Goal: Task Accomplishment & Management: Use online tool/utility

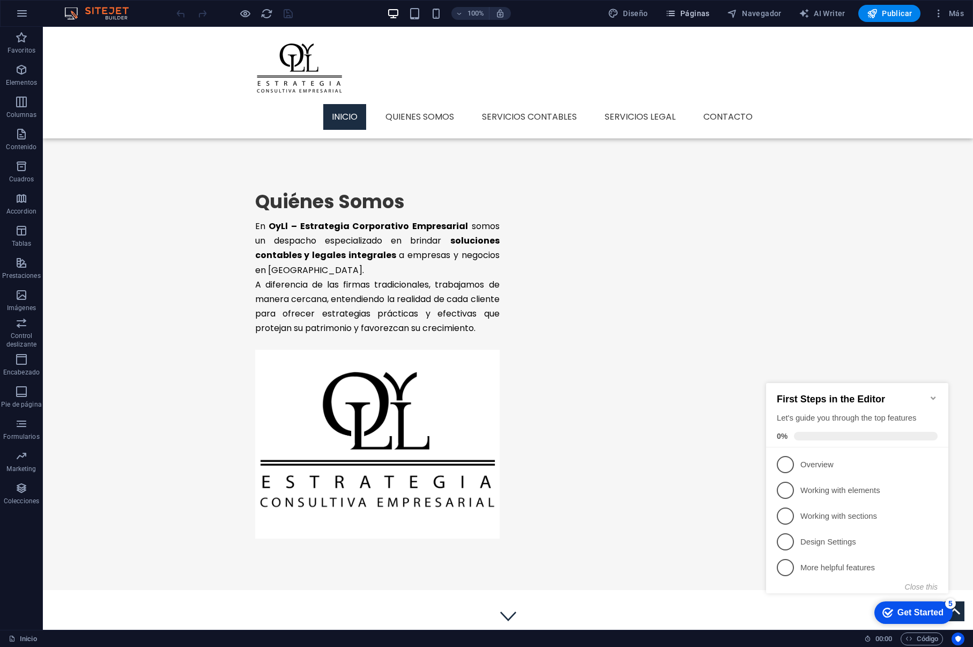
click at [694, 20] on button "Páginas" at bounding box center [687, 13] width 53 height 17
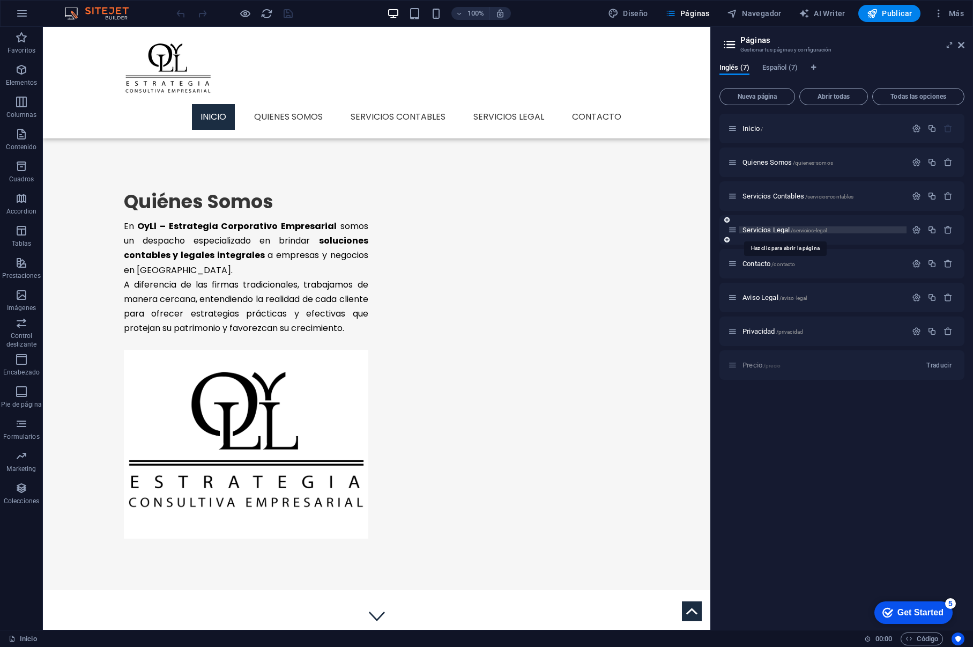
click at [763, 230] on span "Servicios Legal /servicios-legal" at bounding box center [785, 230] width 84 height 8
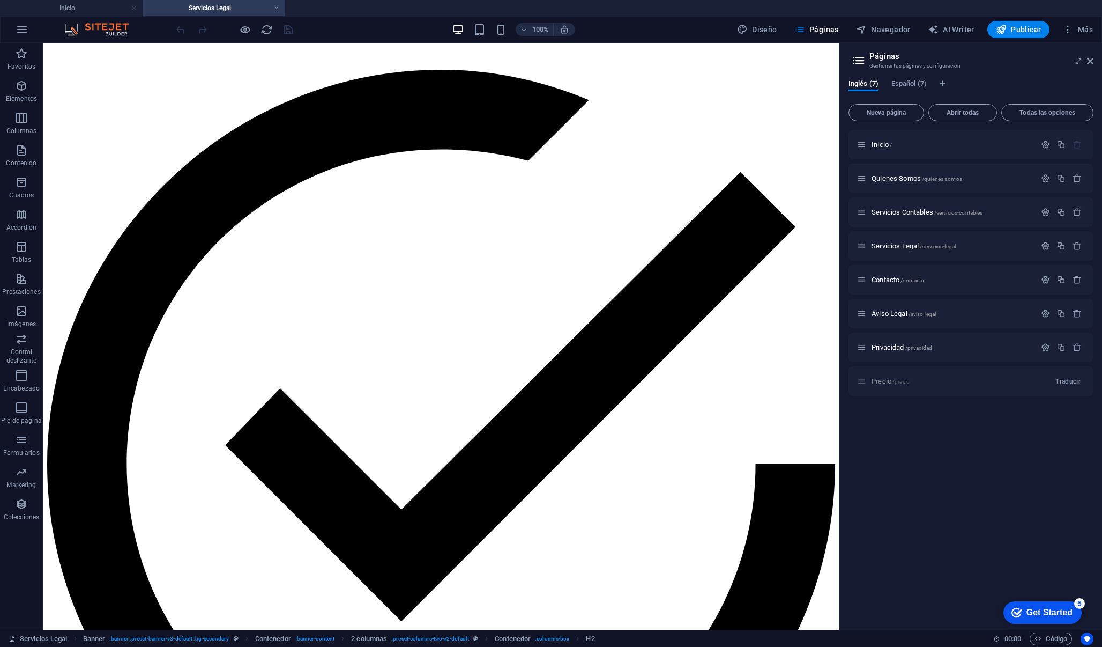
scroll to position [624, 0]
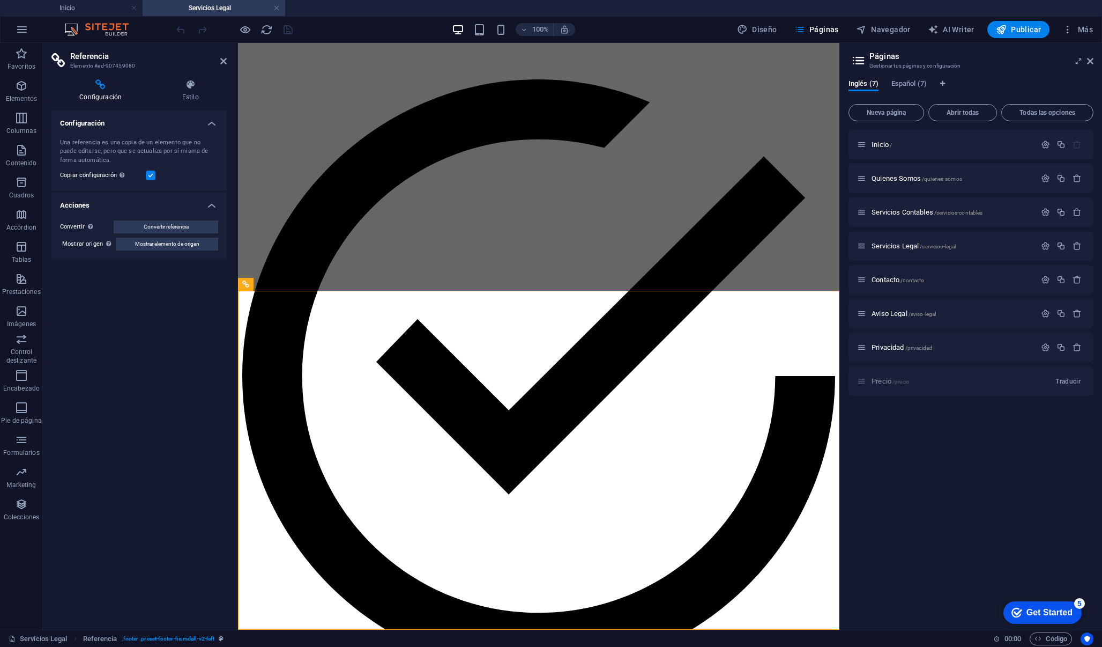
click at [224, 56] on h2 "Referencia" at bounding box center [148, 56] width 157 height 10
click at [223, 62] on icon at bounding box center [223, 61] width 6 height 9
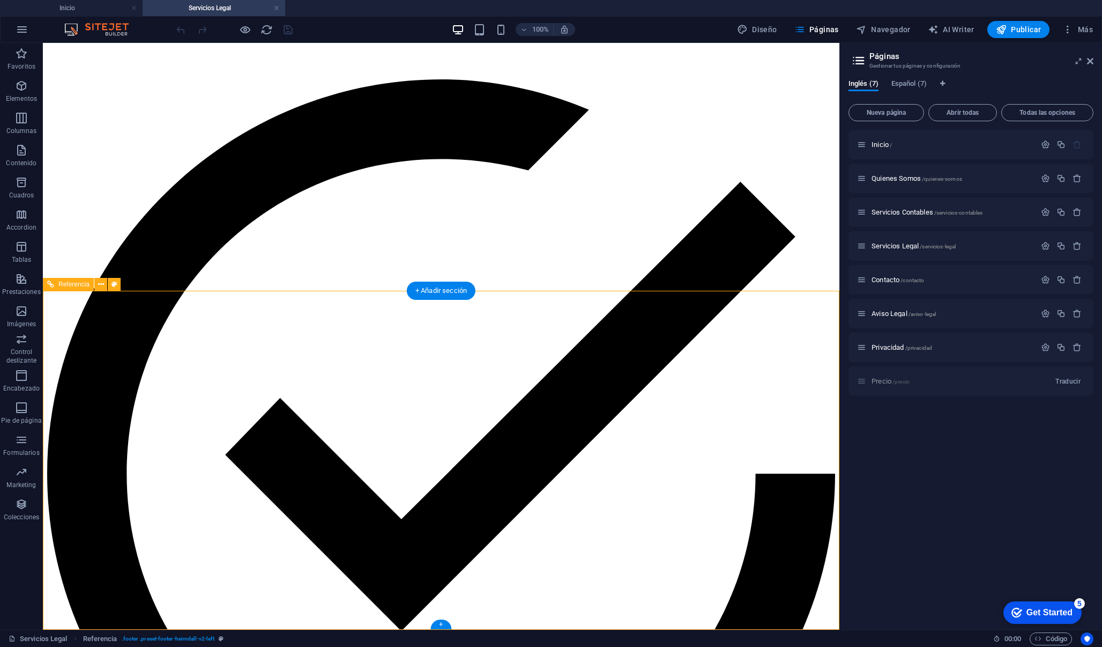
click at [101, 288] on icon at bounding box center [101, 284] width 6 height 11
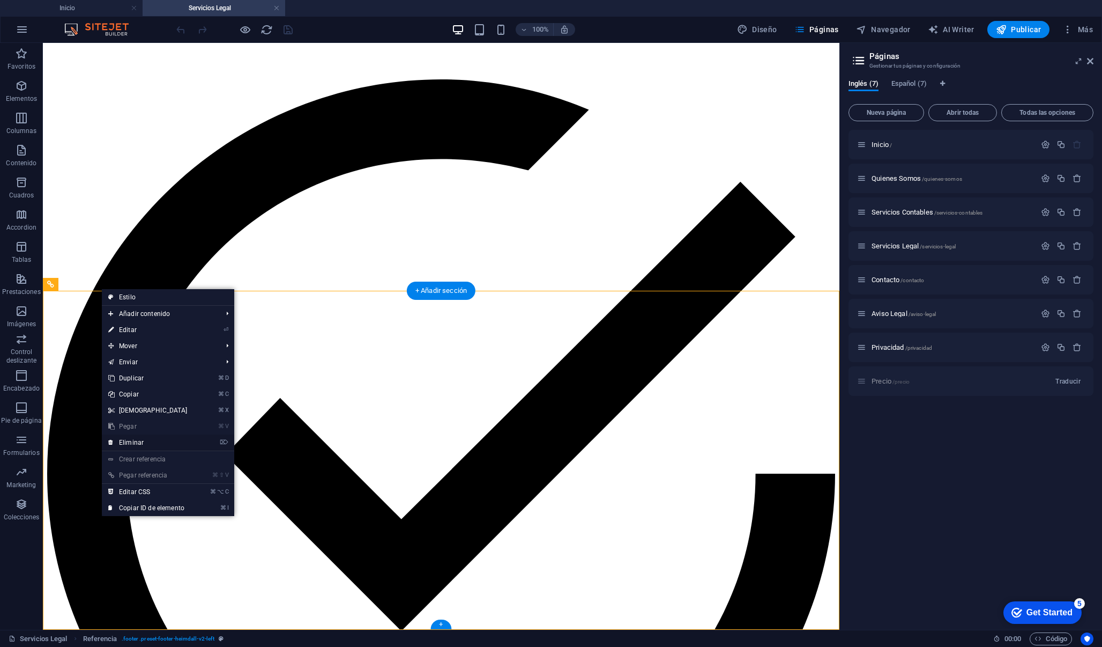
click at [125, 442] on link "⌦ Eliminar" at bounding box center [148, 442] width 92 height 16
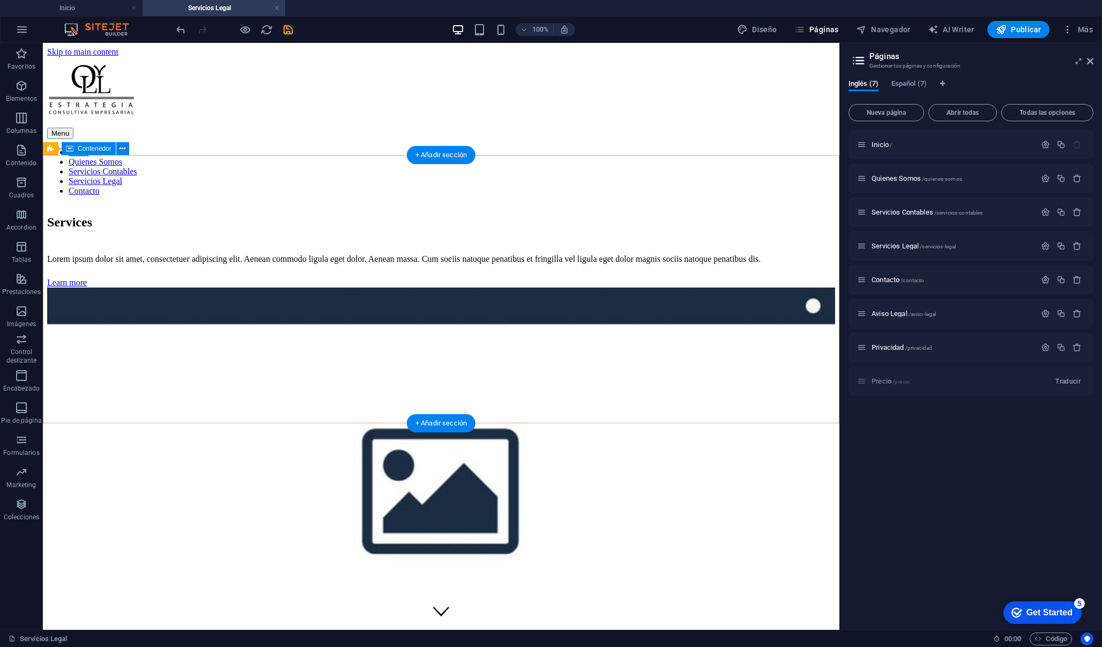
scroll to position [0, 0]
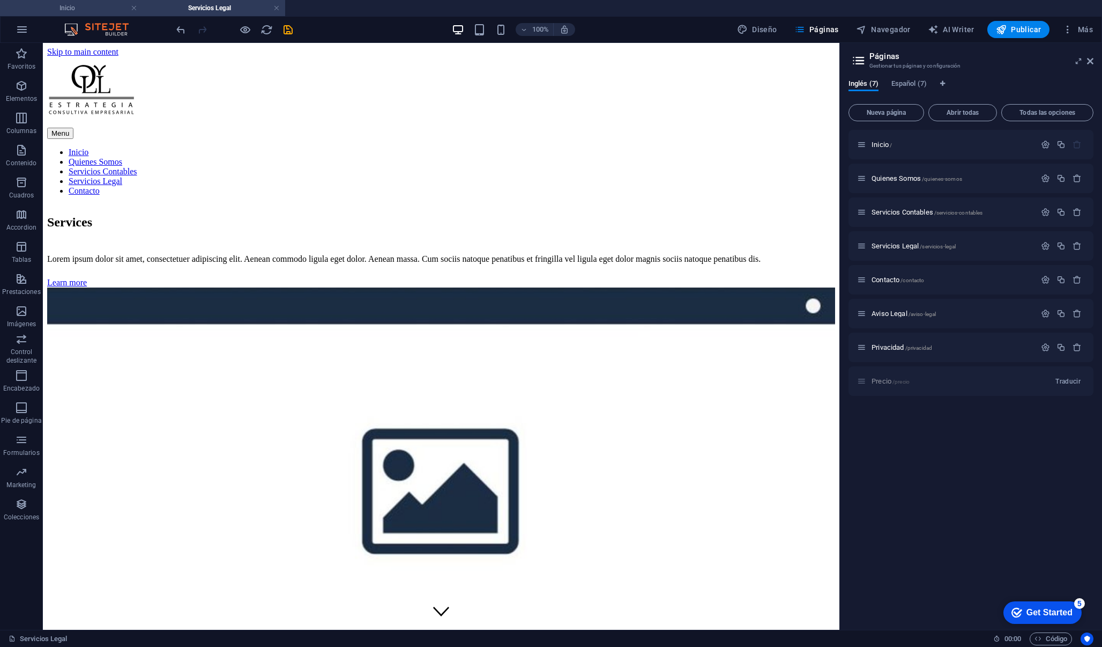
click at [104, 8] on h4 "Inicio" at bounding box center [71, 8] width 143 height 12
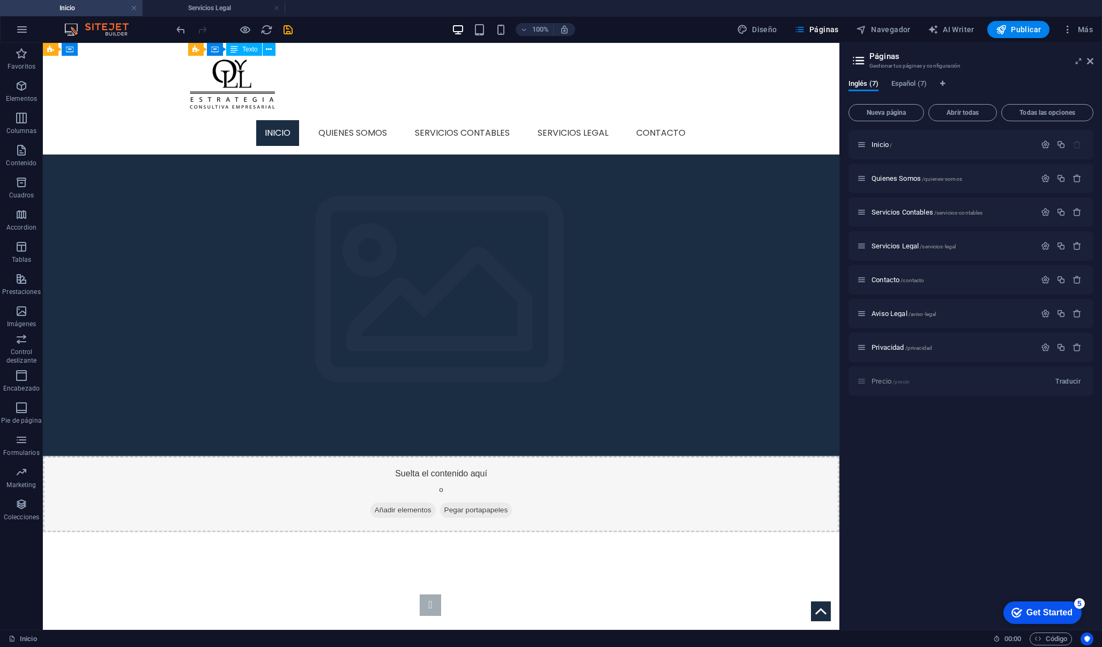
scroll to position [898, 0]
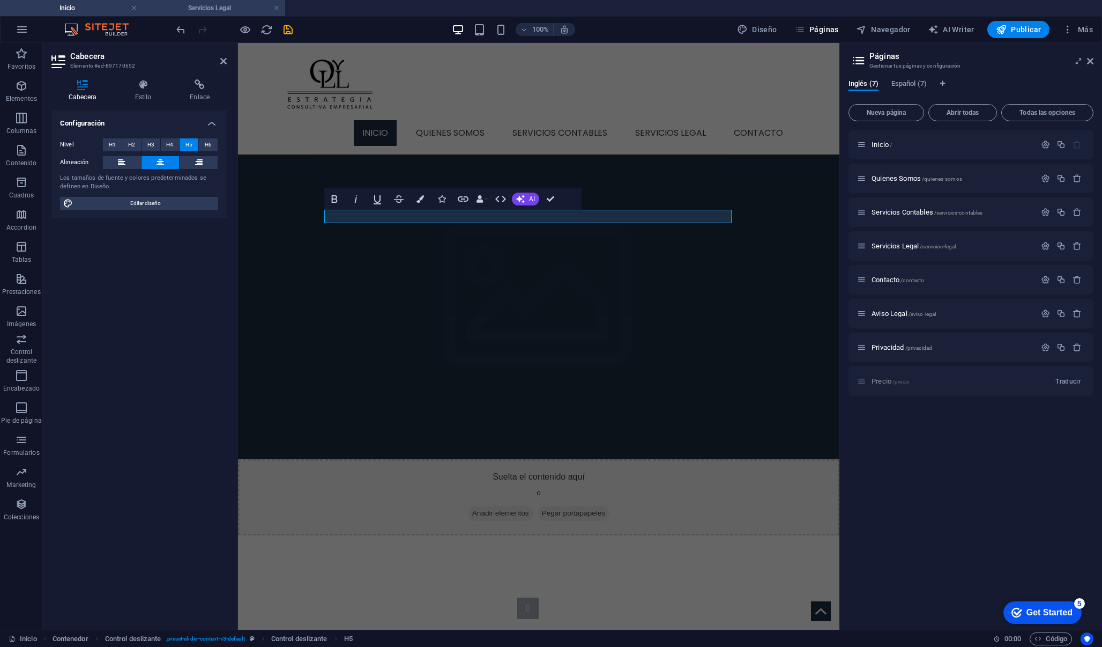
click at [216, 6] on h4 "Servicios Legal" at bounding box center [214, 8] width 143 height 12
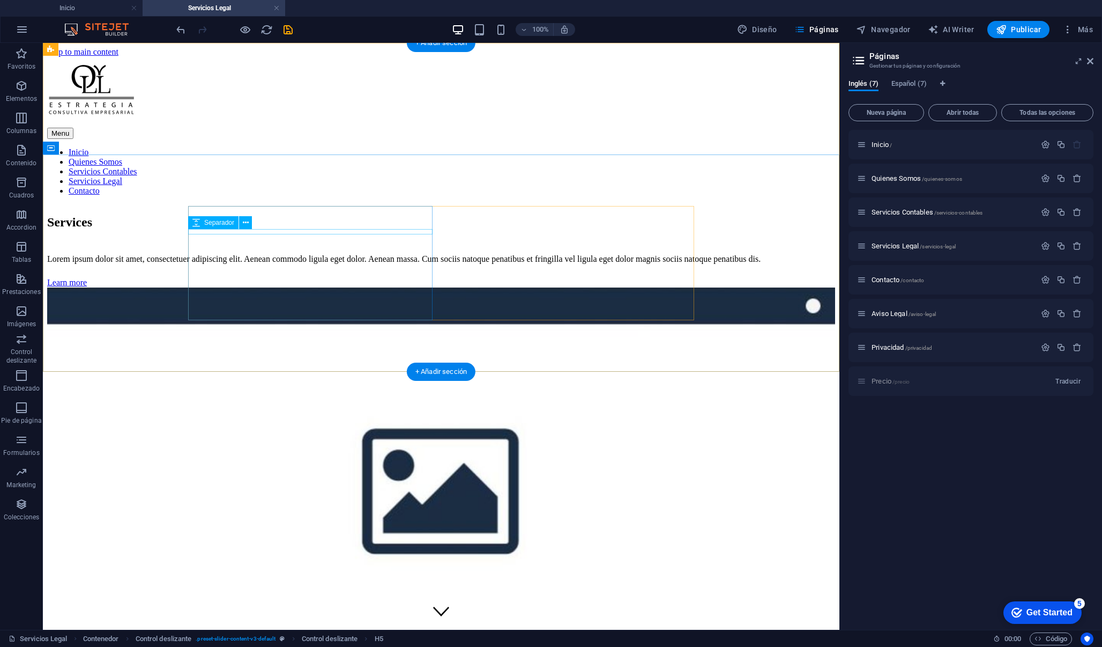
click at [257, 221] on div "Separador" at bounding box center [223, 222] width 71 height 13
click at [261, 215] on div "Services" at bounding box center [441, 222] width 788 height 14
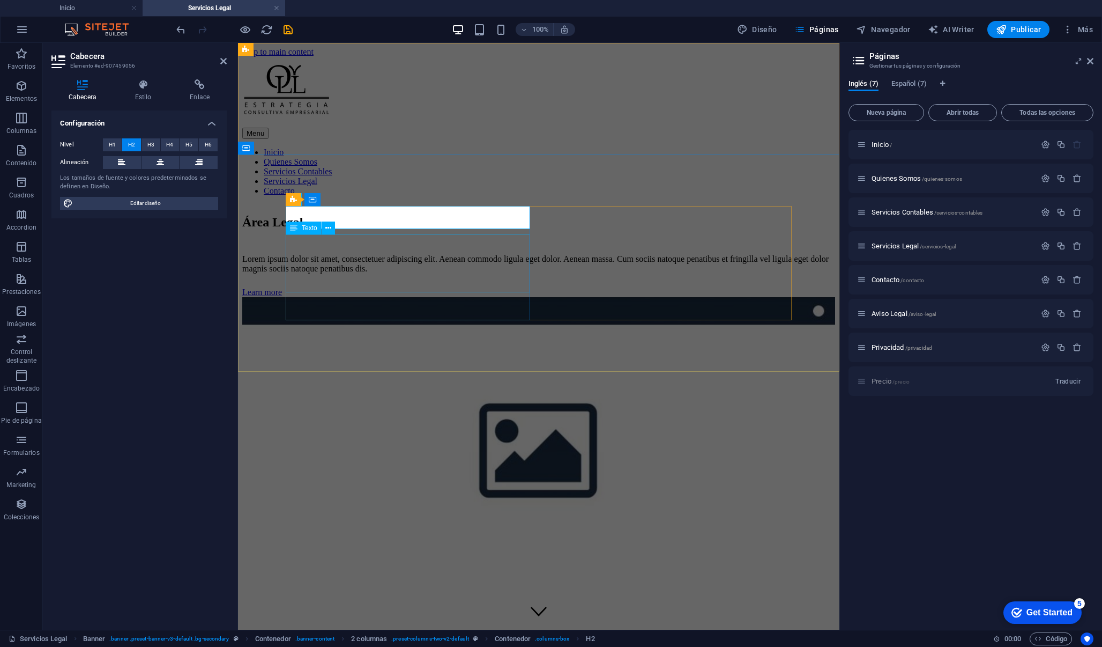
click at [399, 273] on div "Lorem ipsum dolor sit amet, consectetuer adipiscing elit. Aenean commodo ligula…" at bounding box center [538, 263] width 593 height 19
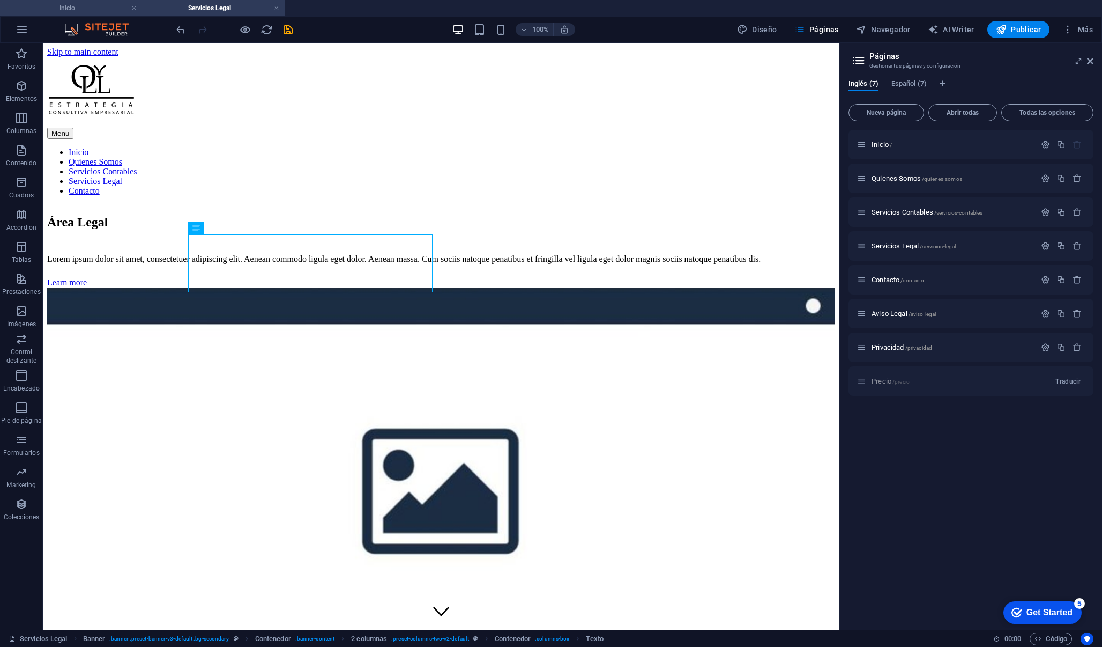
click at [107, 14] on li "Inicio" at bounding box center [71, 8] width 143 height 16
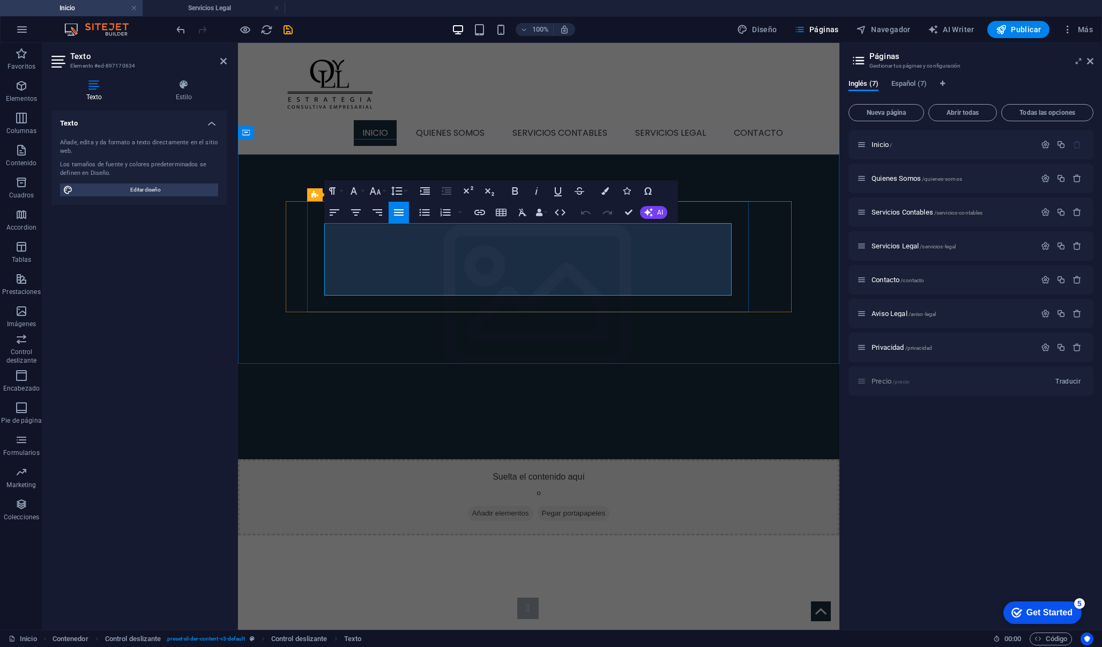
drag, startPoint x: 475, startPoint y: 291, endPoint x: 322, endPoint y: 230, distance: 165.1
copy span "Nuestro equipo legal acompaña a empresas y personas físicas en la prevención y …"
click at [224, 12] on h4 "Servicios Legal" at bounding box center [214, 8] width 143 height 12
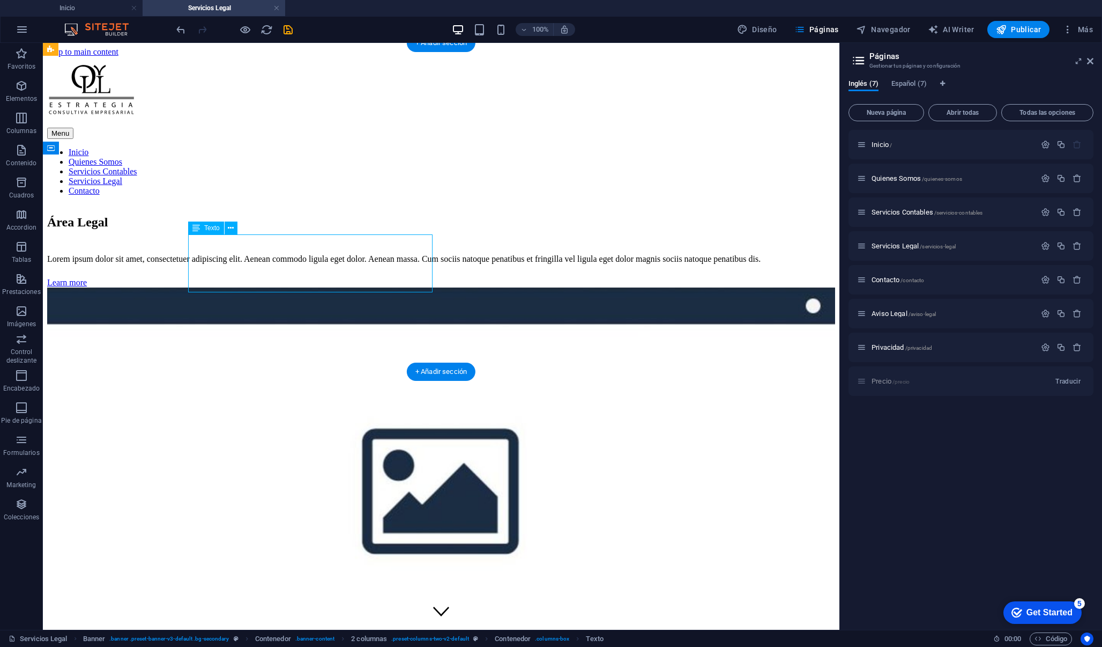
drag, startPoint x: 379, startPoint y: 285, endPoint x: 194, endPoint y: 242, distance: 190.3
click at [193, 254] on div "Lorem ipsum dolor sit amet, consectetuer adipiscing elit. Aenean commodo ligula…" at bounding box center [441, 259] width 788 height 10
click at [194, 254] on div "Lorem ipsum dolor sit amet, consectetuer adipiscing elit. Aenean commodo ligula…" at bounding box center [441, 259] width 788 height 10
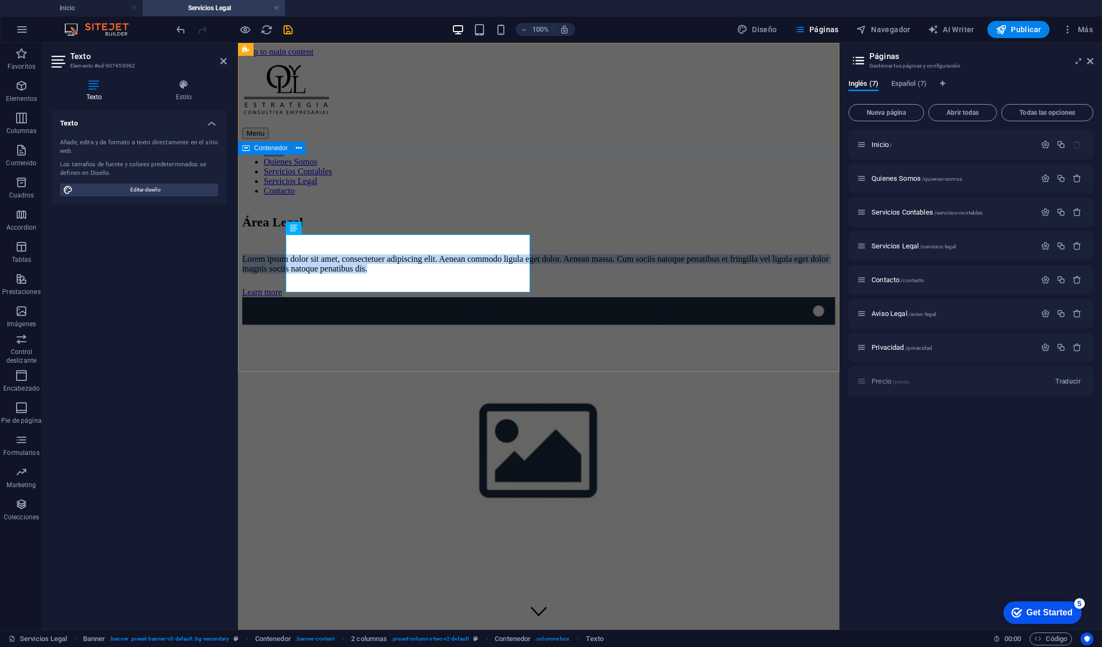
drag, startPoint x: 474, startPoint y: 285, endPoint x: 283, endPoint y: 244, distance: 195.8
click at [283, 244] on div "Área Legal Lorem ipsum dolor sit amet, consectetuer adipiscing elit. Aenean com…" at bounding box center [538, 403] width 593 height 398
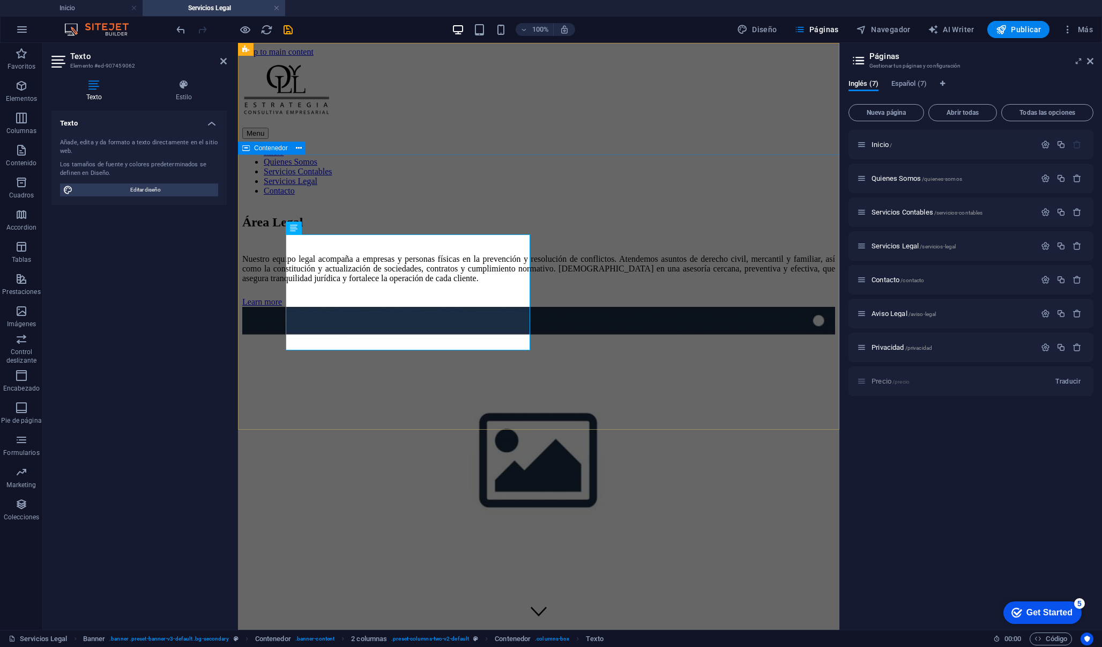
click at [415, 398] on div "Área Legal Nuestro equipo legal acompaña a empresas y personas físicas en la pr…" at bounding box center [538, 408] width 593 height 408
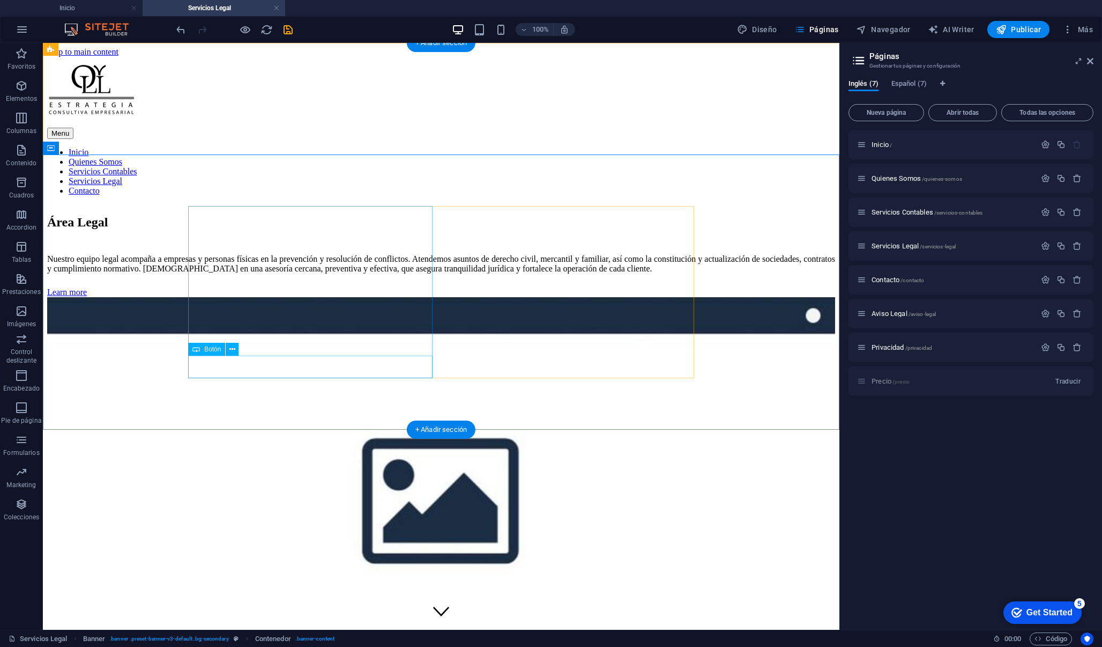
click at [239, 297] on div "Learn more" at bounding box center [441, 292] width 788 height 10
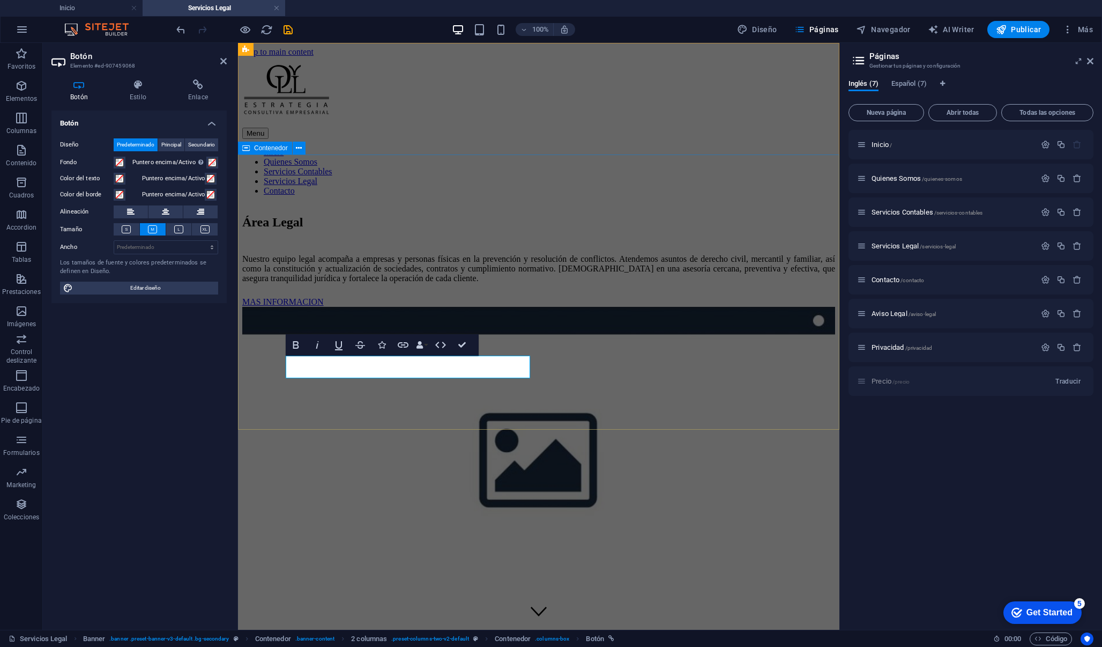
click at [361, 393] on div "Área Legal Nuestro equipo legal acompaña a empresas y personas físicas en la pr…" at bounding box center [538, 408] width 593 height 408
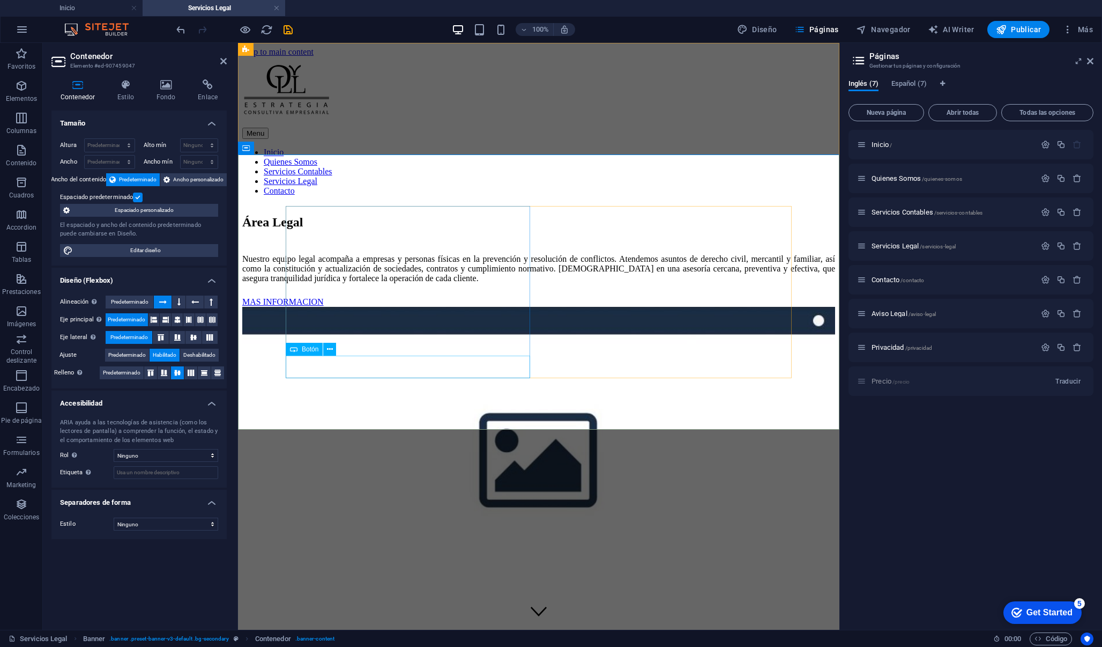
click at [307, 307] on div "MAS INFORMACION" at bounding box center [538, 302] width 593 height 10
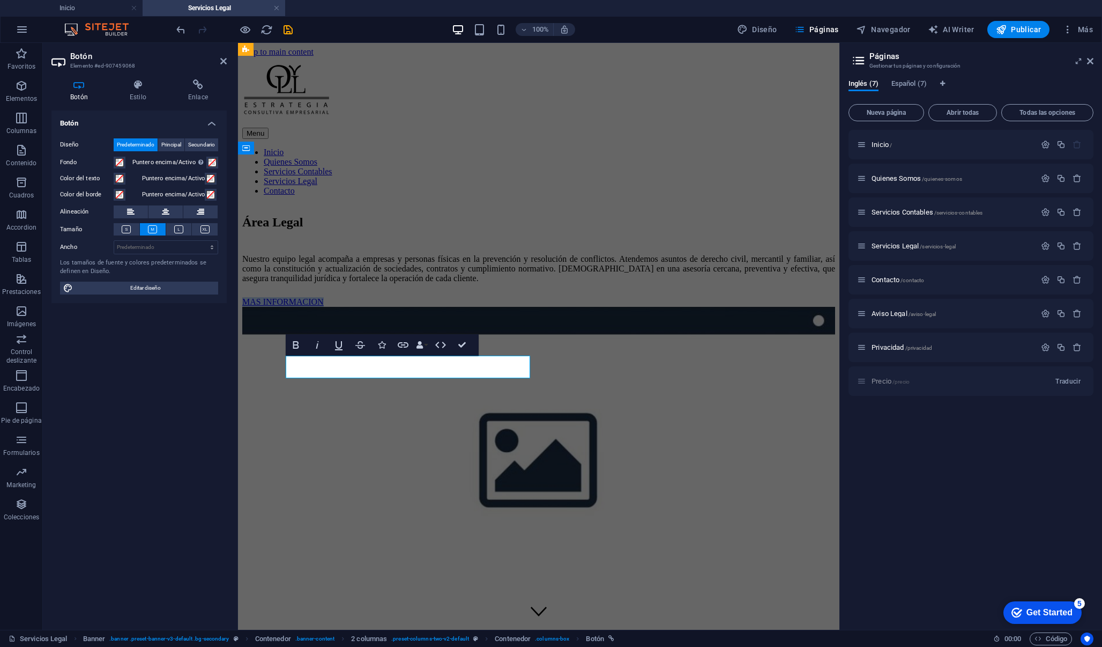
click at [307, 306] on link "MAS INFORMACION" at bounding box center [283, 301] width 82 height 9
click at [324, 306] on link "MÁS INFORMACION" at bounding box center [283, 301] width 82 height 9
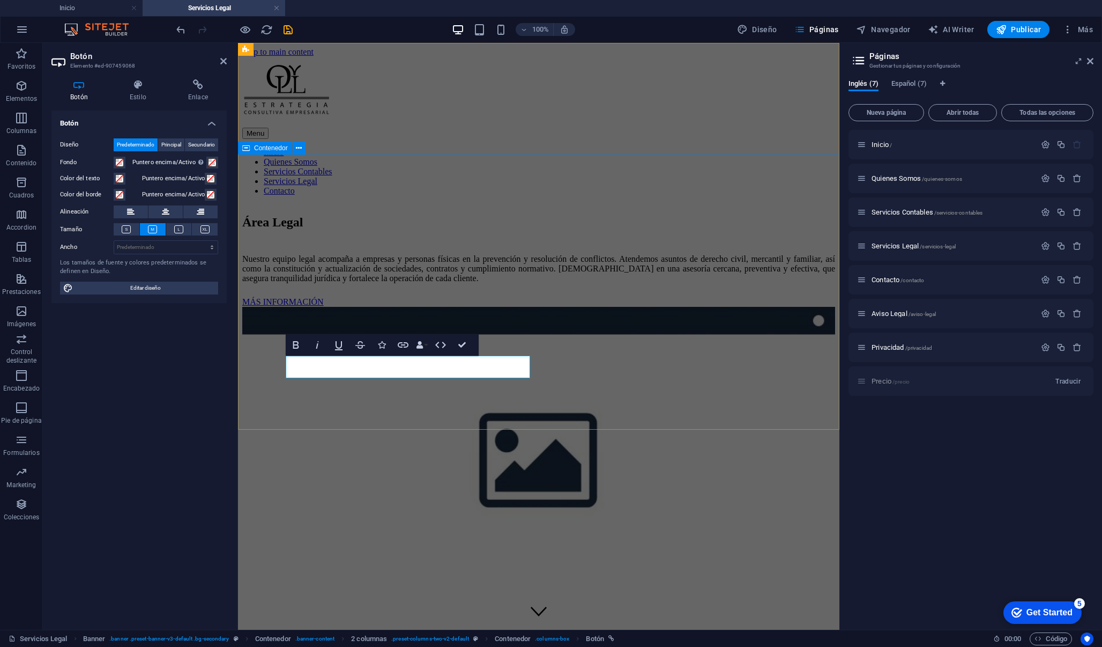
click at [381, 389] on div "Área Legal Nuestro equipo legal acompaña a empresas y personas físicas en la pr…" at bounding box center [538, 408] width 593 height 408
click at [576, 389] on div "Área Legal Nuestro equipo legal acompaña a empresas y personas físicas en la pr…" at bounding box center [538, 408] width 593 height 408
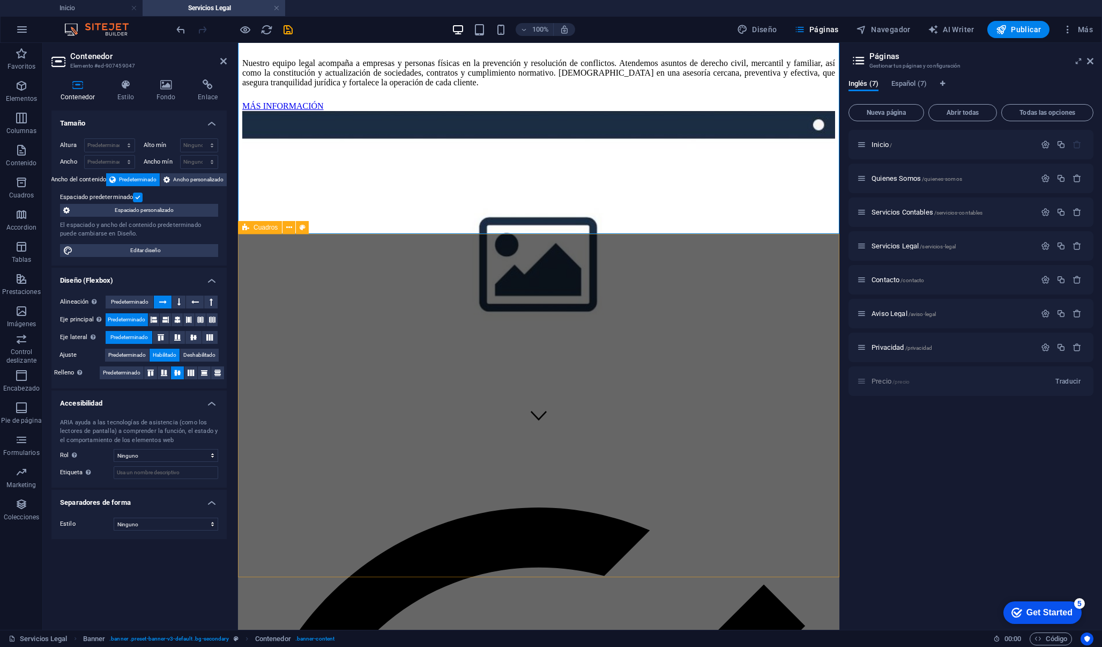
scroll to position [217, 0]
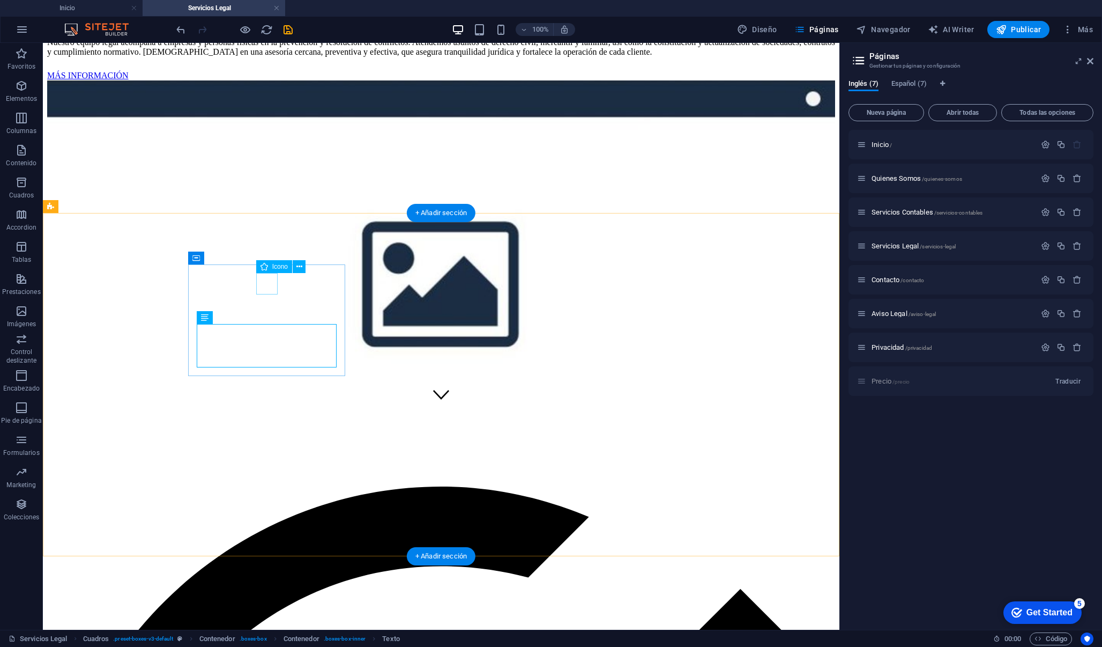
select select "xMidYMid"
select select "px"
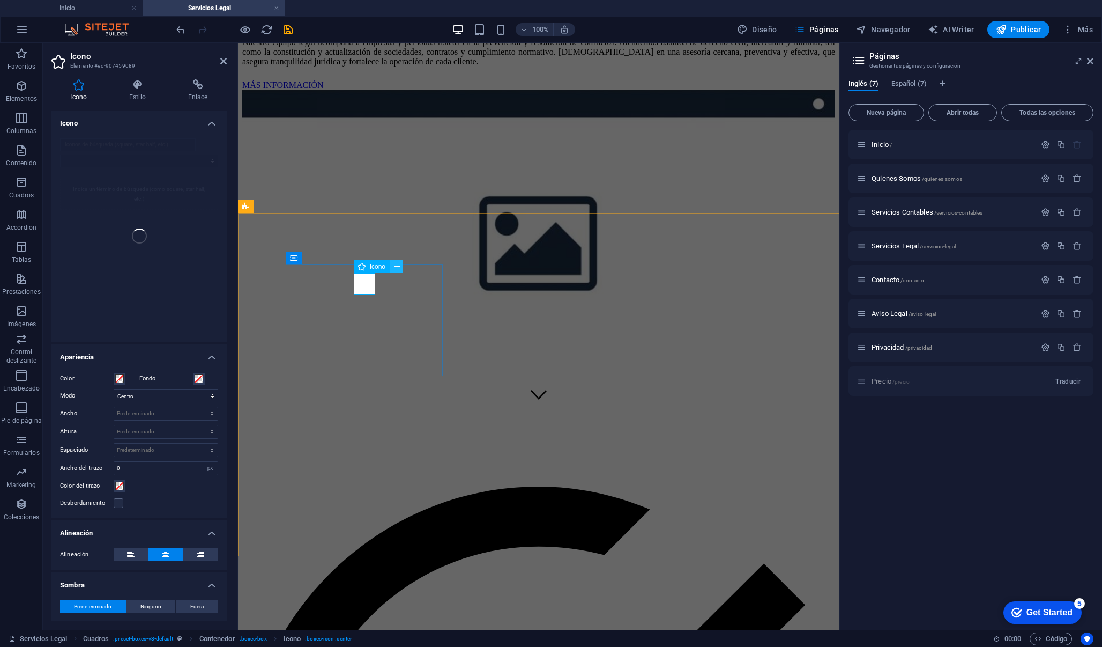
click at [400, 263] on button at bounding box center [396, 266] width 13 height 13
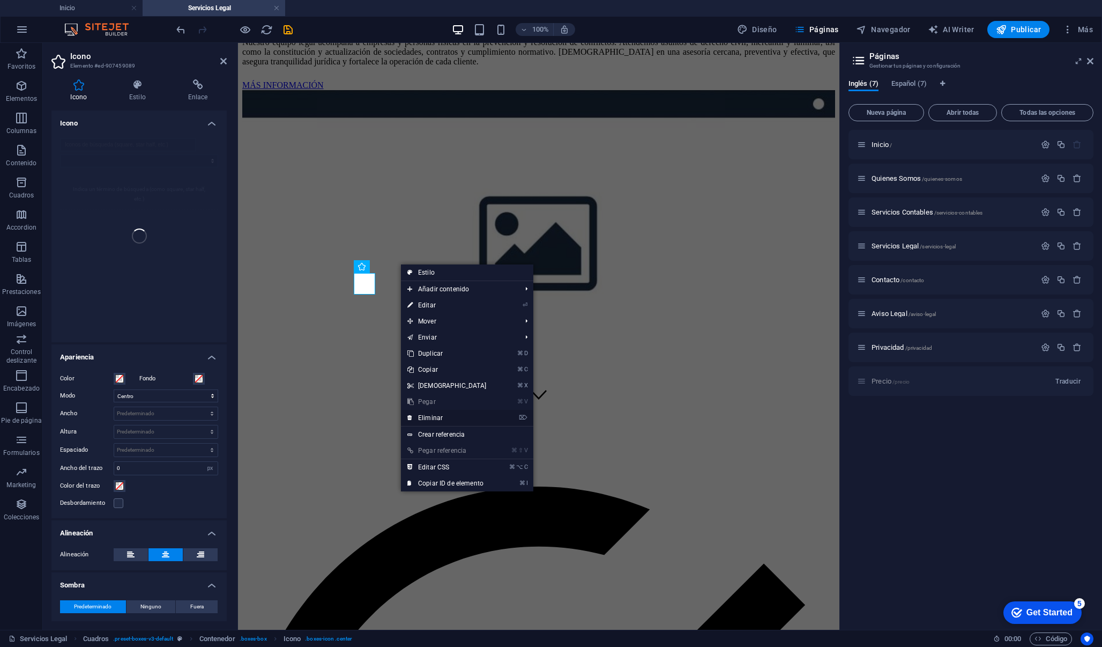
click at [428, 417] on link "⌦ Eliminar" at bounding box center [447, 418] width 92 height 16
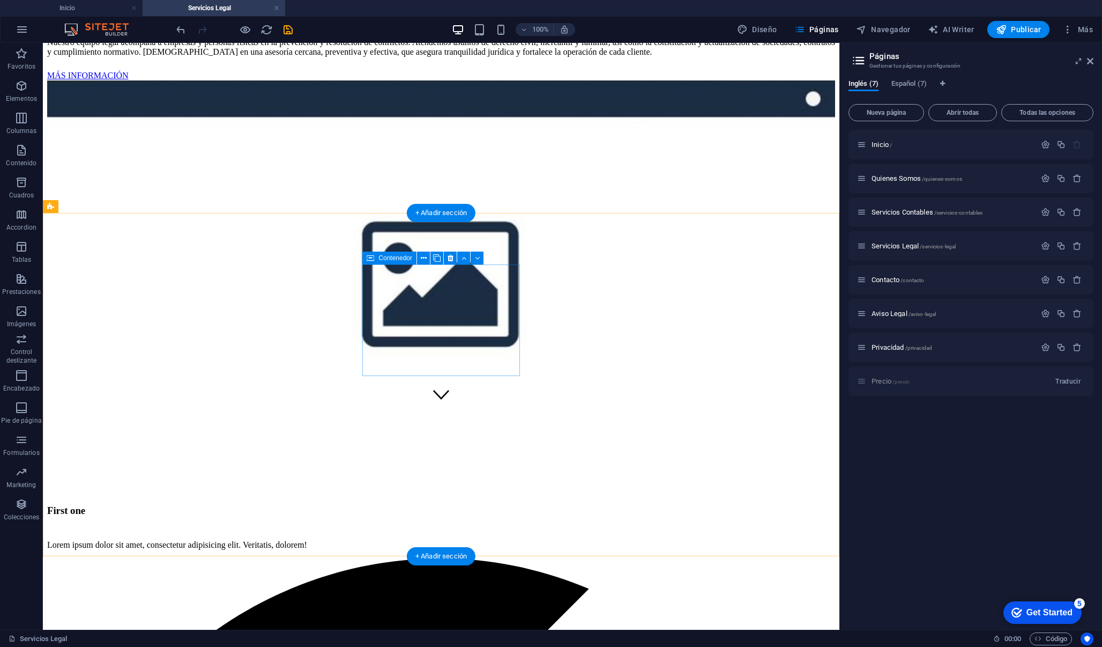
select select "xMidYMid"
select select "px"
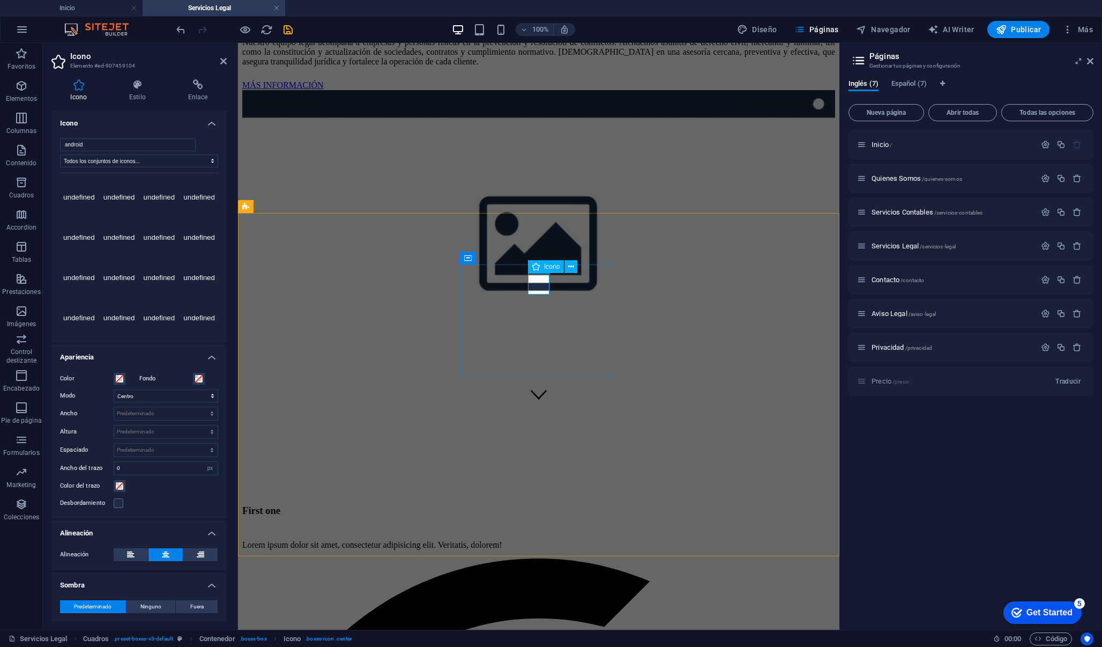
click at [548, 255] on icon at bounding box center [548, 258] width 6 height 11
click at [567, 267] on button at bounding box center [571, 266] width 13 height 13
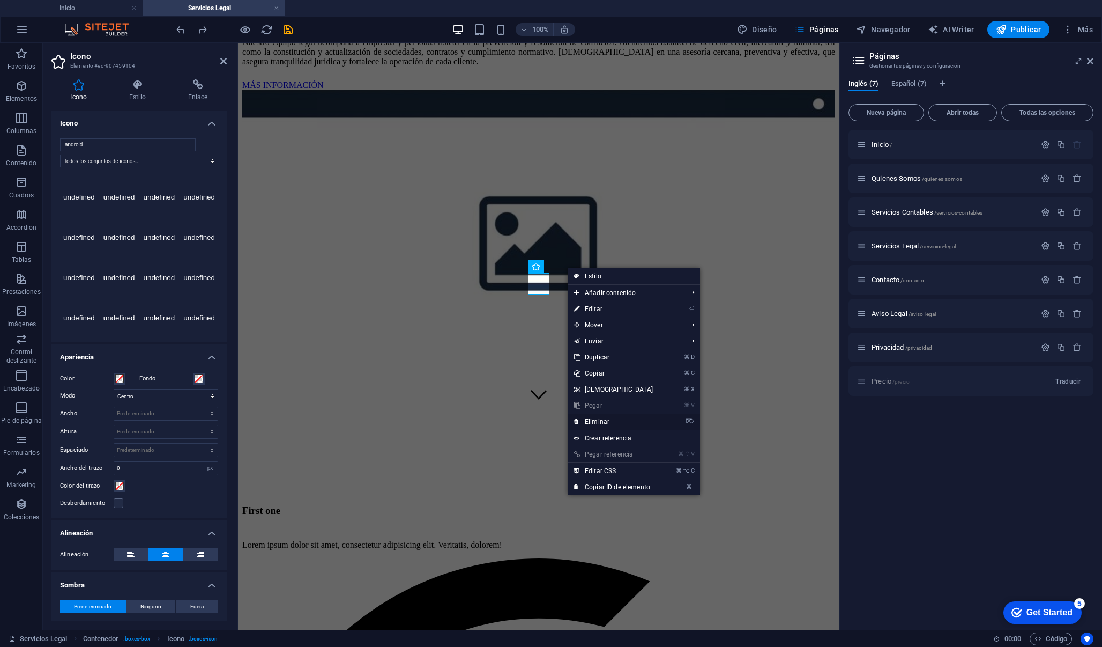
click at [598, 419] on link "⌦ Eliminar" at bounding box center [614, 421] width 92 height 16
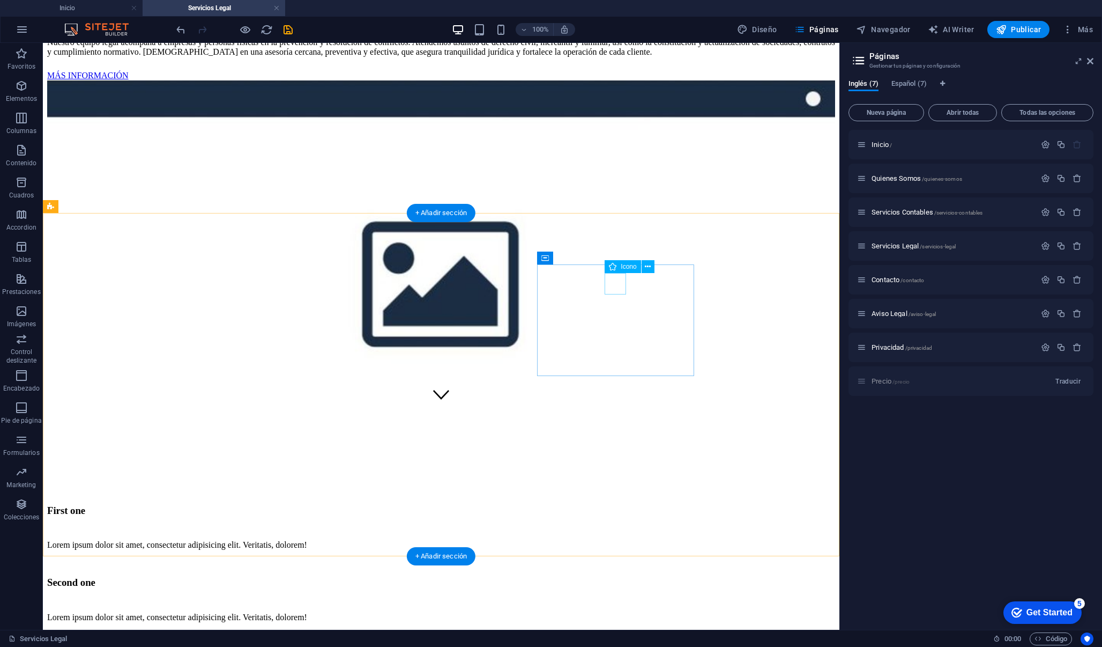
select select "xMidYMid"
select select "px"
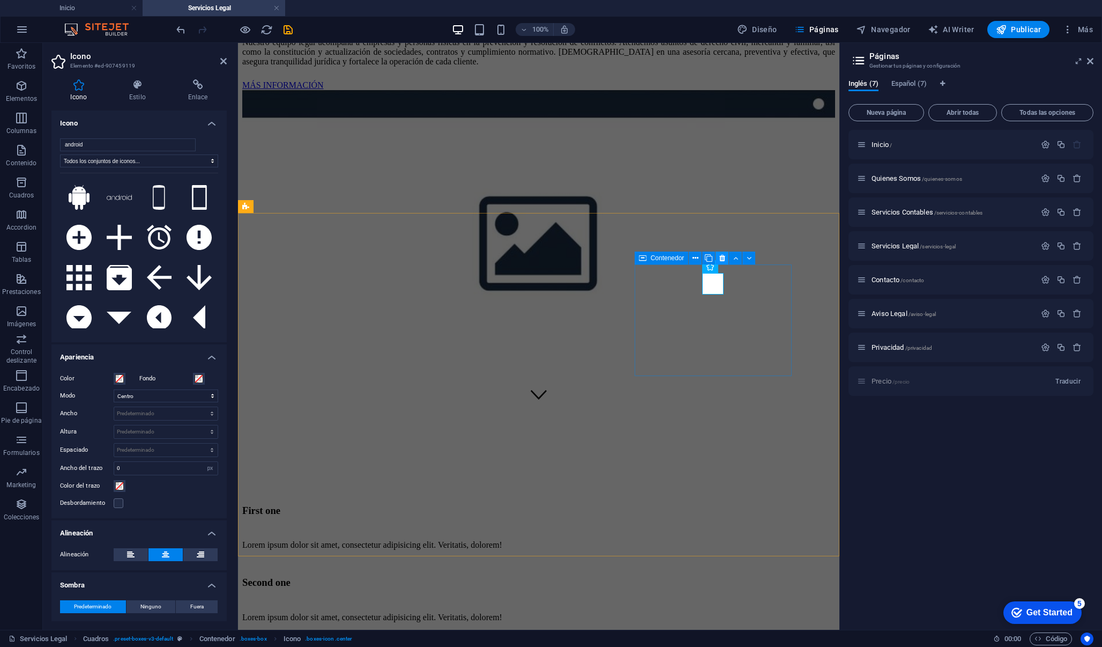
click at [723, 260] on icon at bounding box center [723, 258] width 6 height 11
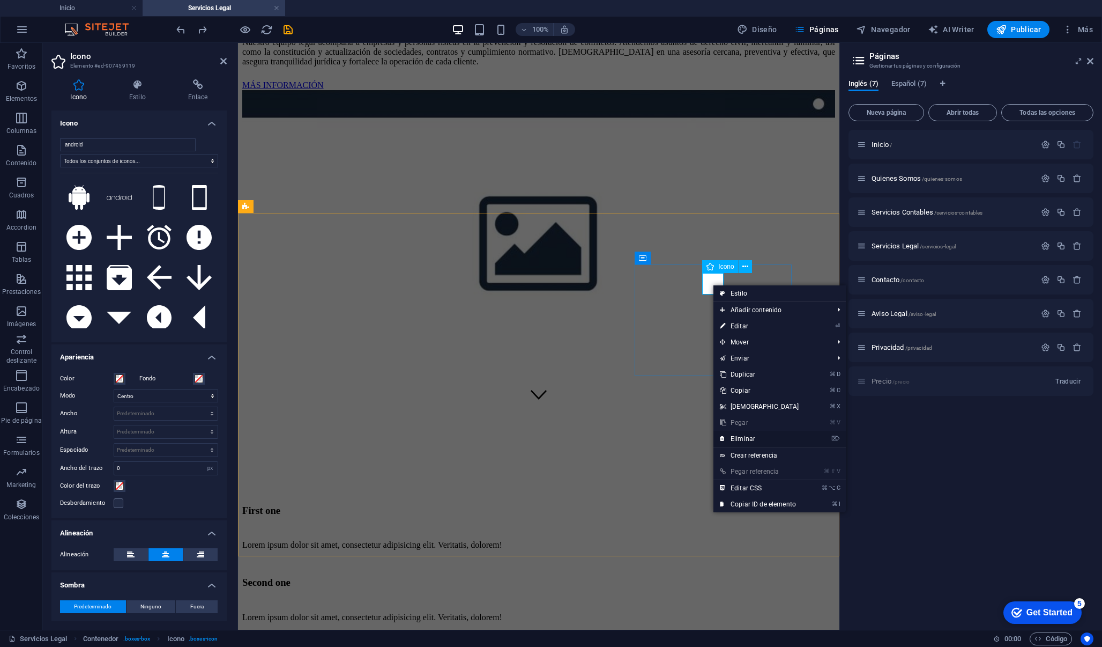
click at [738, 436] on link "⌦ Eliminar" at bounding box center [760, 439] width 92 height 16
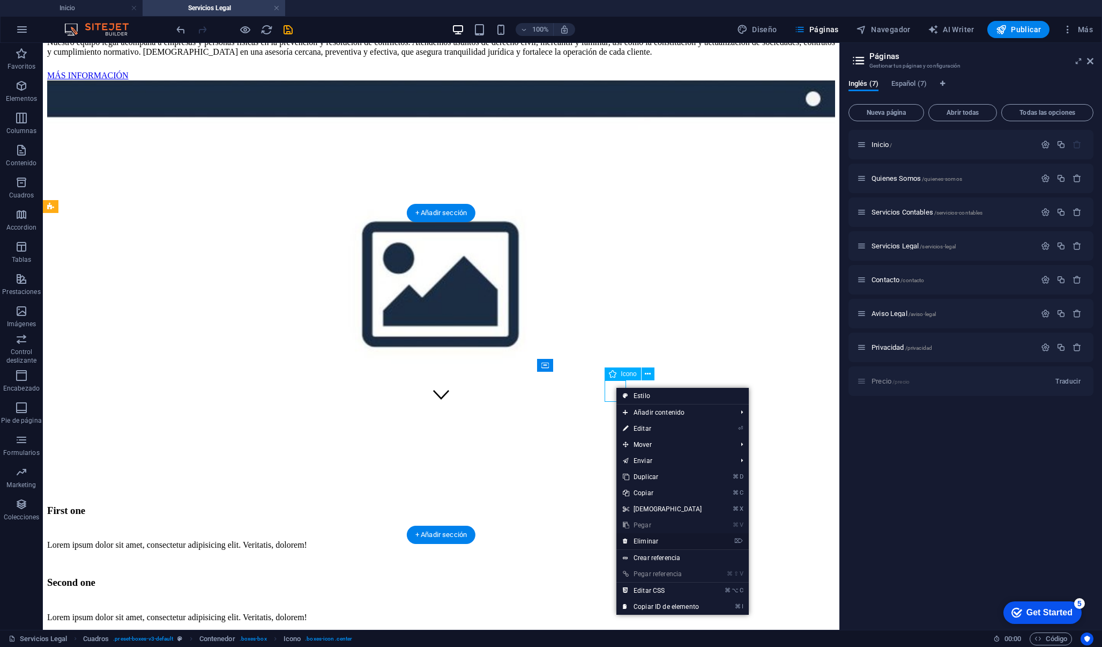
click at [649, 541] on link "⌦ Eliminar" at bounding box center [663, 541] width 92 height 16
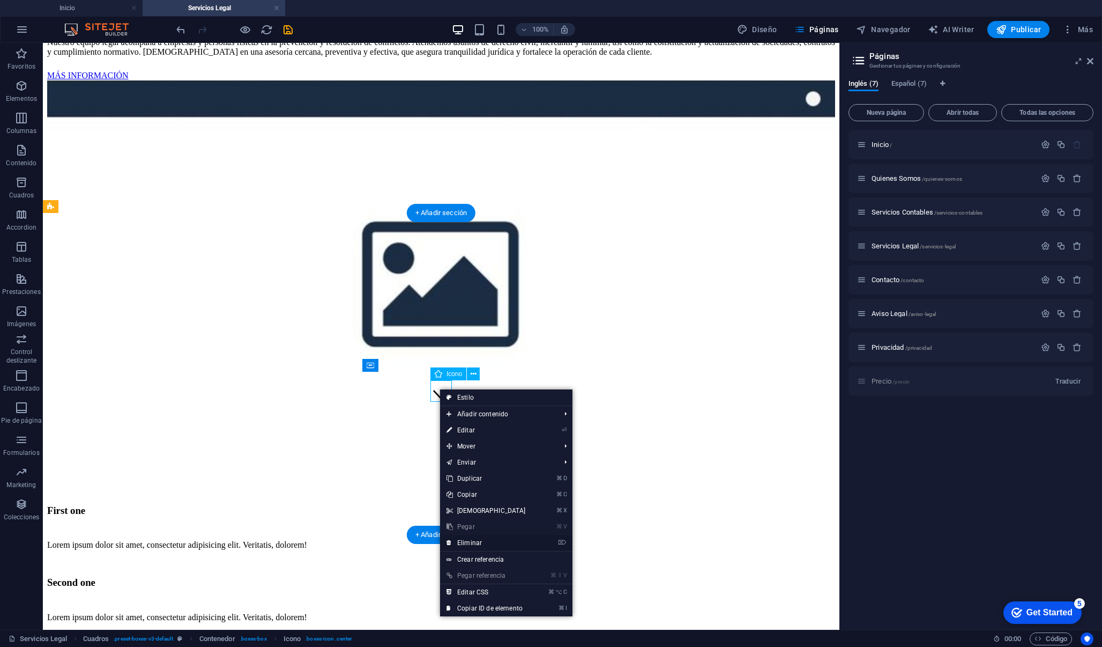
click at [463, 539] on link "⌦ Eliminar" at bounding box center [486, 543] width 92 height 16
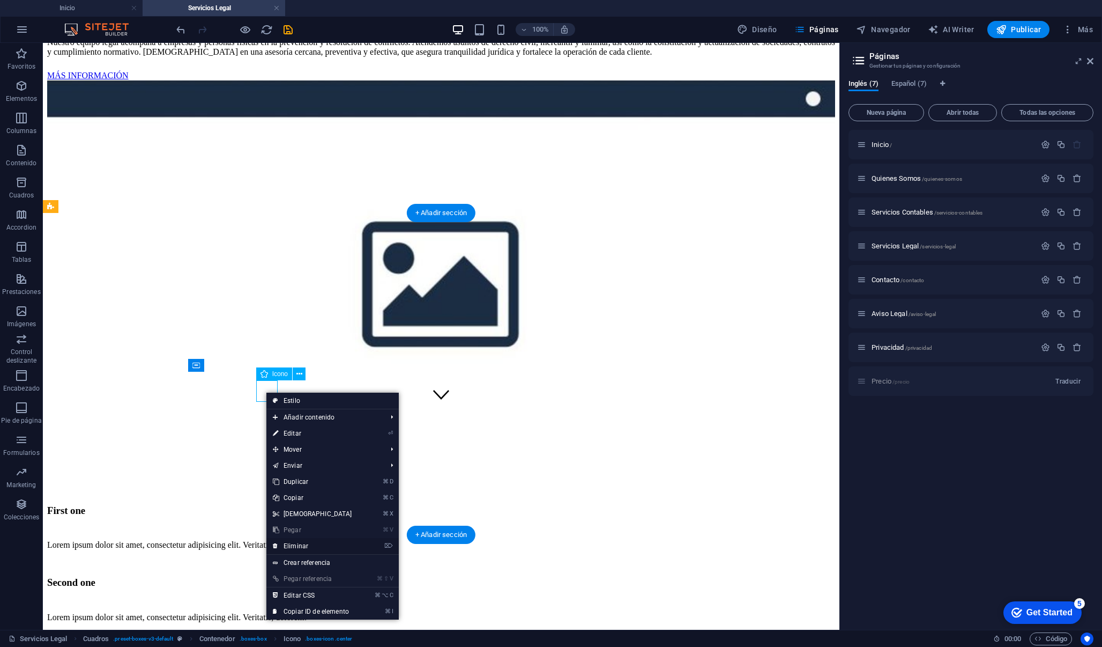
click at [296, 548] on link "⌦ Eliminar" at bounding box center [313, 546] width 92 height 16
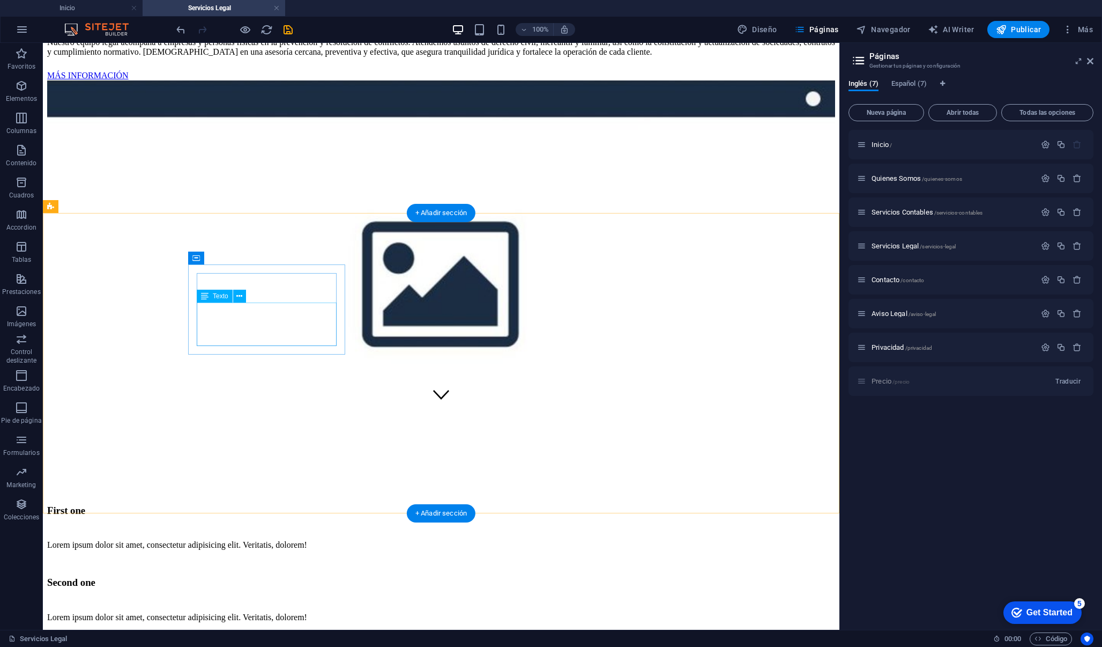
click at [316, 540] on div "Lorem ipsum dolor sit amet, consectetur adipisicing elit. Veritatis, dolorem!" at bounding box center [441, 545] width 788 height 10
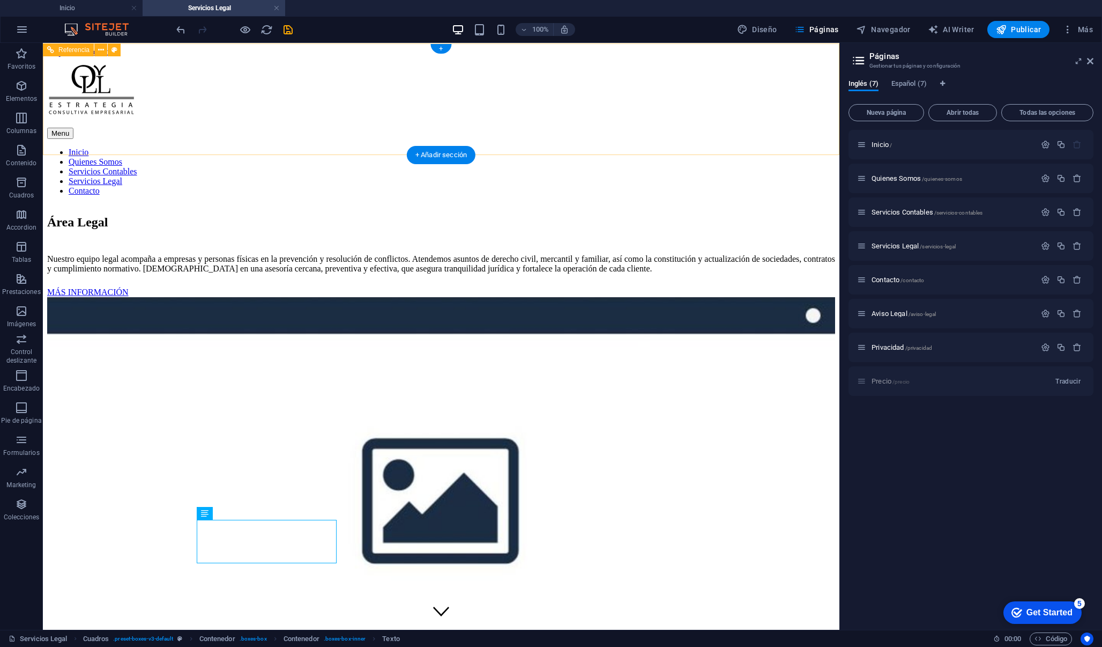
scroll to position [0, 0]
click at [0, 0] on icon "button" at bounding box center [0, 0] width 0 height 0
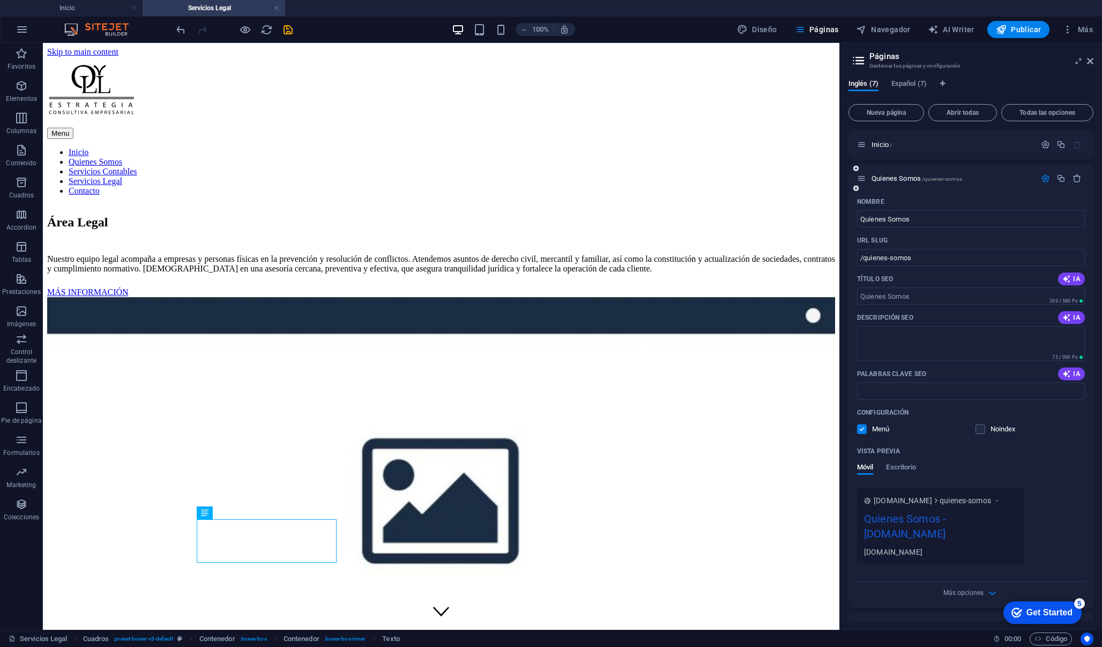
click at [939, 182] on div "Quienes Somos /quienes-somos" at bounding box center [946, 178] width 179 height 12
click at [0, 0] on span "Quienes Somos /quienes-somos" at bounding box center [0, 0] width 0 height 0
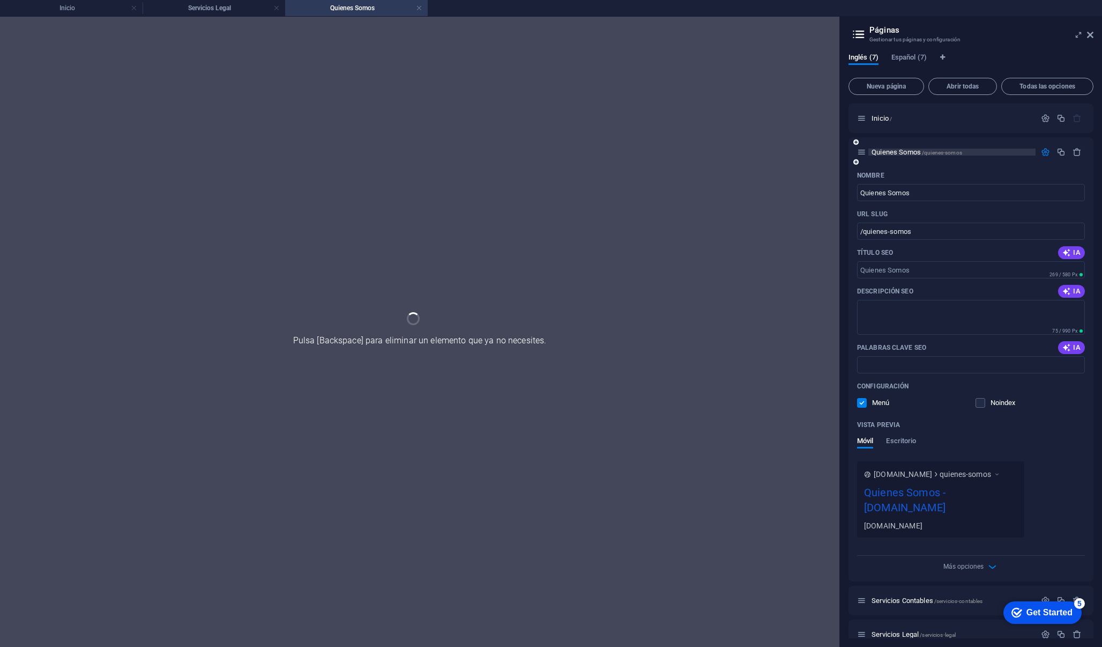
click at [898, 181] on div "Nombre" at bounding box center [971, 175] width 228 height 17
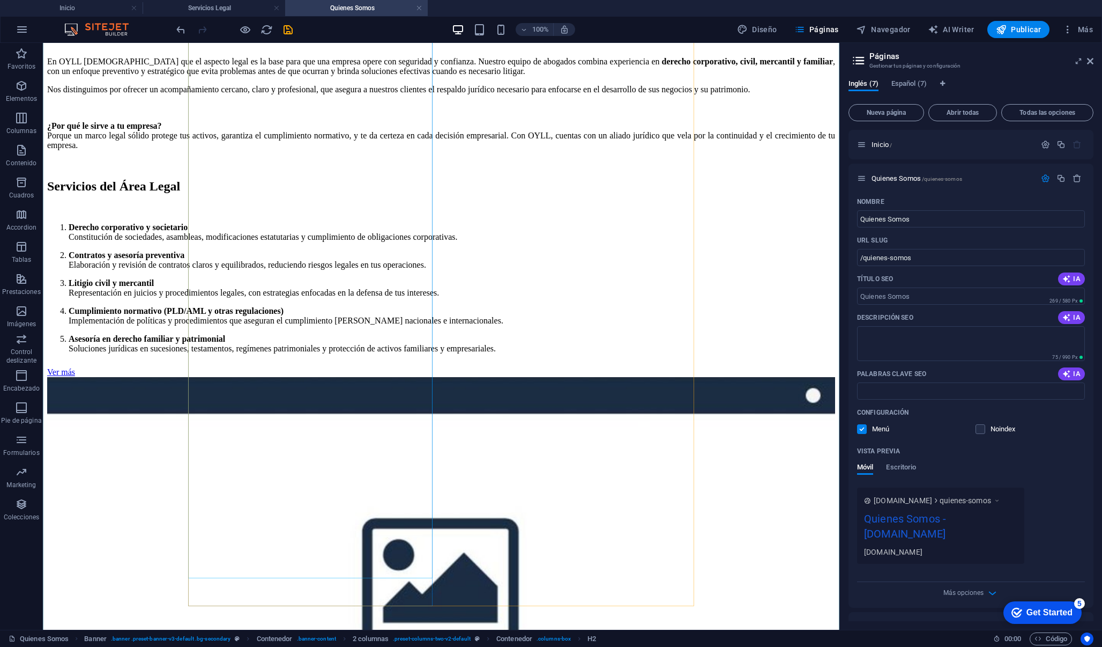
scroll to position [879, 0]
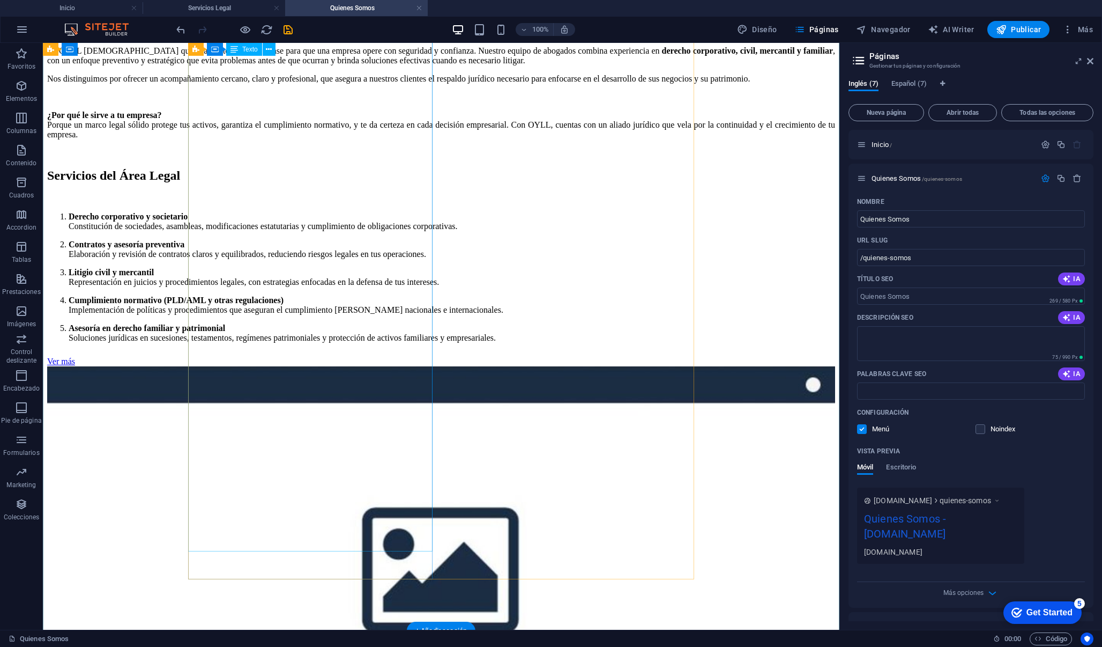
click at [269, 306] on div "En OYLL [DEMOGRAPHIC_DATA] que el aspecto legal es la base para que una empresa…" at bounding box center [441, 194] width 788 height 297
click at [336, 287] on div "En OYLL [DEMOGRAPHIC_DATA] que el aspecto legal es la base para que una empresa…" at bounding box center [441, 194] width 788 height 297
click at [337, 285] on div "En OYLL [DEMOGRAPHIC_DATA] que el aspecto legal es la base para que una empresa…" at bounding box center [441, 194] width 788 height 297
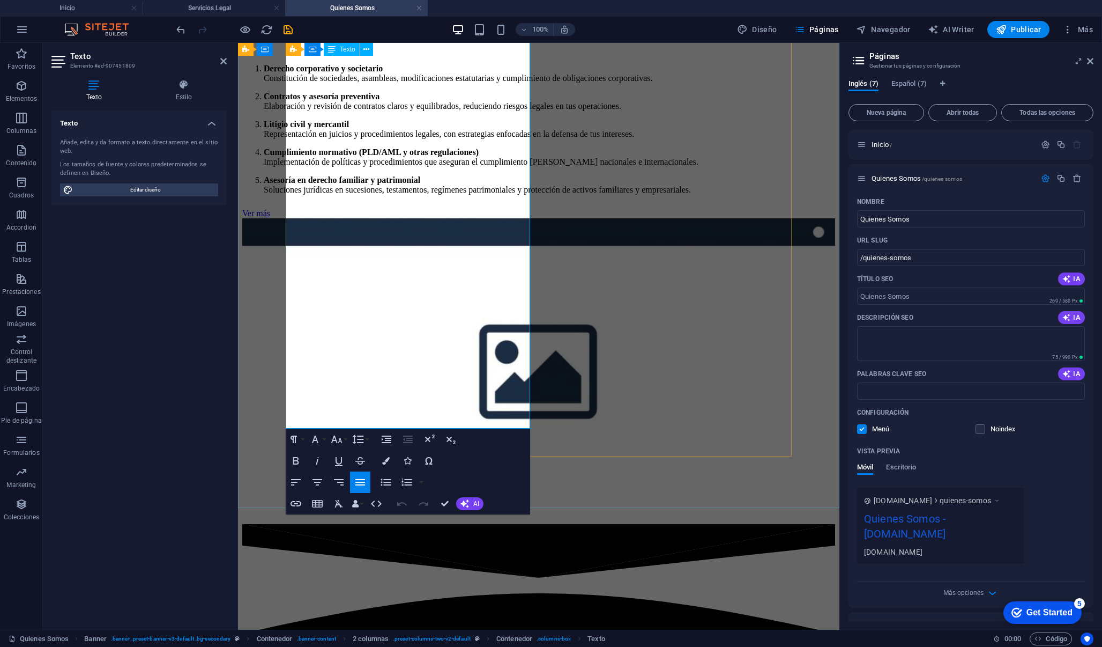
scroll to position [986, 0]
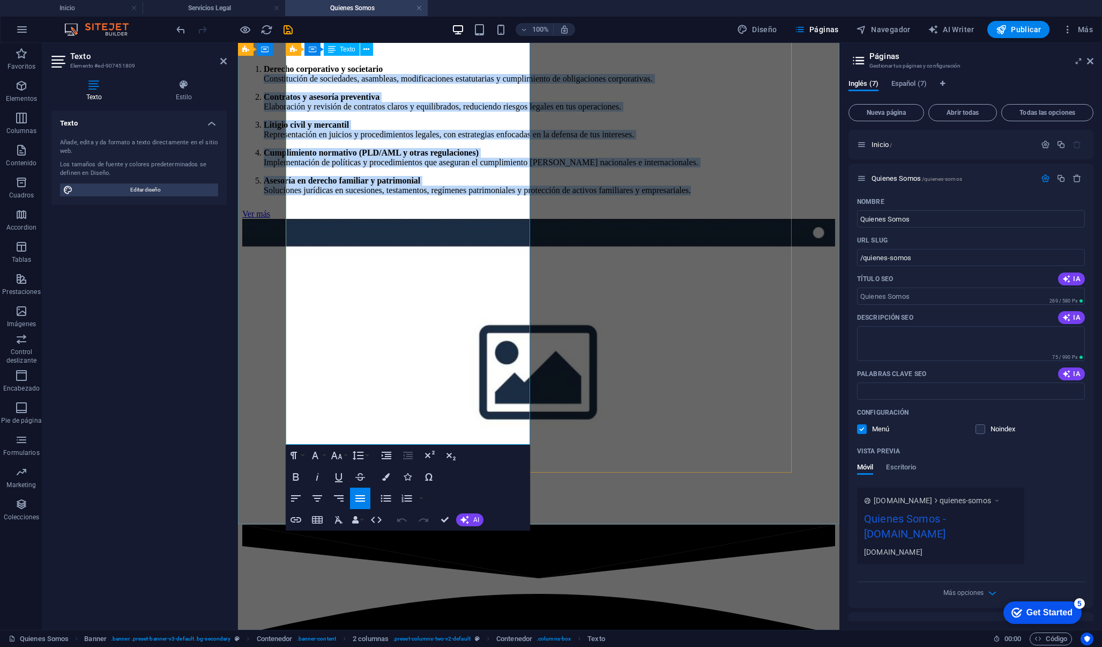
drag, startPoint x: 406, startPoint y: 441, endPoint x: 289, endPoint y: 189, distance: 277.3
click at [289, 189] on ol "Derecho corporativo y societario Constitución de sociedades, asambleas, modific…" at bounding box center [538, 129] width 593 height 131
click at [289, 84] on p "Derecho corporativo y societario Constitución de sociedades, asambleas, modific…" at bounding box center [550, 73] width 572 height 19
click at [286, 84] on p "Derecho corporativo y societario Constitución de sociedades, asambleas, modific…" at bounding box center [550, 73] width 572 height 19
copy ol "Derecho corporativo y societario Constitución de sociedades, asambleas, modific…"
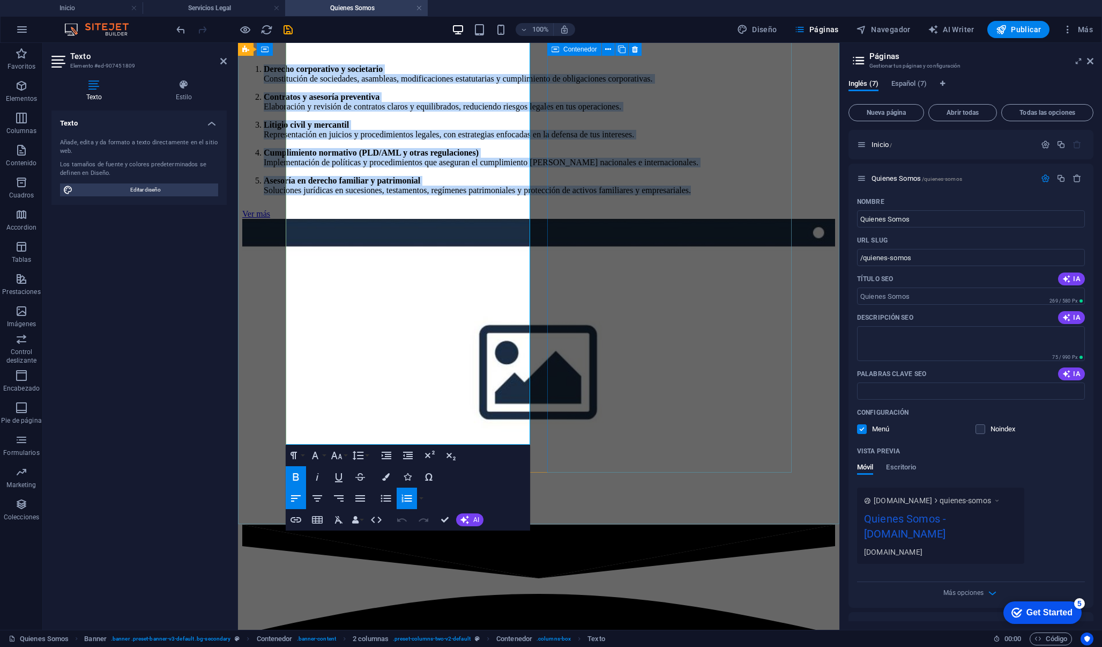
click at [558, 313] on div at bounding box center [538, 372] width 593 height 306
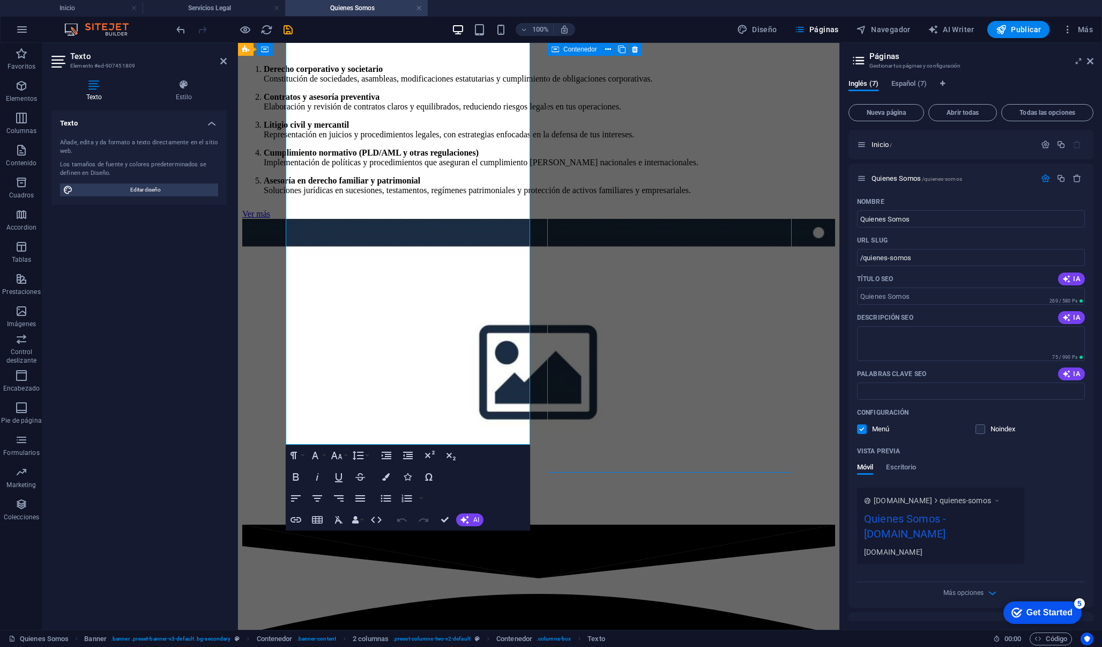
click at [558, 313] on div at bounding box center [538, 372] width 593 height 306
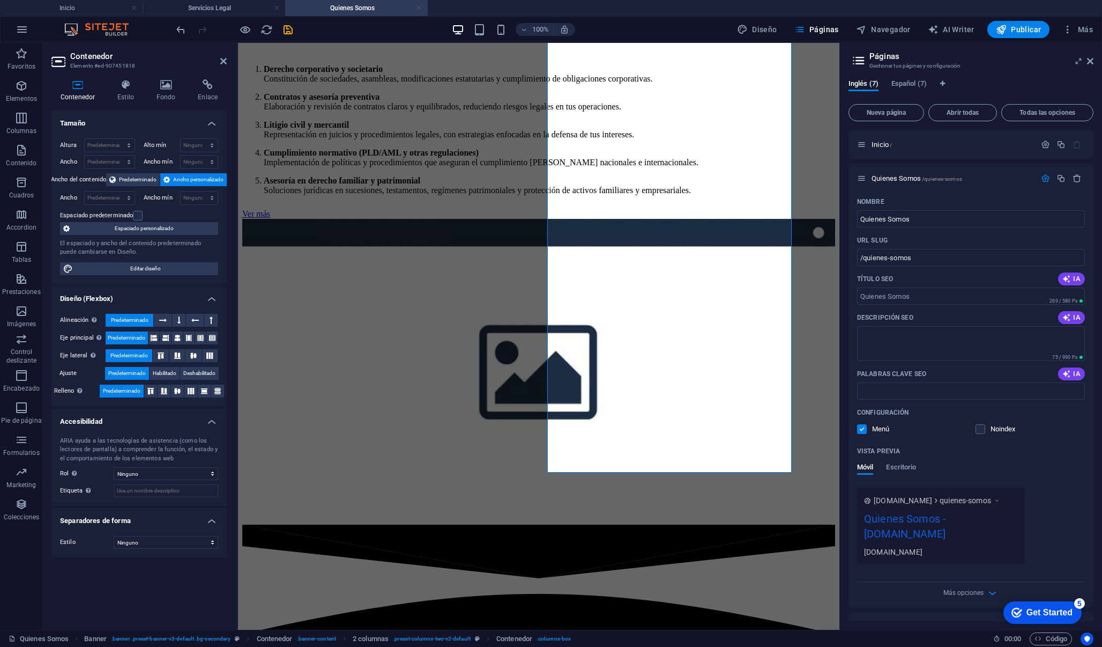
click at [417, 8] on link at bounding box center [419, 8] width 6 height 10
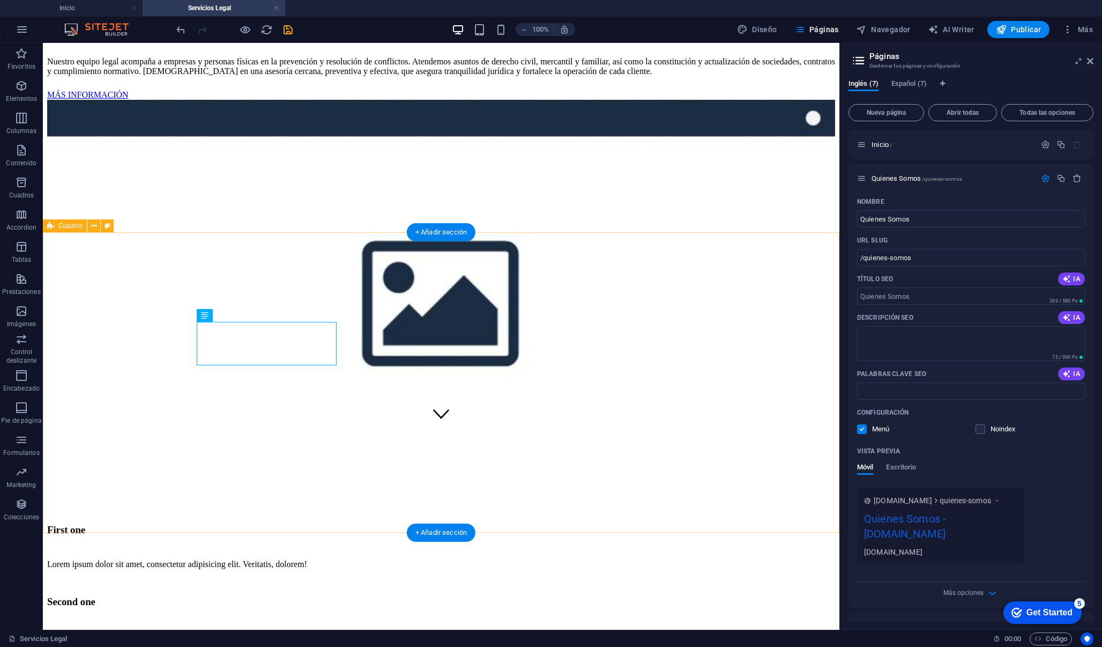
scroll to position [197, 0]
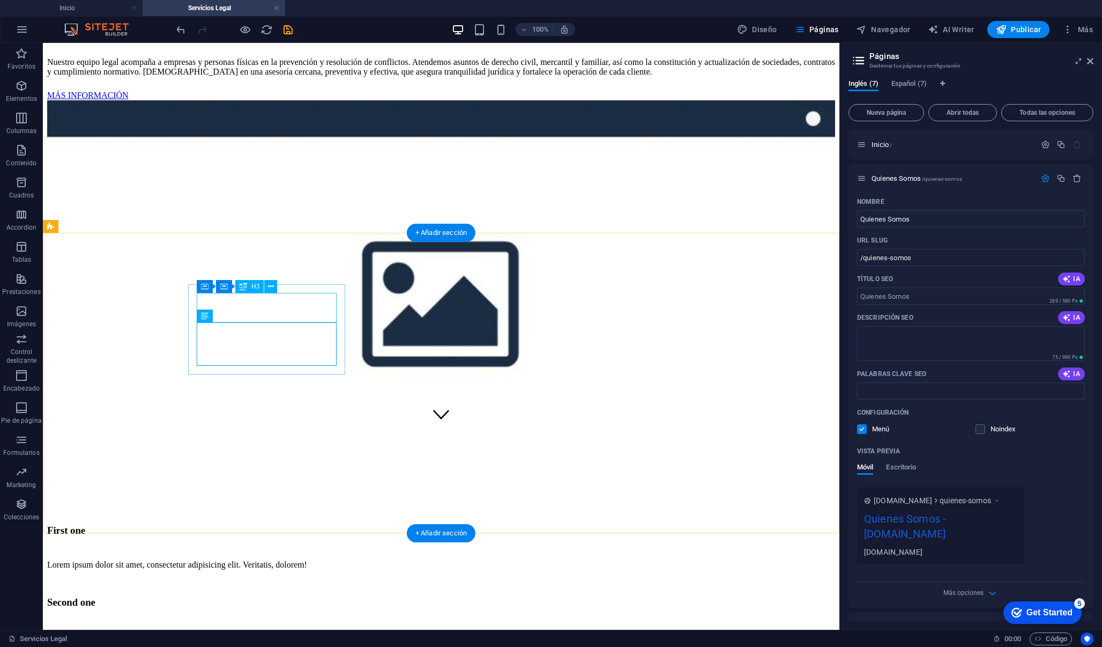
click at [268, 506] on div "First one" at bounding box center [441, 528] width 788 height 45
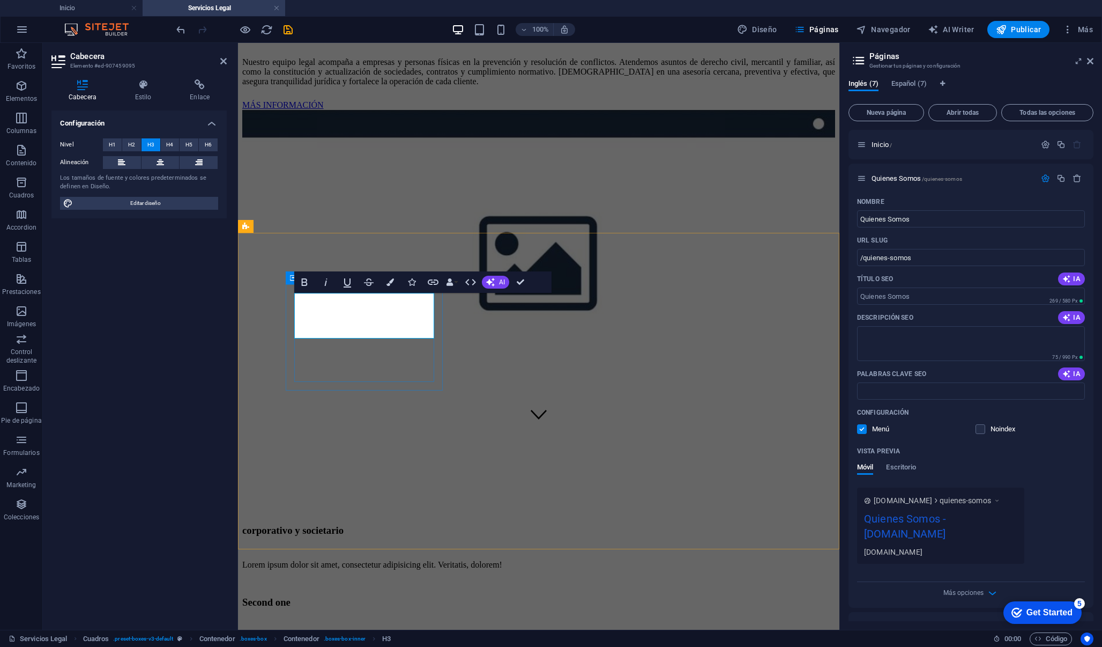
click at [324, 524] on h3 "corporativo y societario" at bounding box center [538, 530] width 593 height 12
click at [334, 524] on h3 "Corporativo y societario" at bounding box center [538, 530] width 593 height 12
click at [341, 560] on div "Lorem ipsum dolor sit amet, consectetur adipisicing elit. Veritatis, dolorem!" at bounding box center [538, 565] width 593 height 10
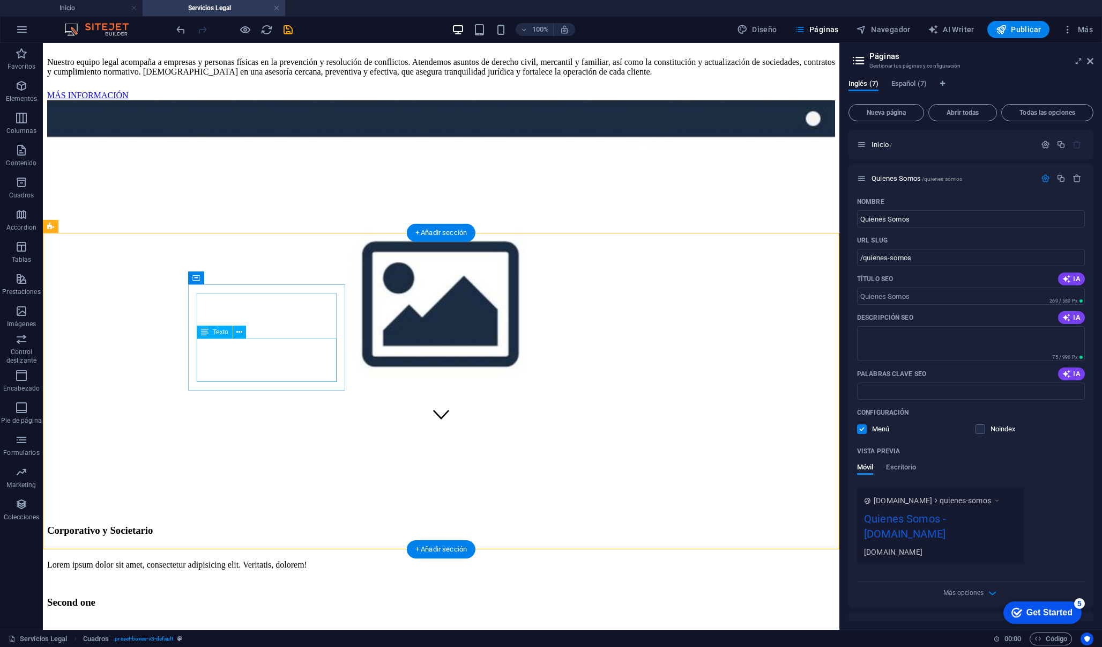
click at [252, 560] on div "Lorem ipsum dolor sit amet, consectetur adipisicing elit. Veritatis, dolorem!" at bounding box center [441, 565] width 788 height 10
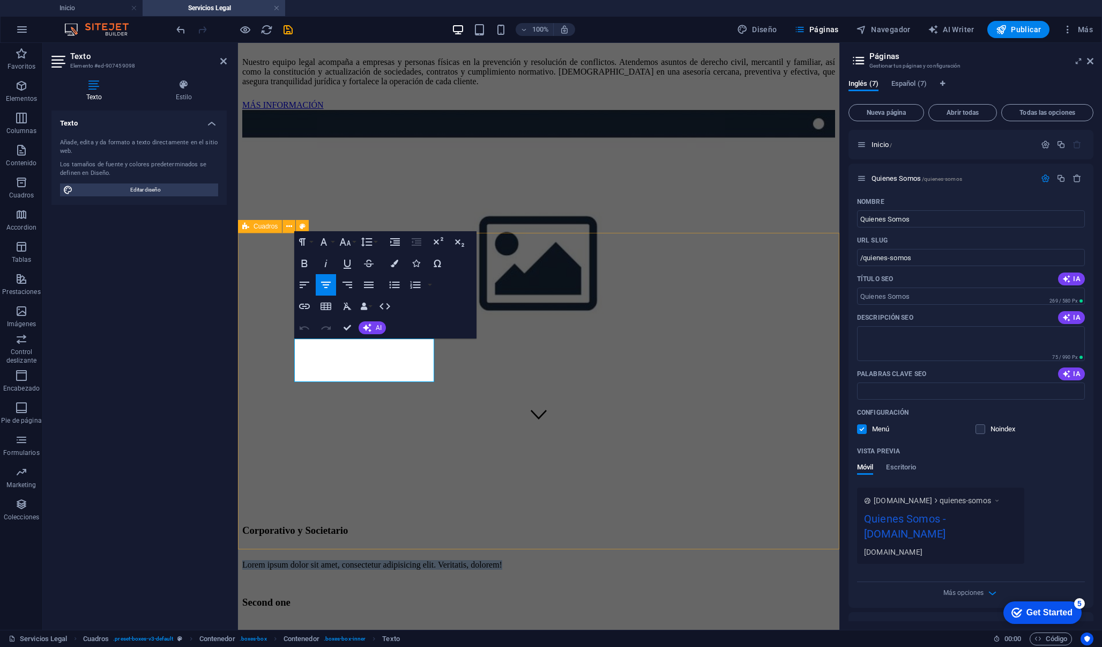
drag, startPoint x: 409, startPoint y: 379, endPoint x: 283, endPoint y: 341, distance: 131.6
drag, startPoint x: 395, startPoint y: 391, endPoint x: 276, endPoint y: 337, distance: 130.8
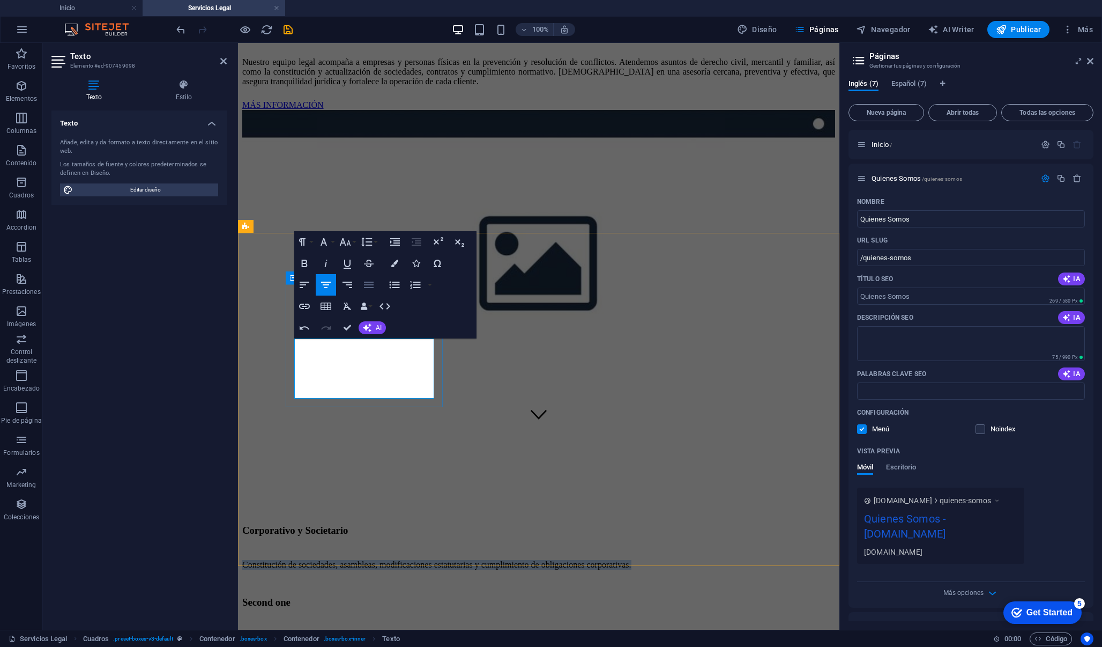
click at [366, 285] on icon "button" at bounding box center [369, 285] width 10 height 6
click at [356, 560] on span "Constitución de sociedades, asambleas, modificaciones estatutarias y cumplimien…" at bounding box center [436, 564] width 389 height 9
click at [354, 560] on span "Constitución de sociedades, asambleas, modificaciones estatutarias y cumplimien…" at bounding box center [436, 564] width 389 height 9
click at [480, 578] on div "Second one Lorem ipsum dolor sit amet, consectetur adipisicing elit. Veritatis,…" at bounding box center [538, 614] width 593 height 72
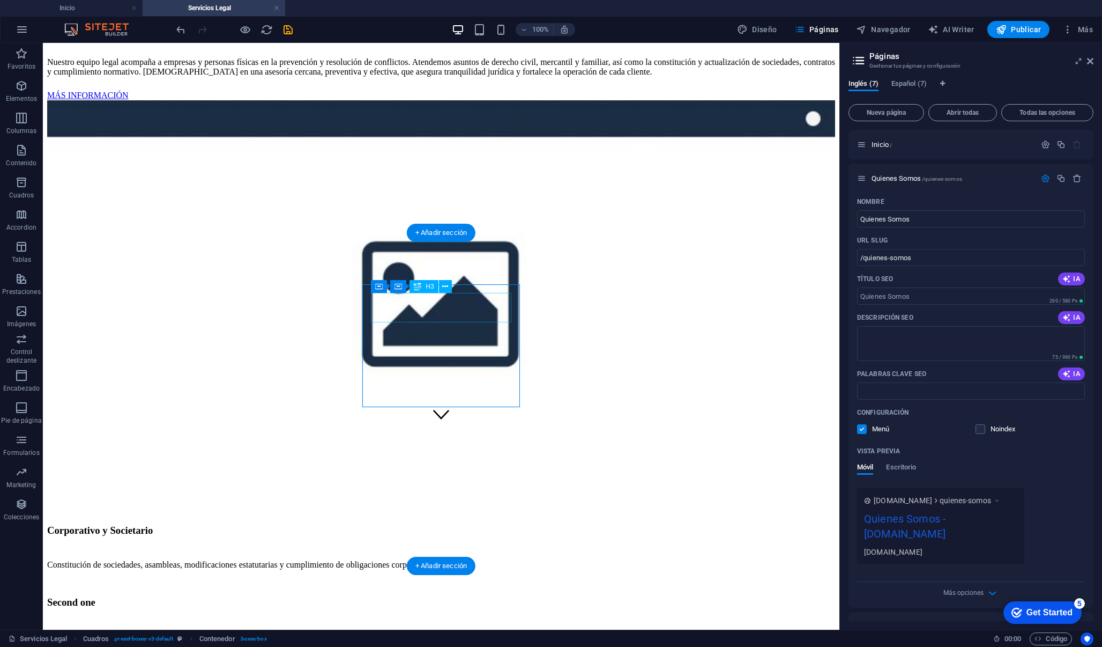
click at [479, 578] on div "Second one" at bounding box center [441, 600] width 788 height 45
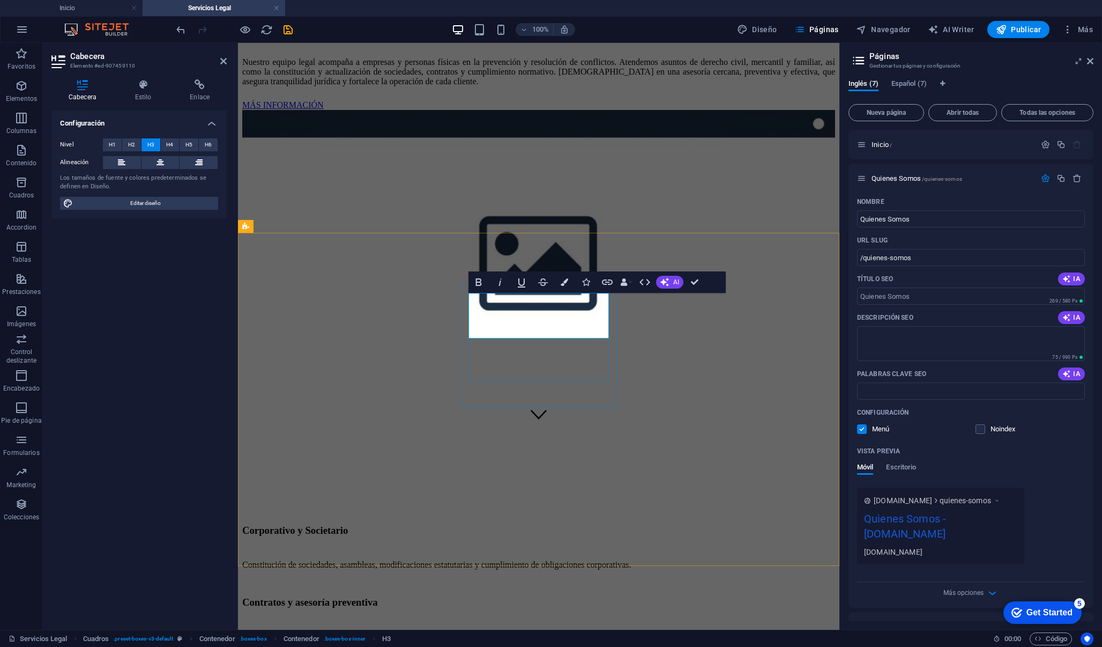
click at [553, 596] on h3 "Contratos y asesoría preventiva" at bounding box center [538, 602] width 593 height 12
click at [555, 596] on h3 "Contratos y asesoría preventiva" at bounding box center [538, 602] width 593 height 12
click at [508, 596] on h3 "Contratos y Asesoría preventiva" at bounding box center [538, 602] width 593 height 12
click at [509, 596] on h3 "Contratos y Asesoría preventiva" at bounding box center [538, 602] width 593 height 12
click at [511, 632] on div "Lorem ipsum dolor sit amet, consectetur adipisicing elit. Veritatis, dolorem!" at bounding box center [538, 637] width 593 height 10
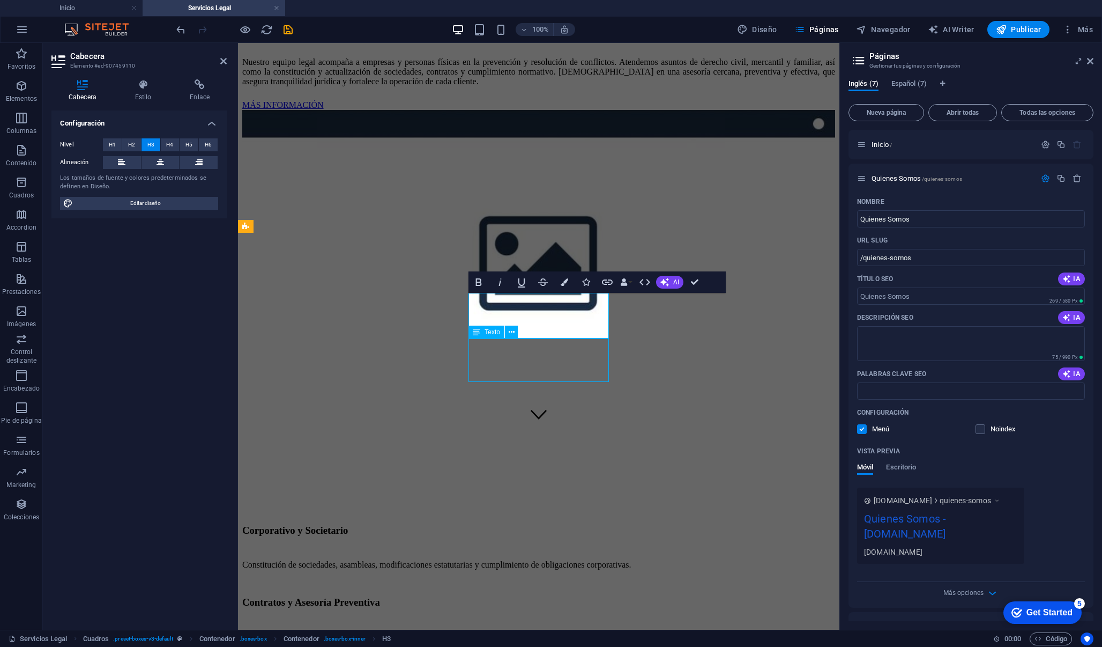
click at [511, 632] on div "Lorem ipsum dolor sit amet, consectetur adipisicing elit. Veritatis, dolorem!" at bounding box center [538, 637] width 593 height 10
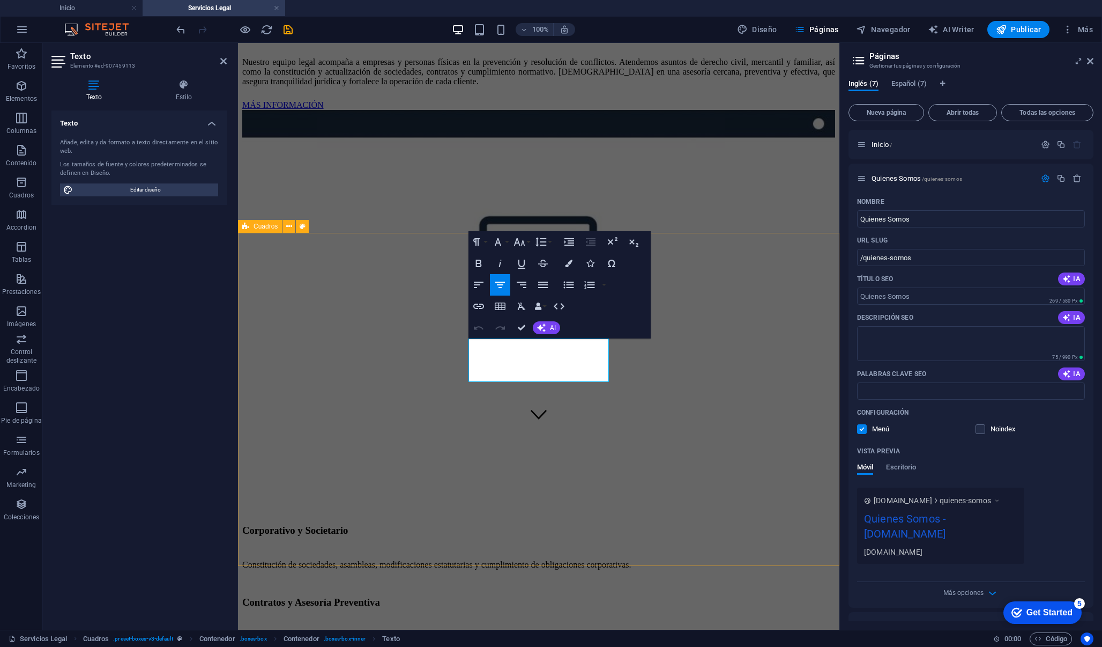
drag, startPoint x: 588, startPoint y: 373, endPoint x: 454, endPoint y: 347, distance: 136.6
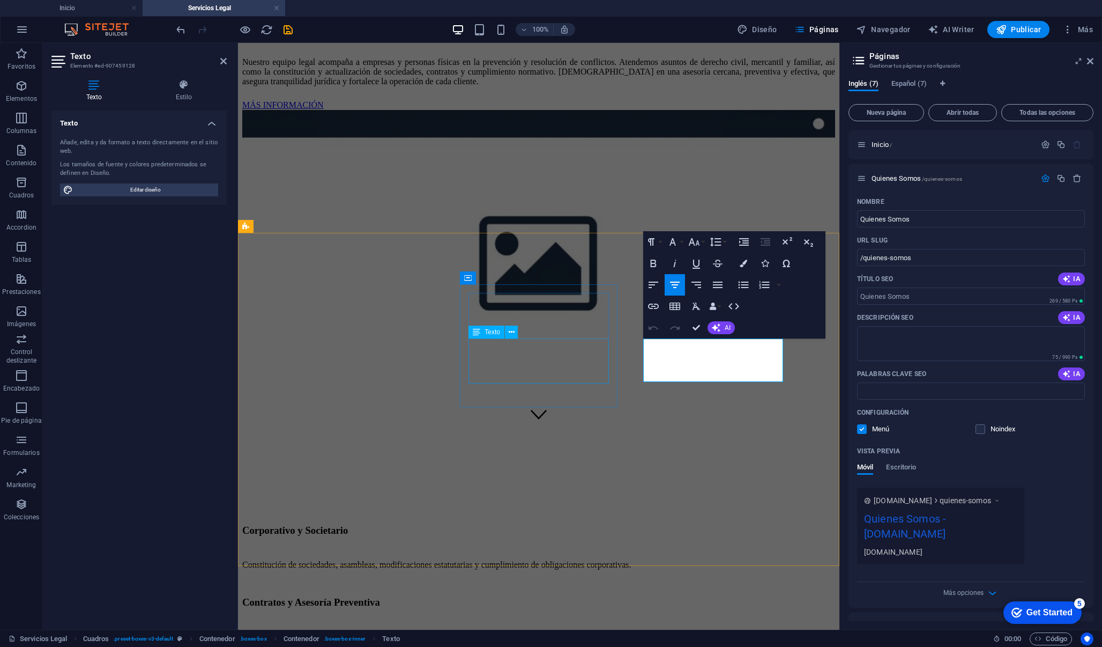
drag, startPoint x: 756, startPoint y: 379, endPoint x: 606, endPoint y: 353, distance: 151.8
drag, startPoint x: 759, startPoint y: 375, endPoint x: 628, endPoint y: 325, distance: 140.3
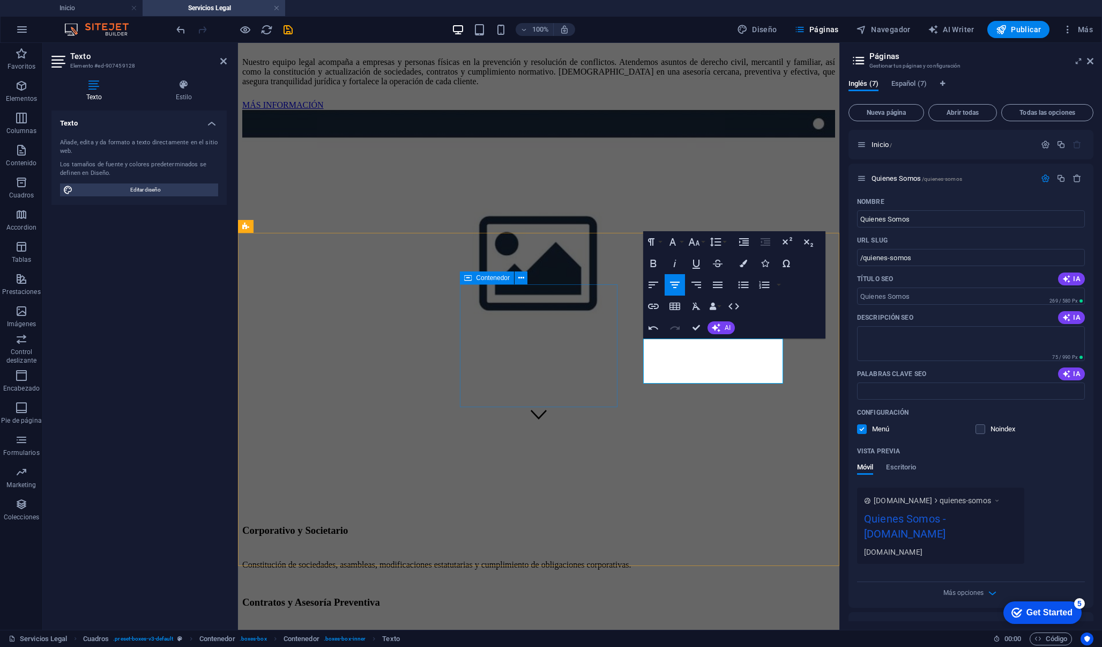
click at [578, 578] on div "Contratos y Asesoría Preventiva Elaboración y revisión de contratos claros y eq…" at bounding box center [538, 614] width 593 height 72
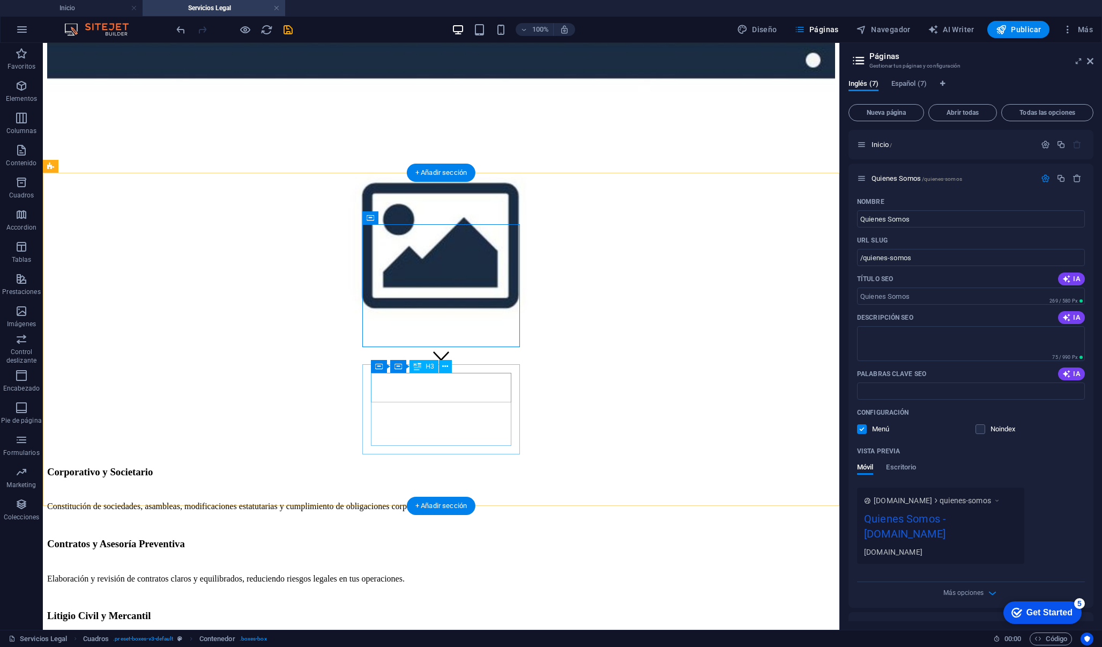
scroll to position [257, 0]
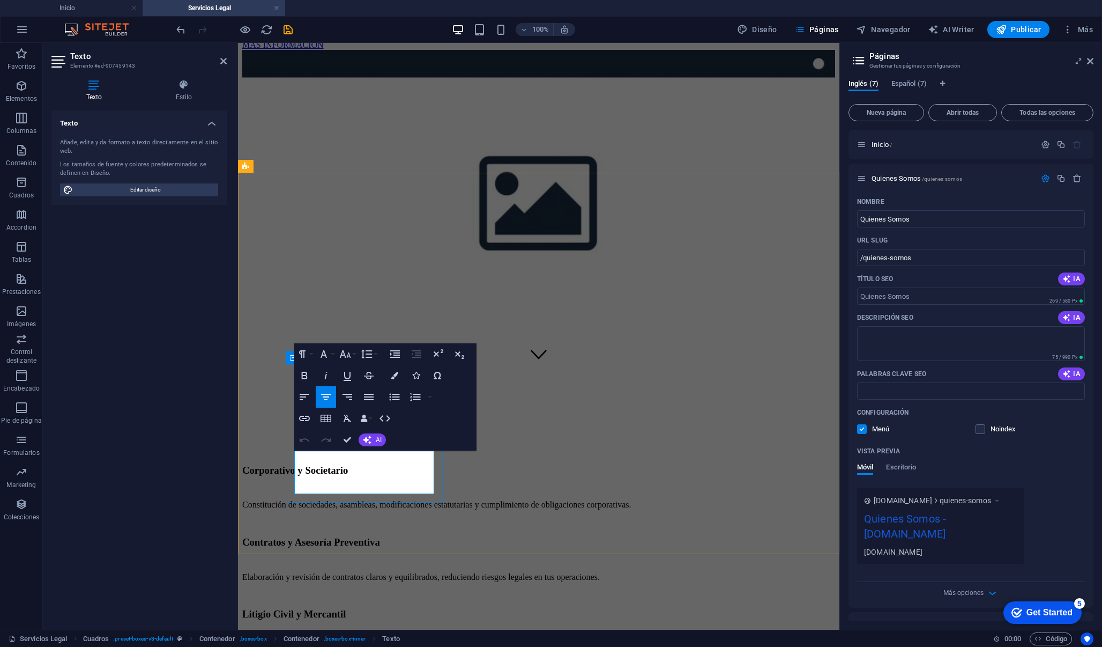
drag, startPoint x: 409, startPoint y: 482, endPoint x: 297, endPoint y: 452, distance: 116.0
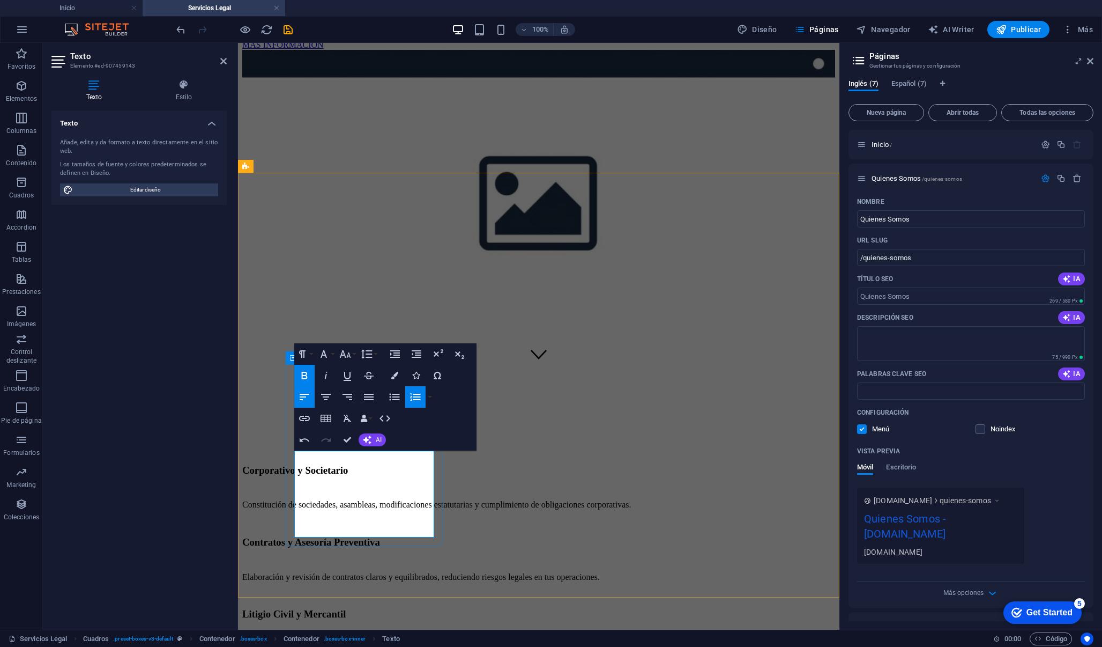
drag, startPoint x: 371, startPoint y: 535, endPoint x: 310, endPoint y: 520, distance: 62.0
drag, startPoint x: 367, startPoint y: 530, endPoint x: 305, endPoint y: 517, distance: 63.4
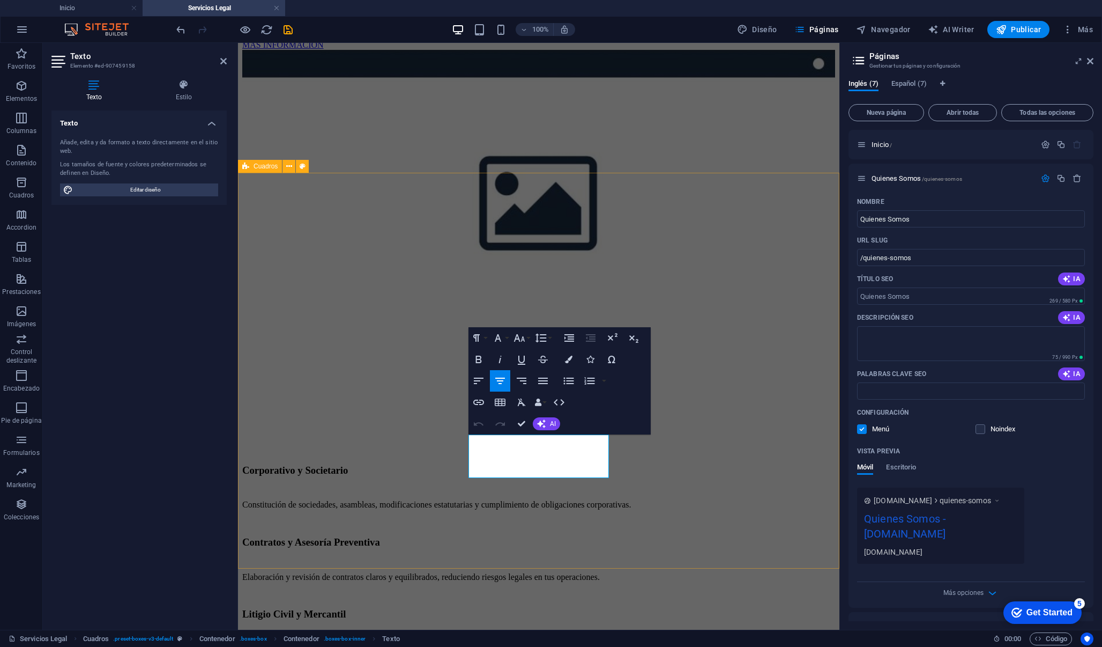
drag, startPoint x: 597, startPoint y: 470, endPoint x: 458, endPoint y: 434, distance: 143.5
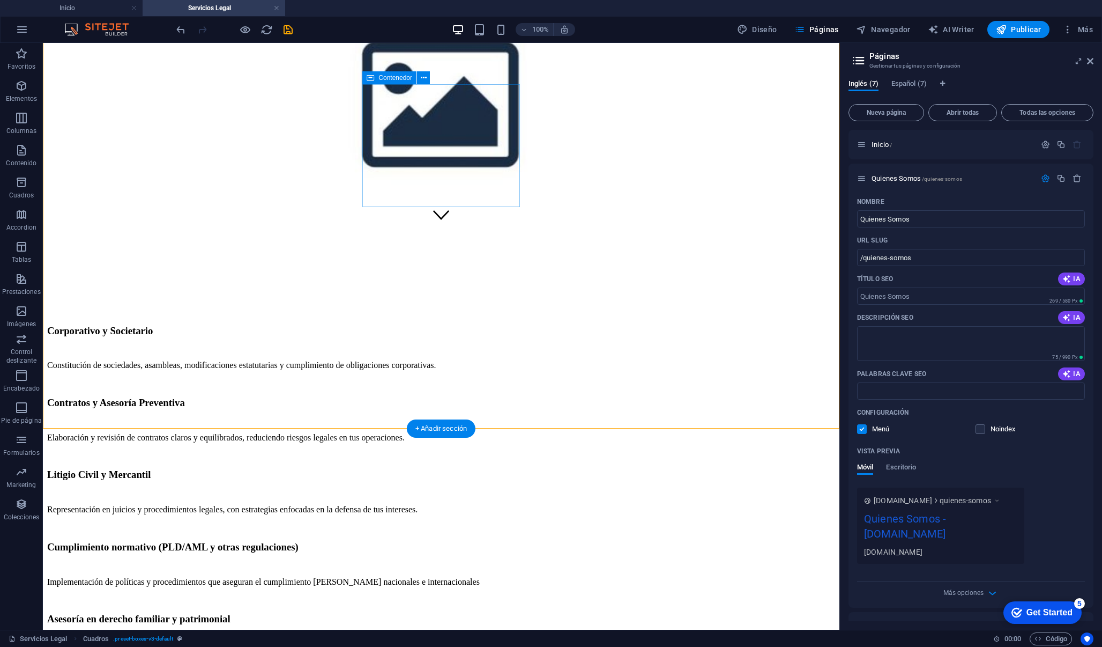
scroll to position [395, 0]
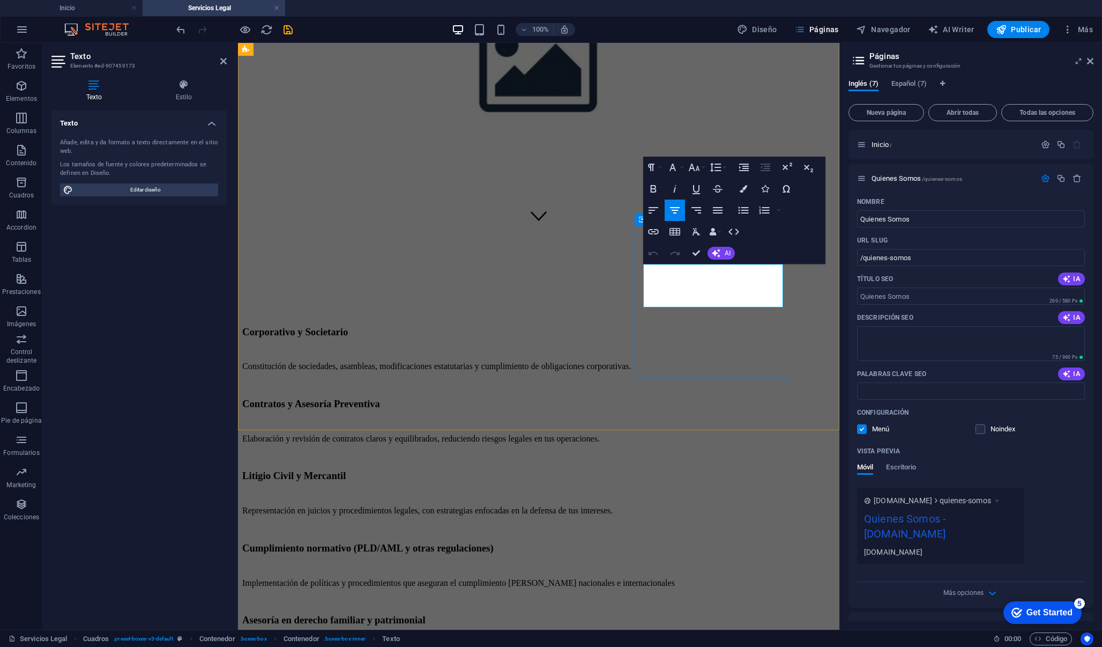
drag, startPoint x: 758, startPoint y: 295, endPoint x: 635, endPoint y: 261, distance: 127.5
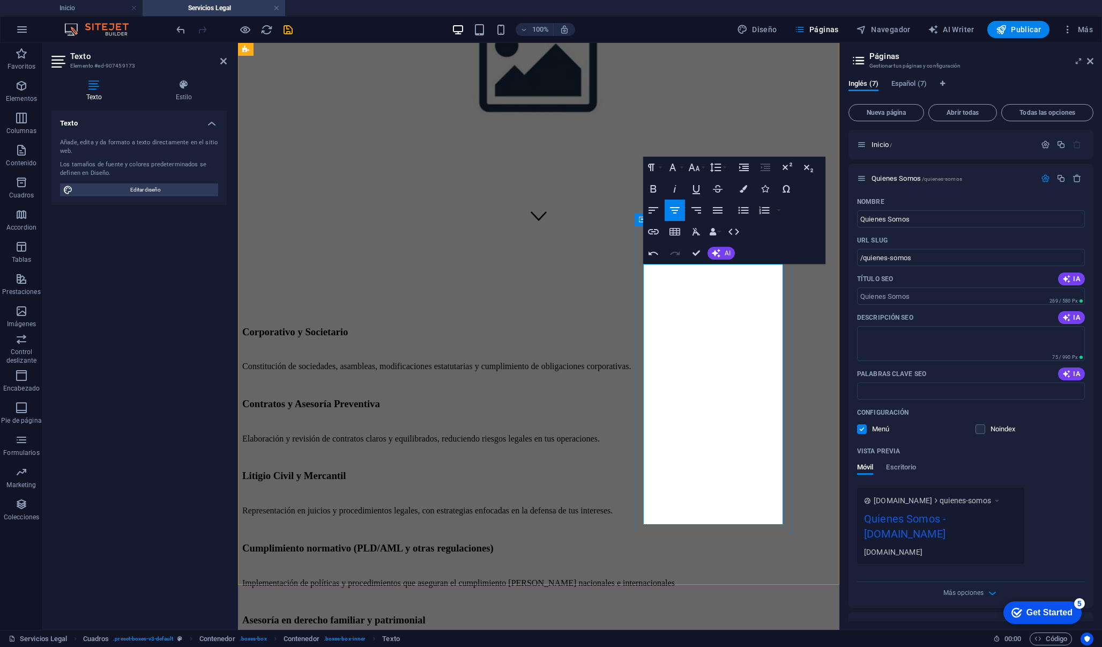
drag, startPoint x: 743, startPoint y: 512, endPoint x: 642, endPoint y: 269, distance: 262.8
click at [717, 206] on icon "button" at bounding box center [718, 210] width 13 height 13
click at [727, 254] on span "AI" at bounding box center [728, 253] width 6 height 6
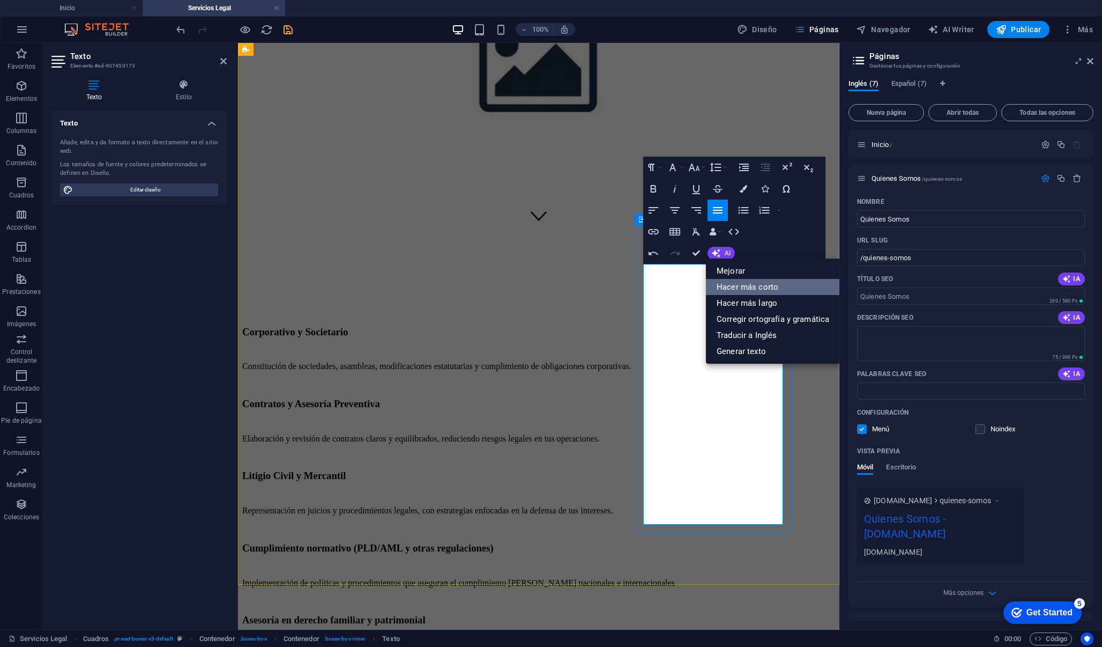
click at [749, 293] on link "Hacer más corto" at bounding box center [773, 287] width 134 height 16
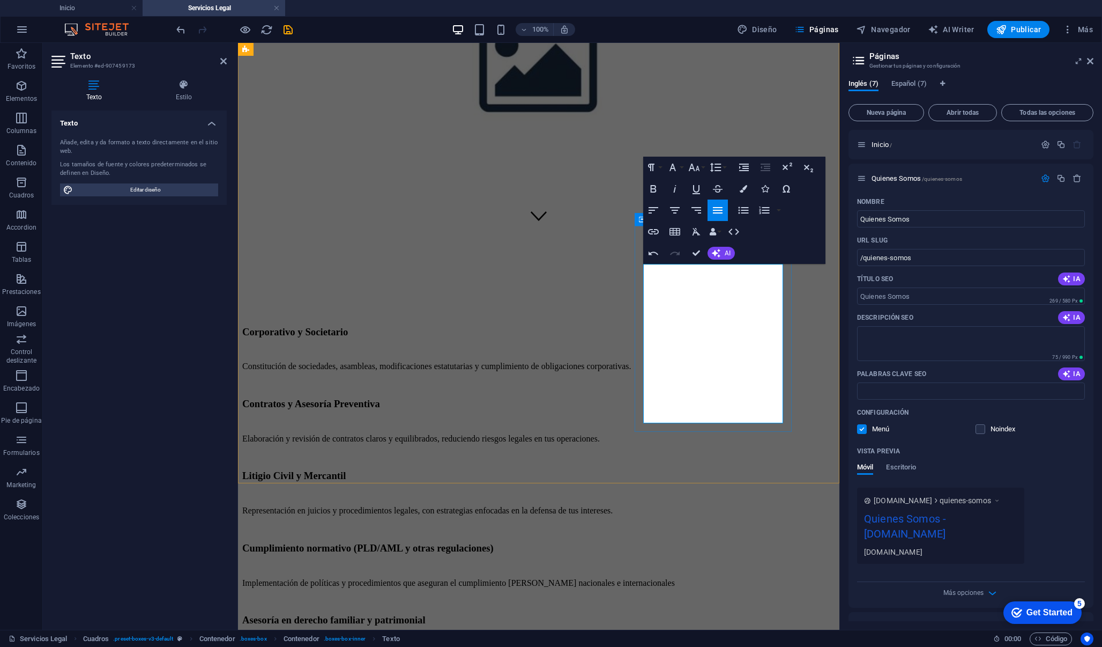
click at [709, 442] on div "Corporativo y Societario Constitución de sociedades, asambleas, modificaciones …" at bounding box center [538, 529] width 593 height 442
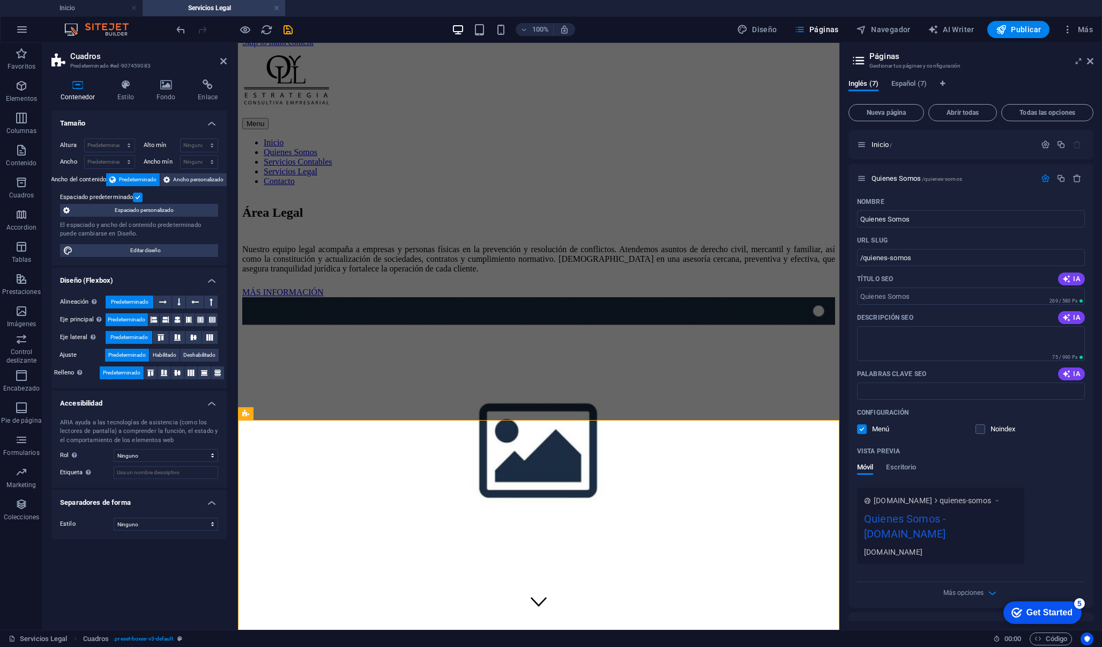
scroll to position [0, 0]
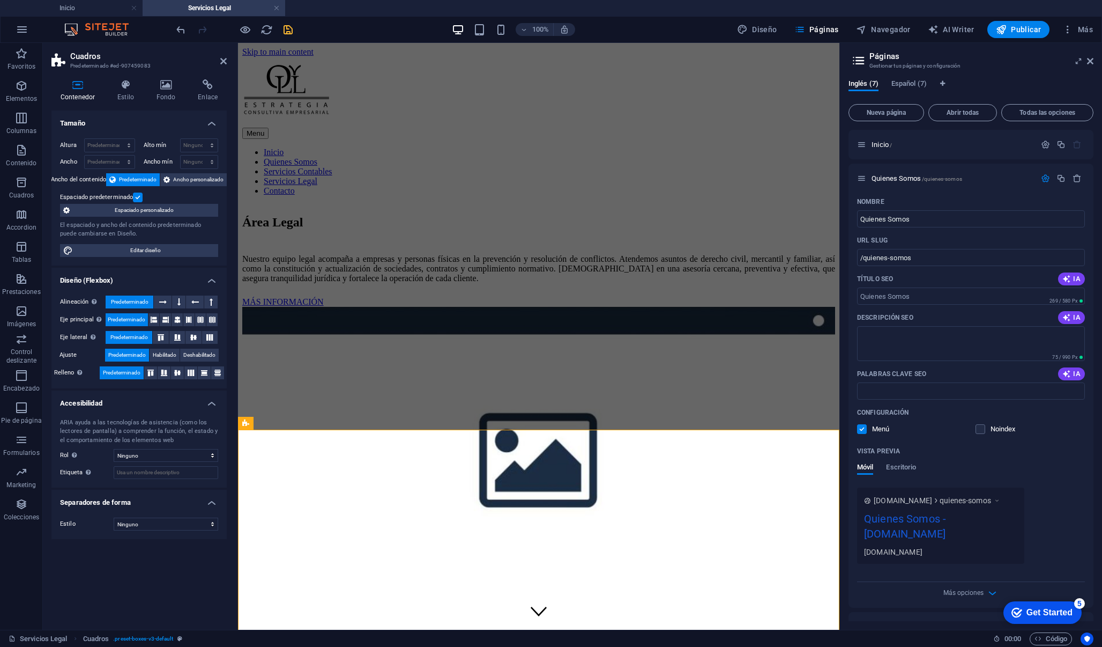
click at [291, 26] on icon "save" at bounding box center [288, 30] width 12 height 12
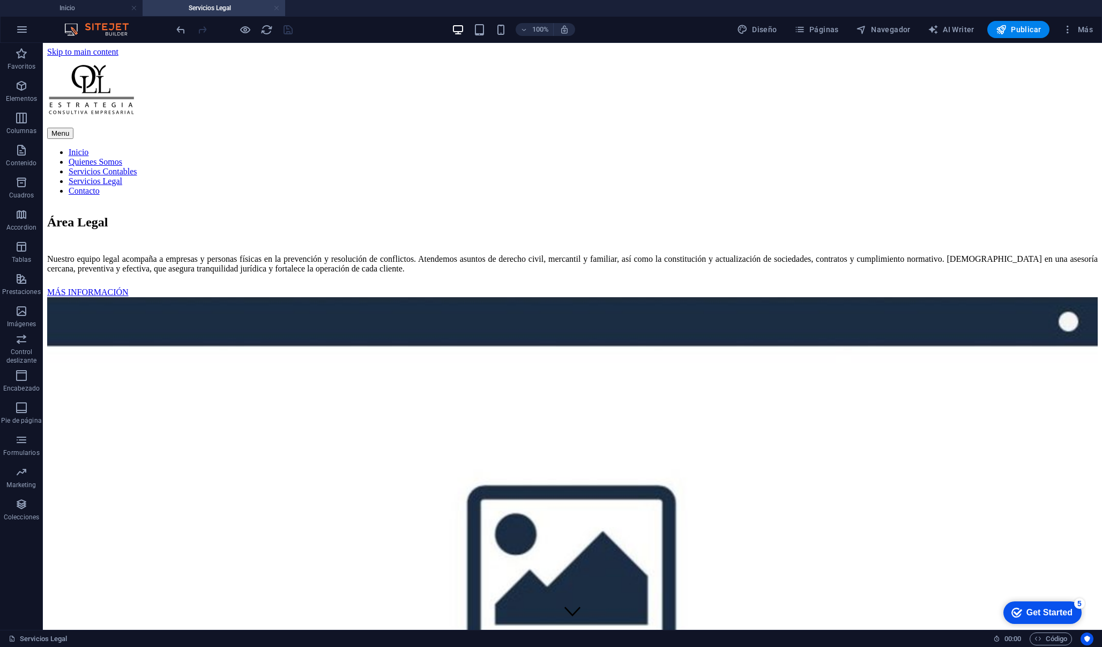
click at [277, 8] on link at bounding box center [276, 8] width 6 height 10
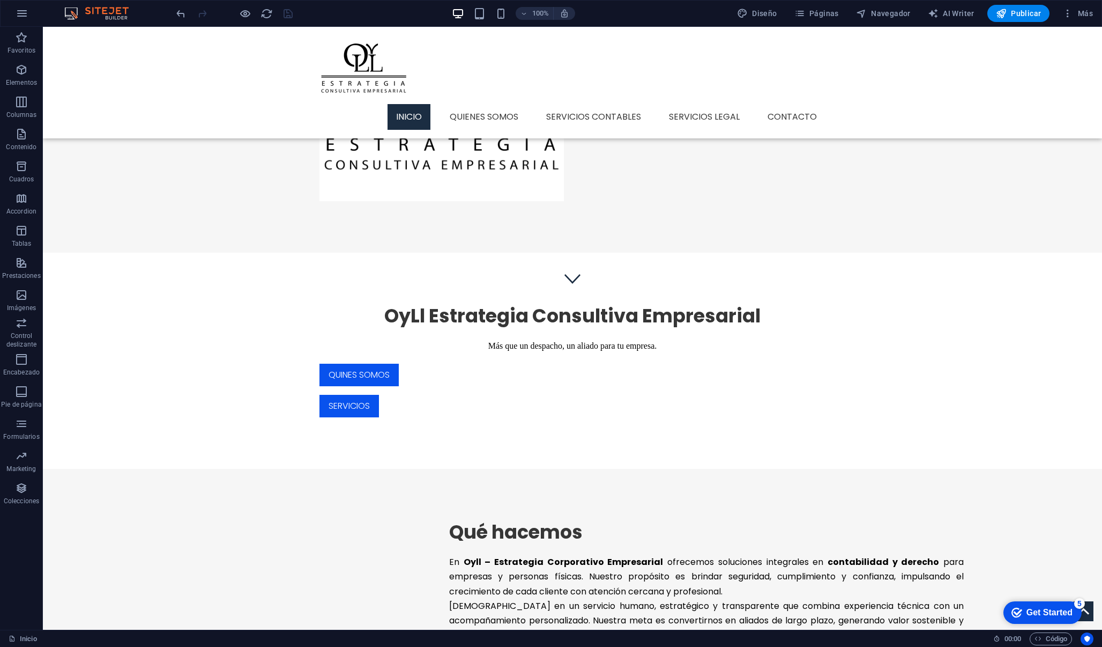
scroll to position [255, 0]
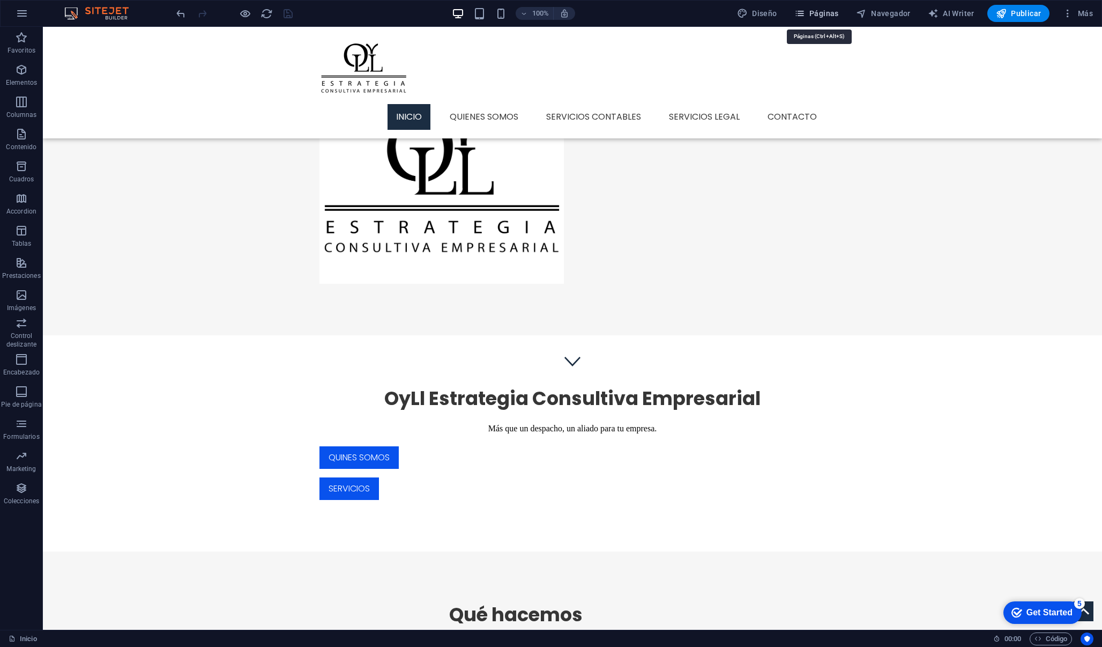
click at [811, 13] on span "Páginas" at bounding box center [817, 13] width 45 height 11
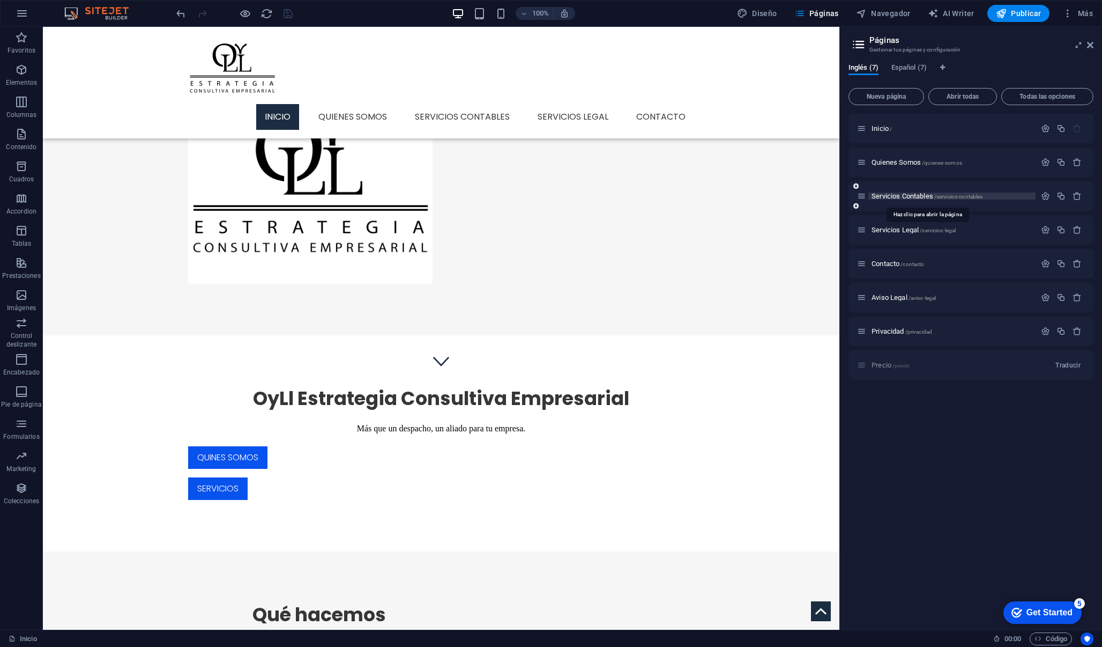
click at [917, 196] on span "Servicios Contables /servicios-contables" at bounding box center [927, 196] width 111 height 8
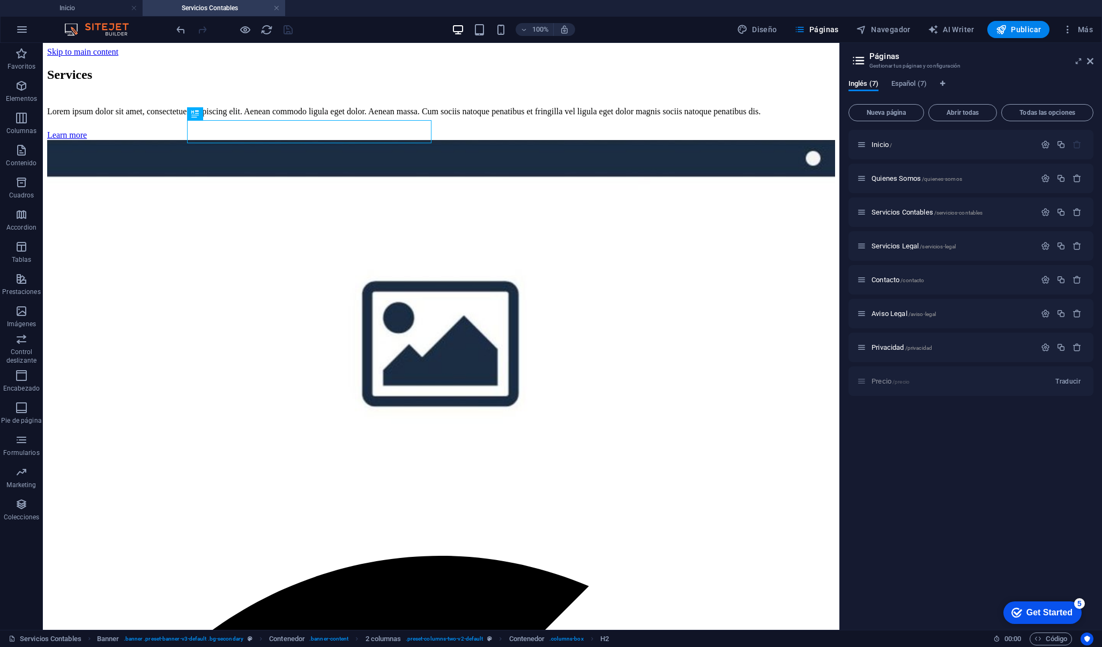
scroll to position [0, 0]
click at [108, 11] on h4 "Inicio" at bounding box center [71, 8] width 143 height 12
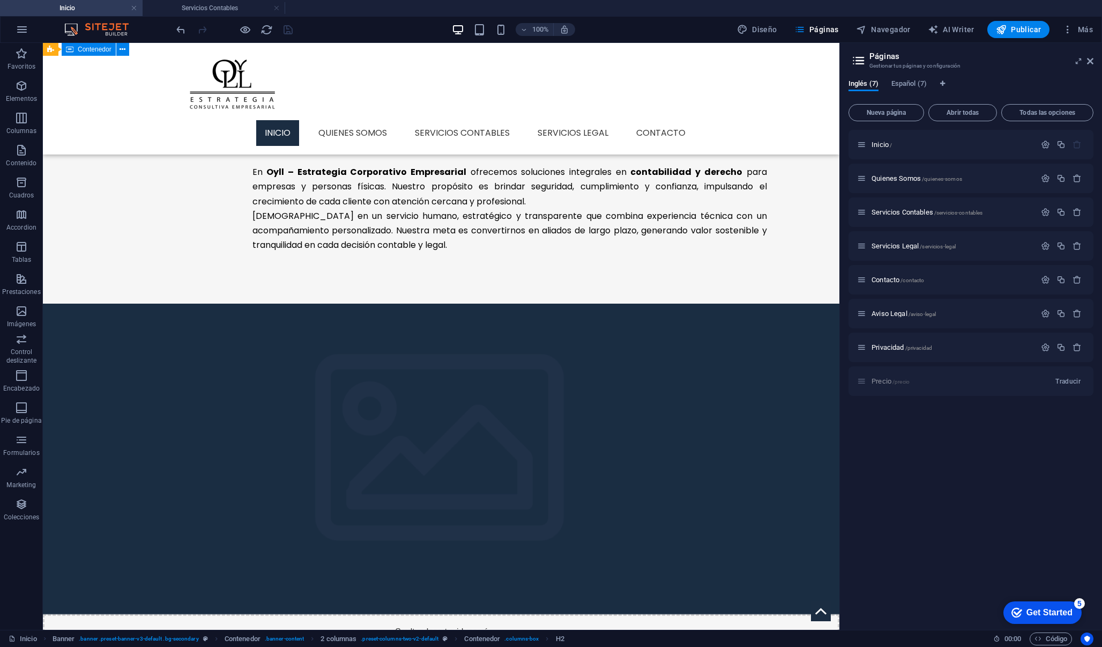
scroll to position [744, 0]
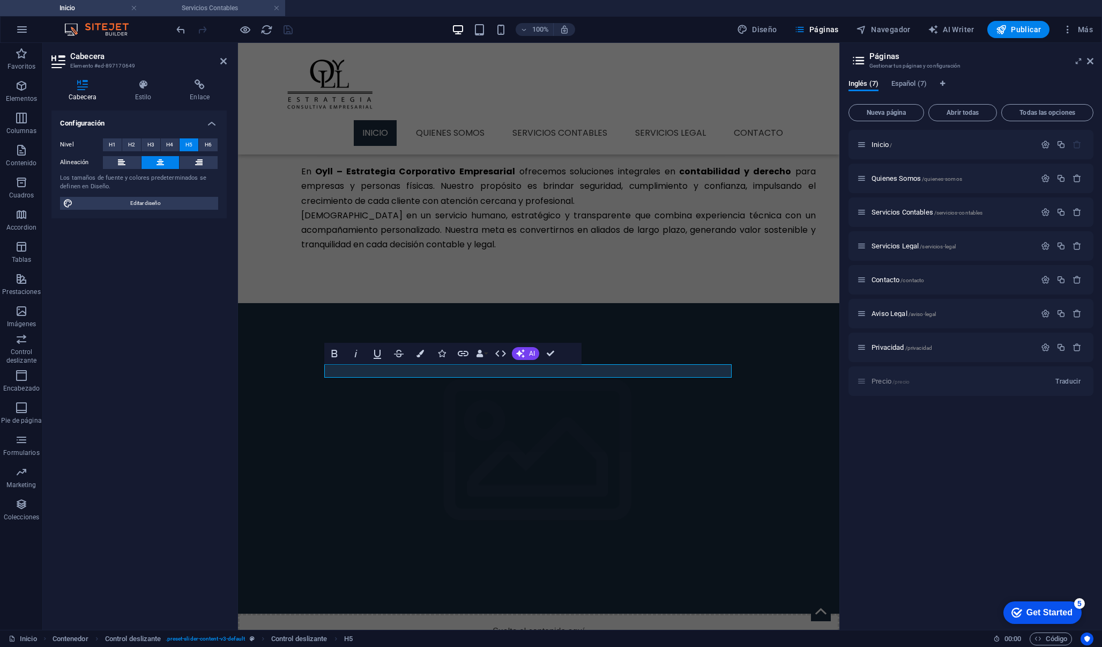
click at [224, 5] on h4 "Servicios Contables" at bounding box center [214, 8] width 143 height 12
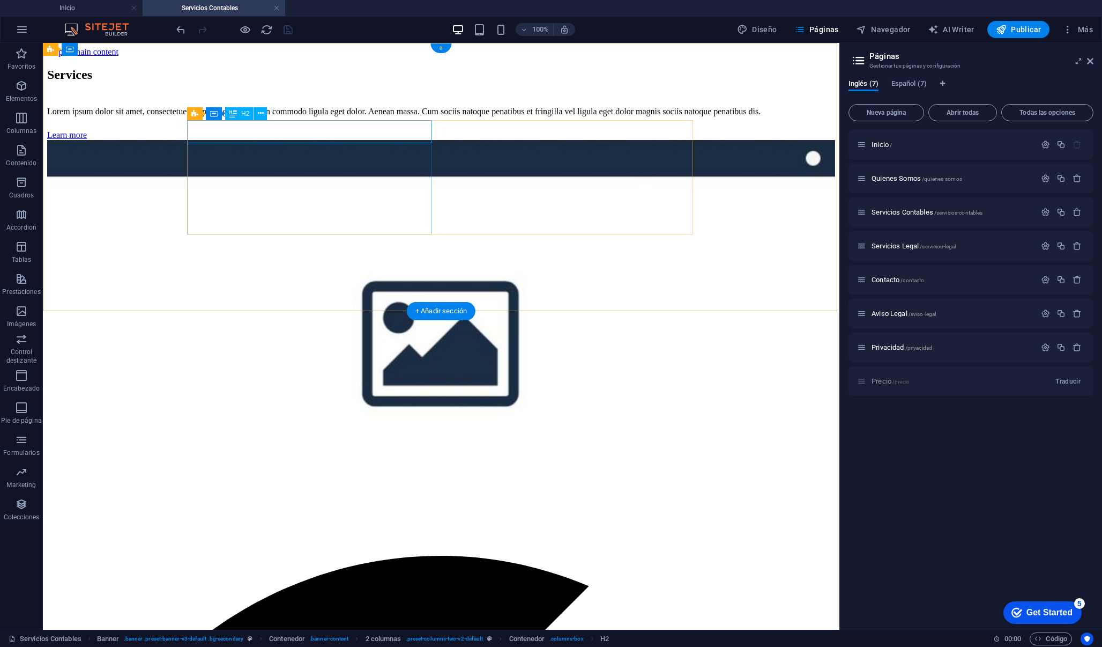
click at [275, 82] on div "Services" at bounding box center [441, 75] width 788 height 14
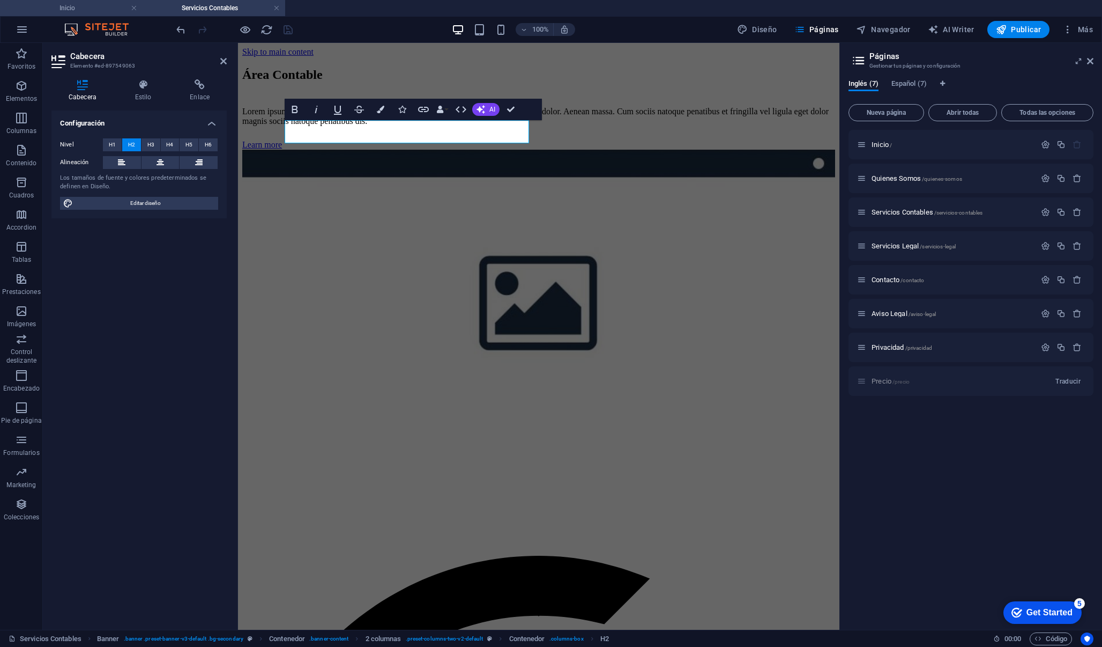
click at [108, 5] on h4 "Inicio" at bounding box center [71, 8] width 143 height 12
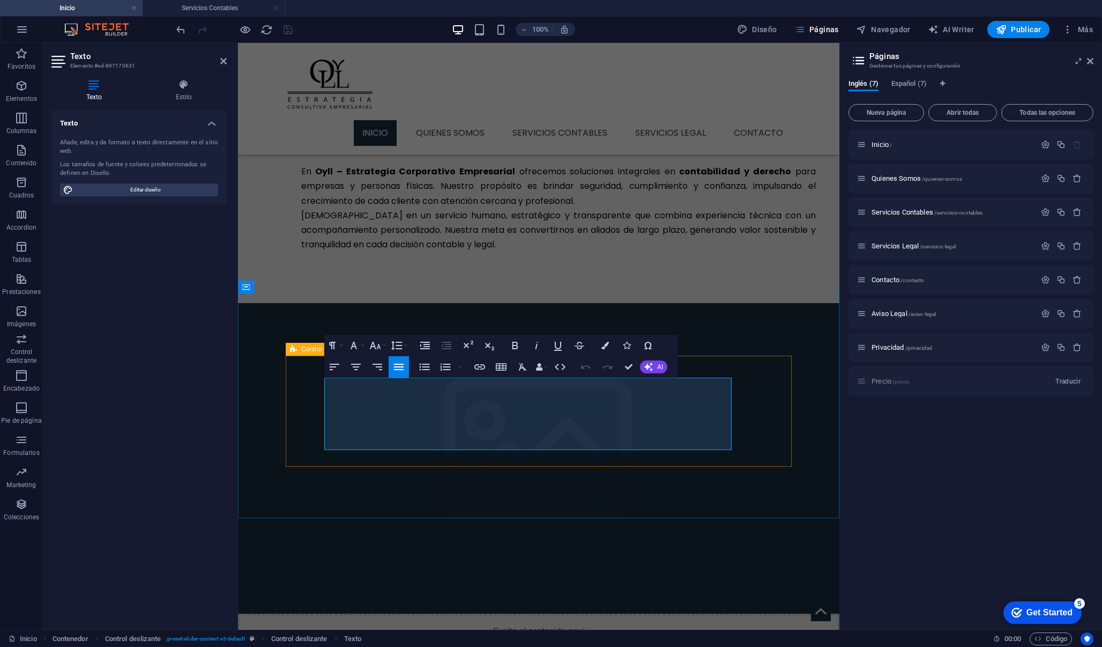
drag, startPoint x: 582, startPoint y: 442, endPoint x: 300, endPoint y: 381, distance: 289.2
copy span "En Oyll ofrecemos soluciones contables diseñadas para garantizar el cumplimient…"
click at [220, 8] on h4 "Servicios Contables" at bounding box center [214, 8] width 143 height 12
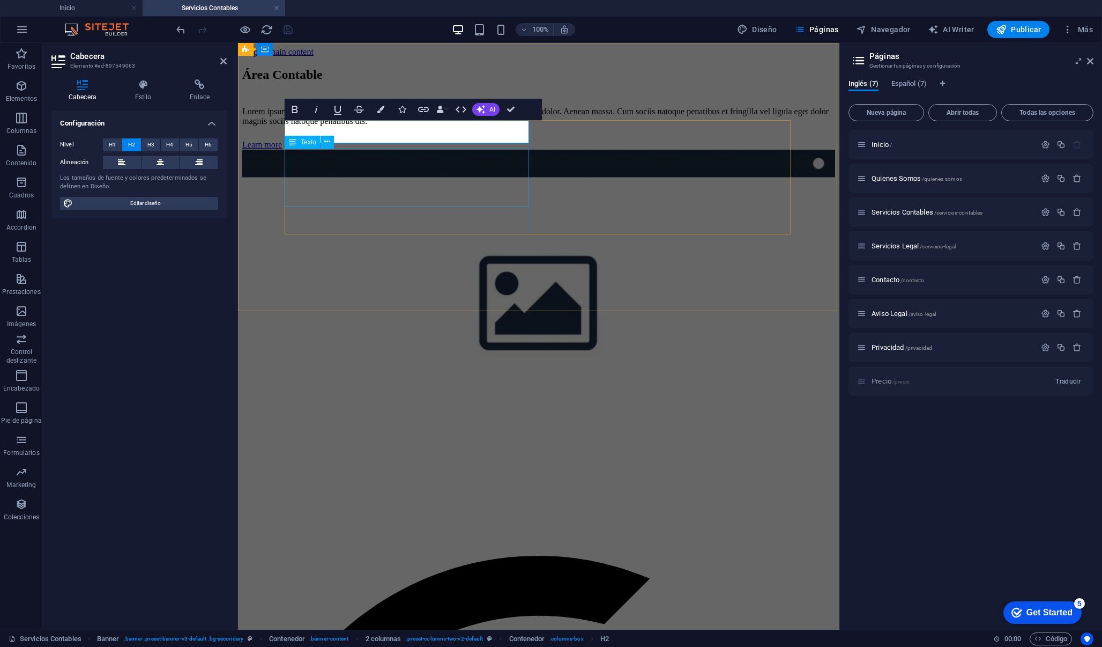
click at [369, 126] on div "Lorem ipsum dolor sit amet, consectetuer adipiscing elit. Aenean commodo ligula…" at bounding box center [538, 116] width 593 height 19
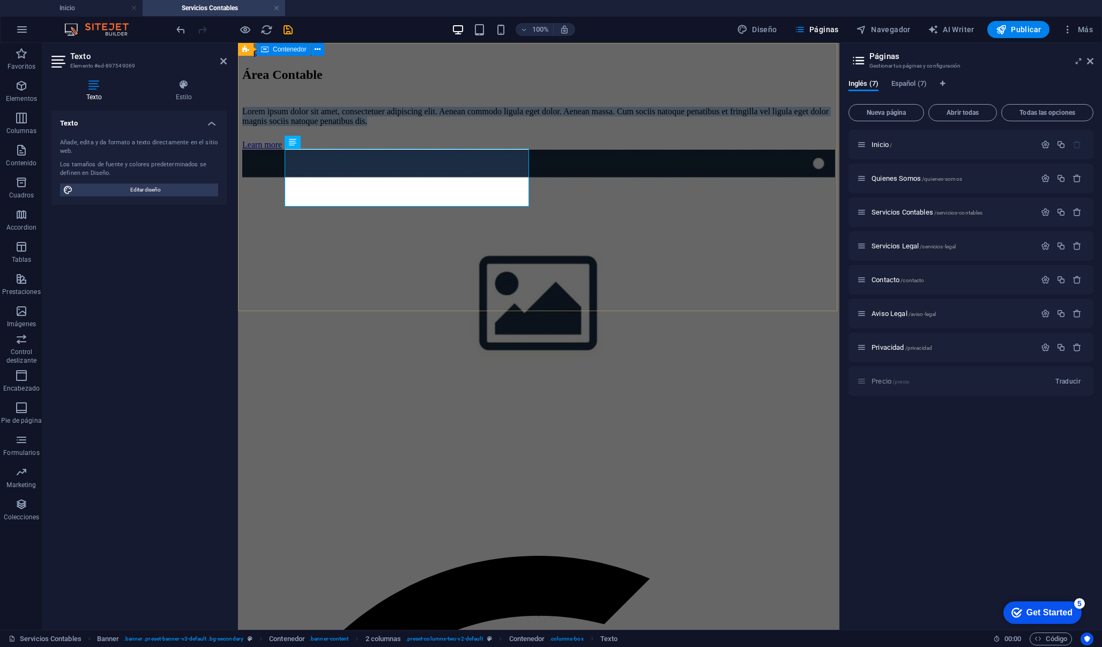
drag, startPoint x: 475, startPoint y: 198, endPoint x: 278, endPoint y: 156, distance: 201.8
click at [278, 156] on div "Área Contable Lorem ipsum dolor sit amet, consectetuer adipiscing elit. Aenean …" at bounding box center [538, 256] width 593 height 398
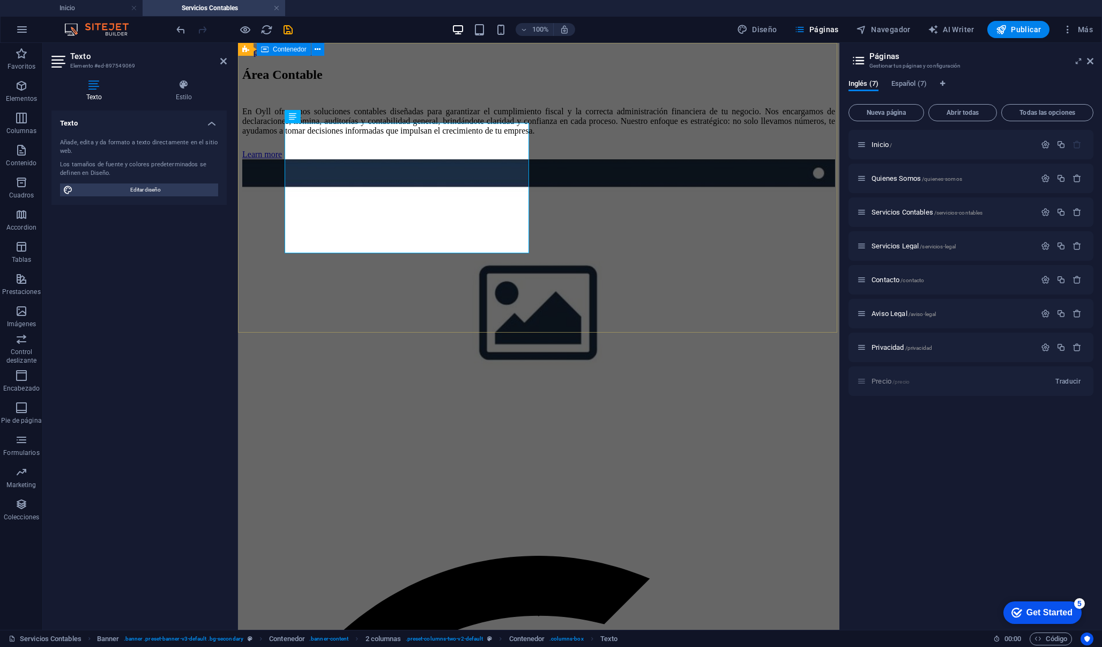
click at [325, 329] on div "Área Contable En Oyll ofrecemos soluciones contables diseñadas para garantizar …" at bounding box center [538, 261] width 593 height 408
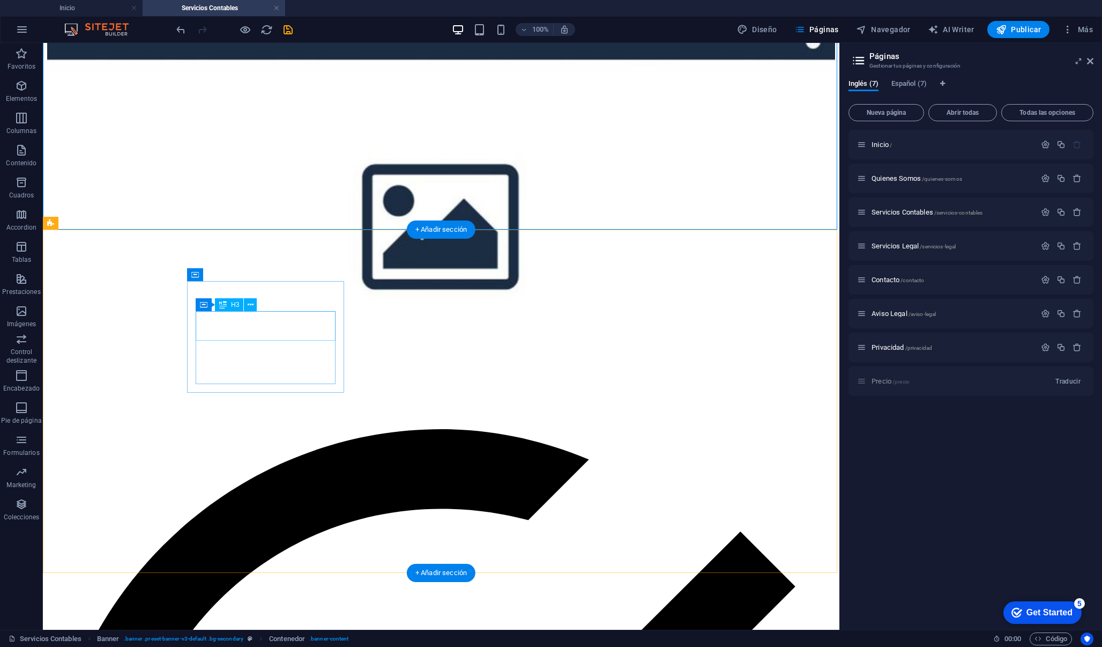
scroll to position [130, 0]
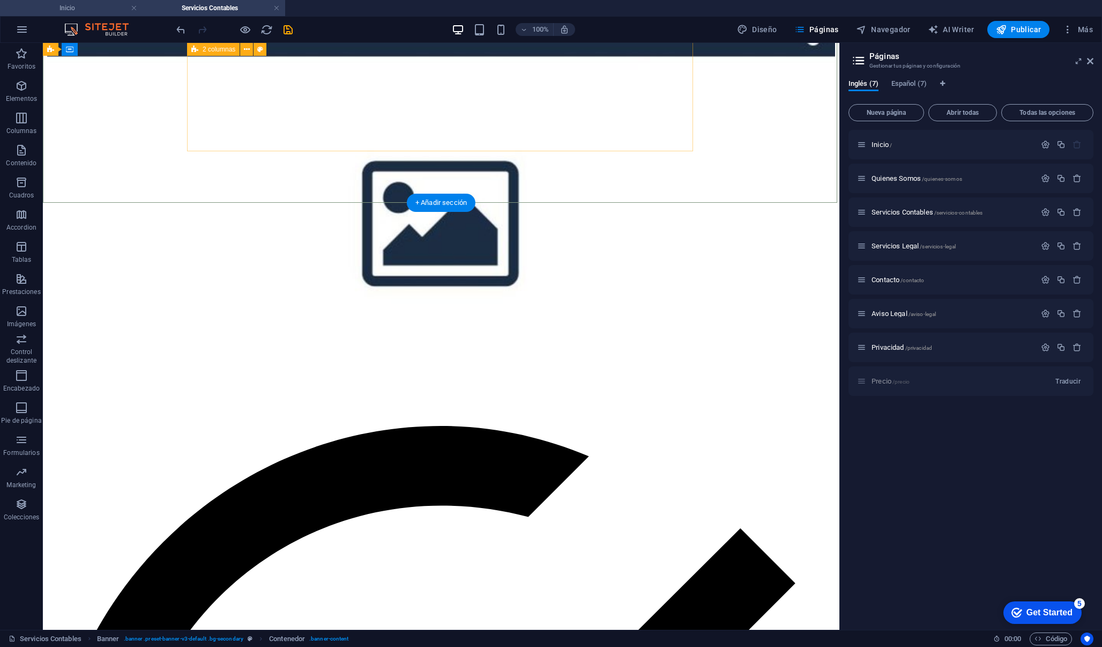
click at [117, 8] on h4 "Inicio" at bounding box center [71, 8] width 143 height 12
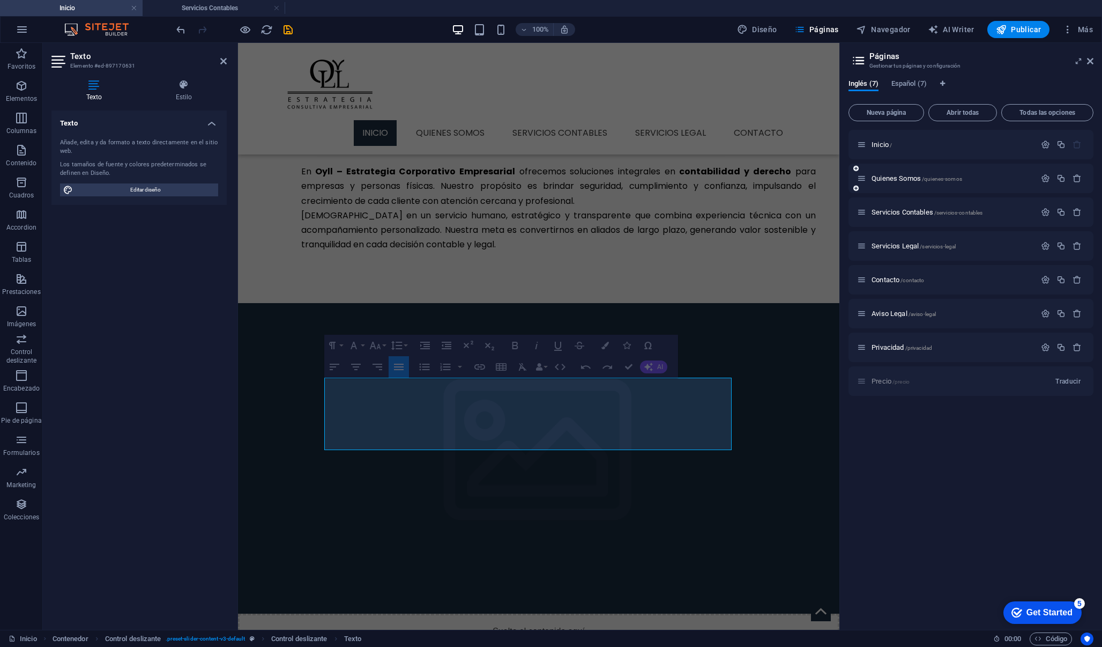
click at [907, 182] on div "Quienes Somos /quienes-somos" at bounding box center [946, 178] width 179 height 12
click at [901, 174] on div "Quienes Somos /quienes-somos" at bounding box center [946, 178] width 179 height 12
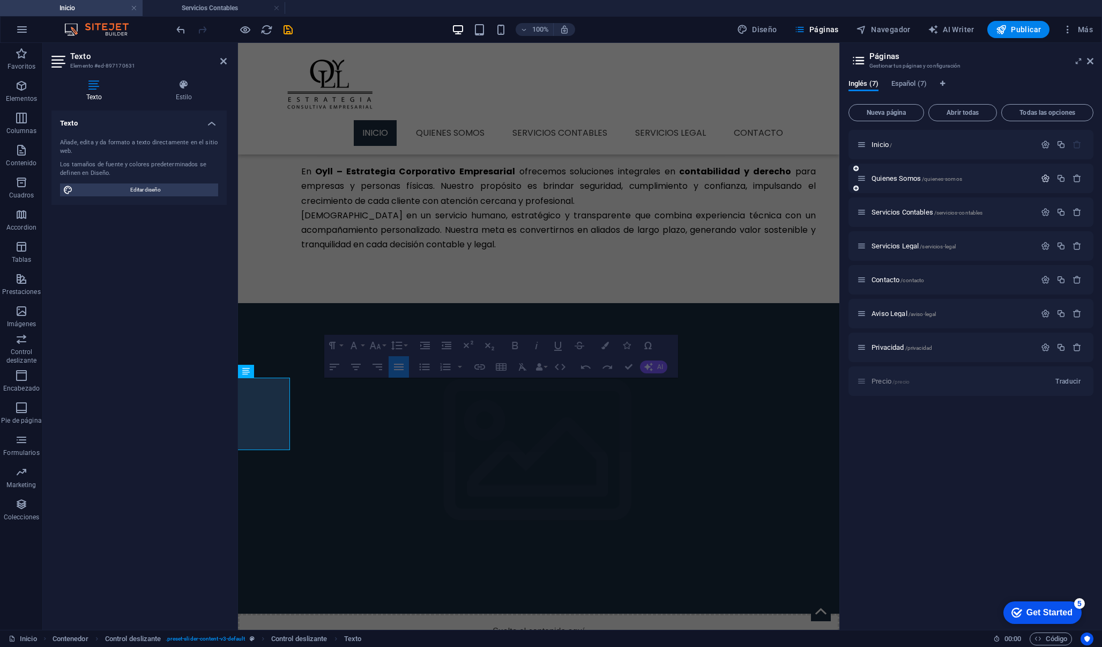
click at [973, 181] on icon "button" at bounding box center [1045, 178] width 9 height 9
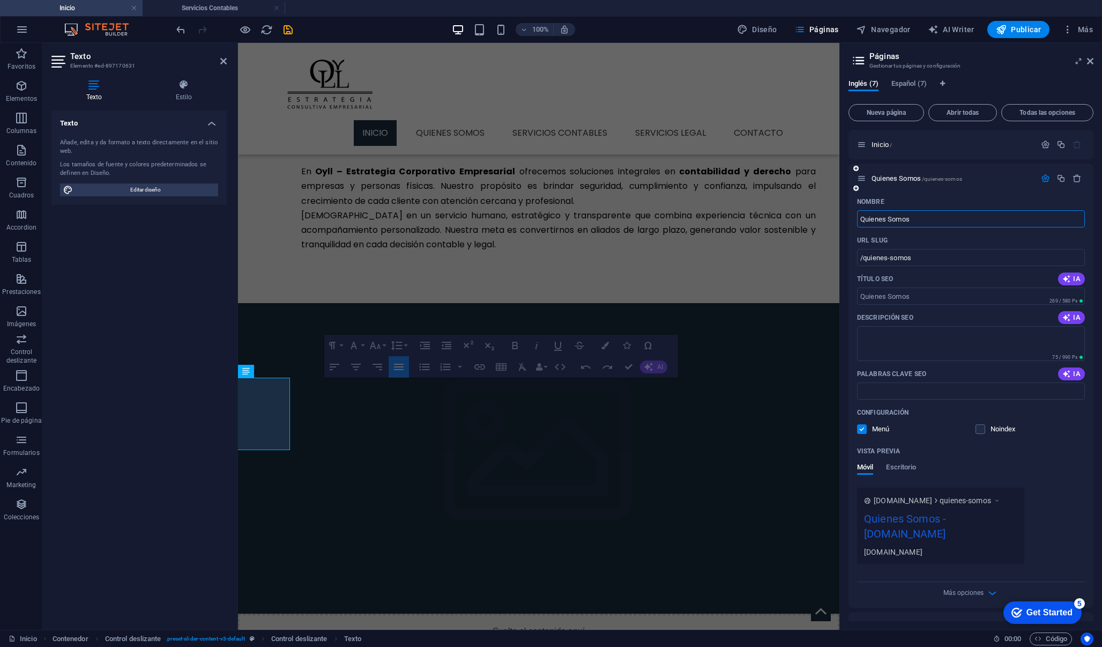
click at [902, 183] on div "Quienes Somos /quienes-somos" at bounding box center [946, 178] width 179 height 12
click at [928, 224] on input "Quienes Somos" at bounding box center [971, 218] width 228 height 17
click at [953, 181] on span "/quienes-somos" at bounding box center [942, 179] width 40 height 6
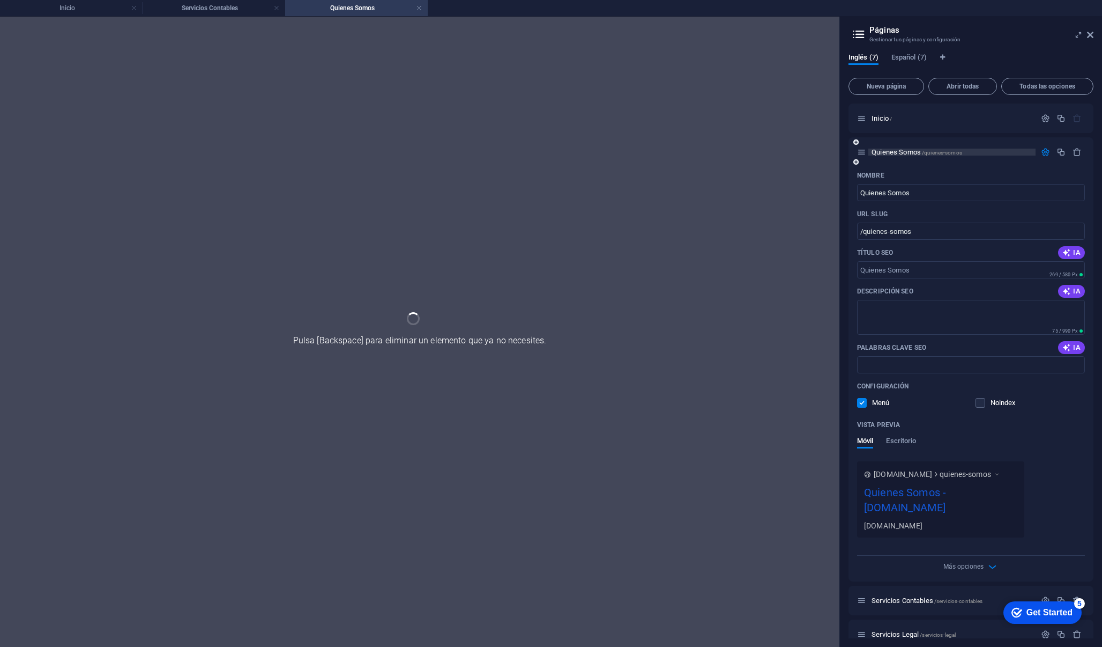
click at [953, 181] on div "Nombre" at bounding box center [971, 175] width 228 height 17
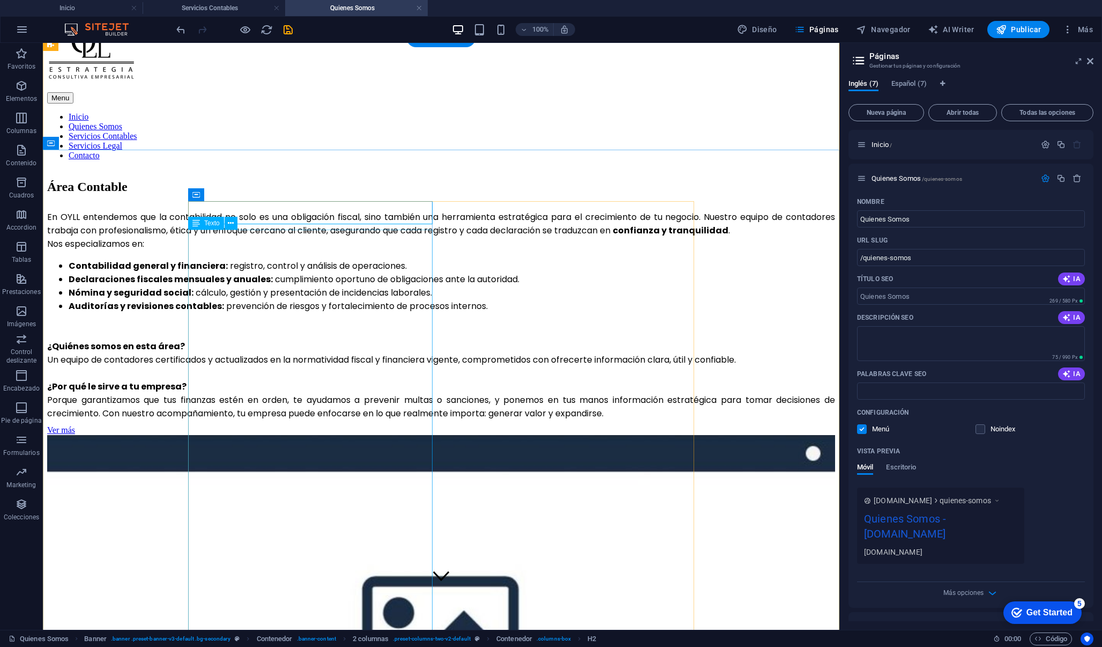
scroll to position [48, 0]
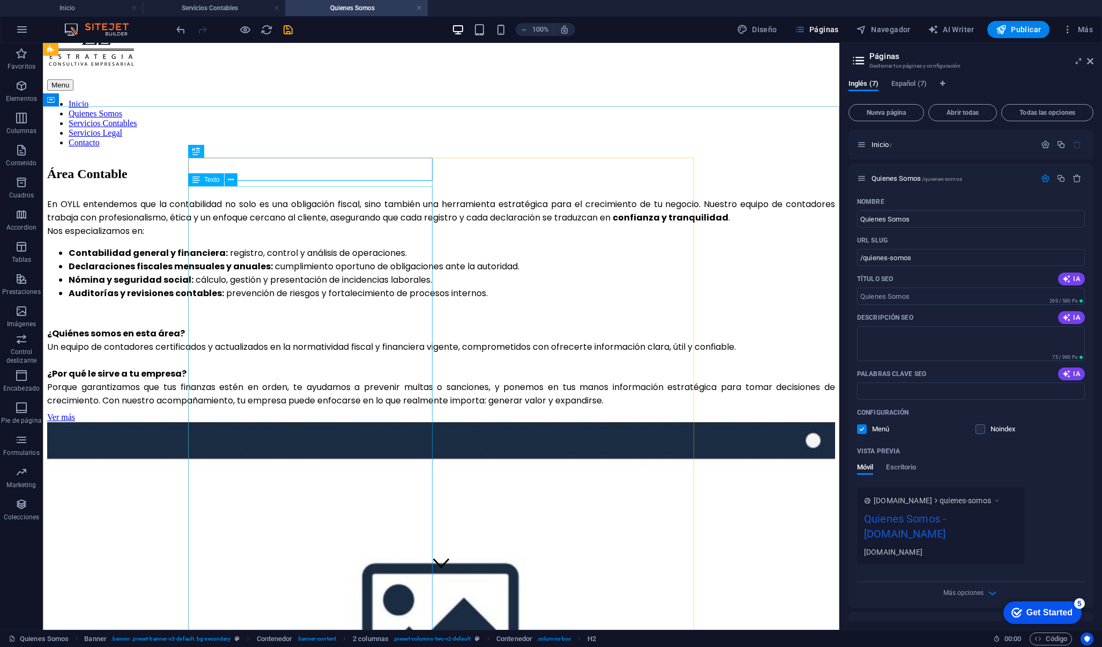
click at [228, 259] on strong "Contabilidad general y financiera:" at bounding box center [148, 253] width 159 height 12
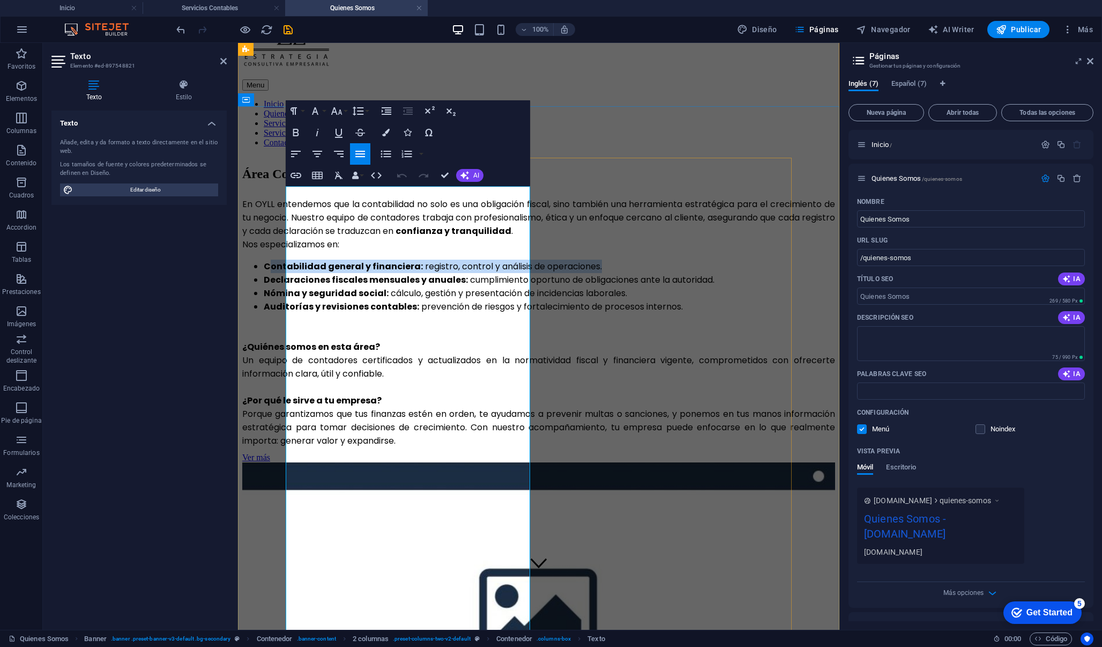
drag, startPoint x: 419, startPoint y: 326, endPoint x: 294, endPoint y: 308, distance: 125.7
click at [294, 273] on li "Contabilidad general y financiera: registro, control y análisis de operaciones." at bounding box center [550, 266] width 572 height 13
copy li "Contabilidad general y financiera: registro, control y análisis de operaciones."
click at [208, 5] on h4 "Servicios Contables" at bounding box center [214, 8] width 143 height 12
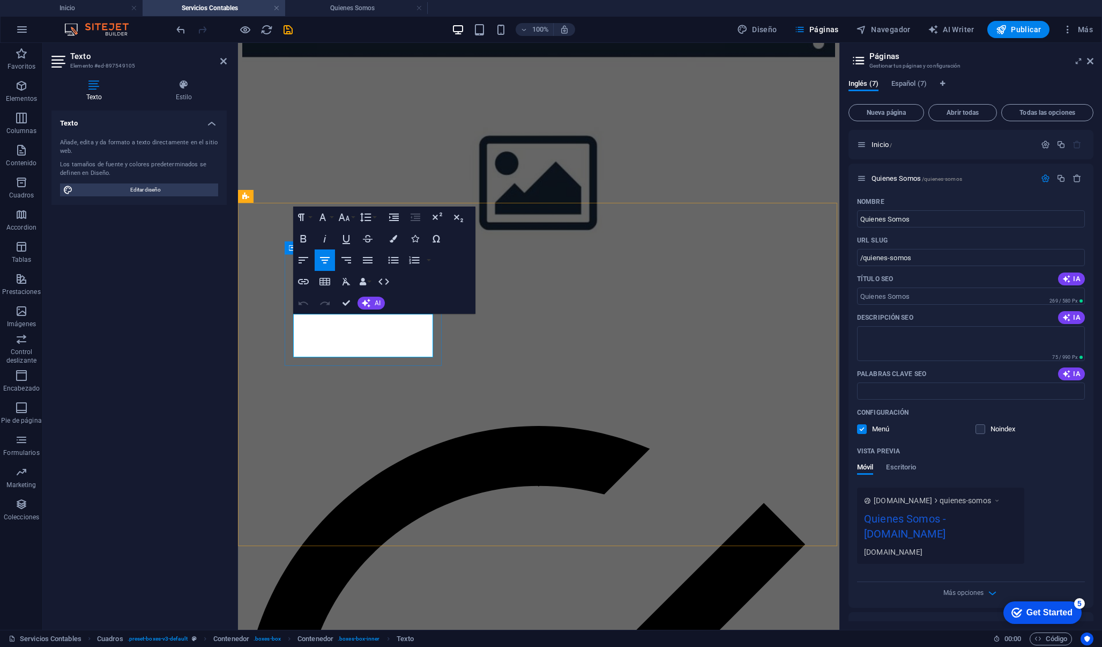
drag, startPoint x: 403, startPoint y: 351, endPoint x: 286, endPoint y: 318, distance: 122.0
drag, startPoint x: 343, startPoint y: 336, endPoint x: 291, endPoint y: 321, distance: 54.3
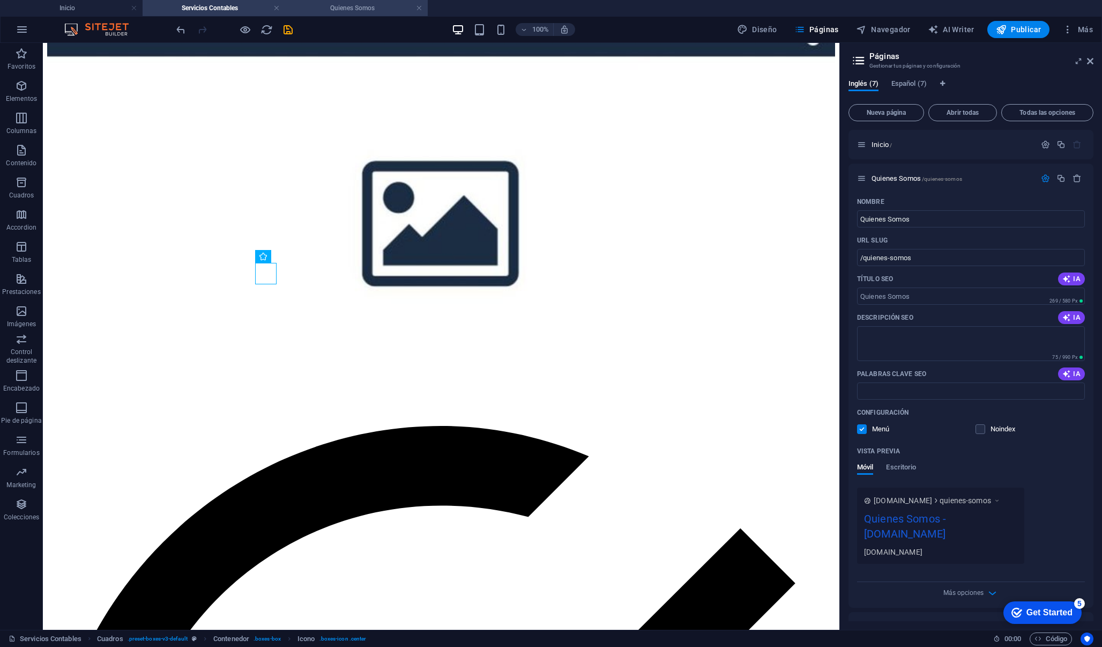
click at [328, 8] on h4 "Quienes Somos" at bounding box center [356, 8] width 143 height 12
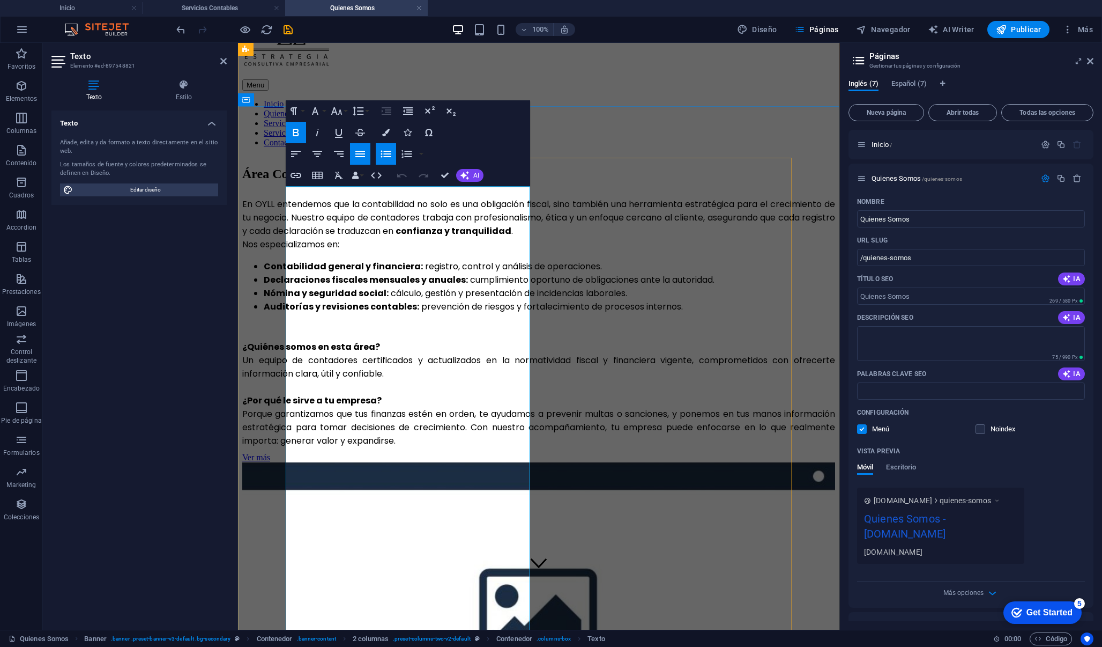
click at [331, 299] on strong "Nómina y seguridad social:" at bounding box center [326, 293] width 125 height 12
drag, startPoint x: 344, startPoint y: 367, endPoint x: 295, endPoint y: 335, distance: 58.7
click at [295, 286] on li "Declaraciones fiscales mensuales y anuales: cumplimiento oportuno de obligacion…" at bounding box center [550, 279] width 572 height 13
copy li "Declaraciones fiscales mensuales y anuales: cumplimiento oportuno de obligacion…"
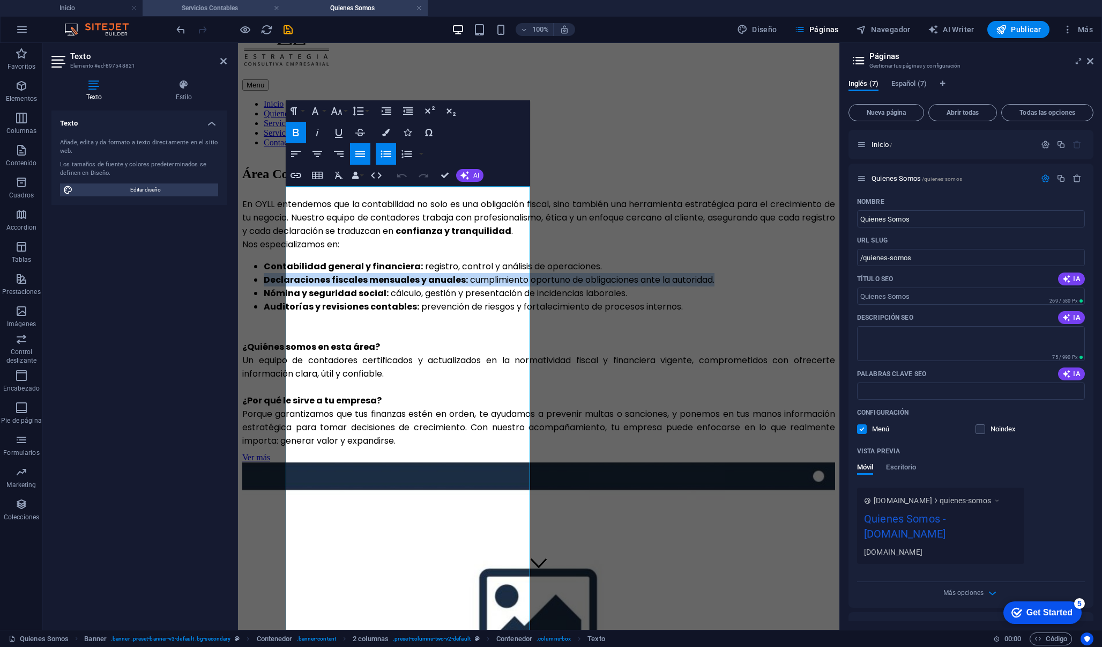
drag, startPoint x: 238, startPoint y: 8, endPoint x: 238, endPoint y: 64, distance: 56.3
click at [238, 8] on h4 "Servicios Contables" at bounding box center [214, 8] width 143 height 12
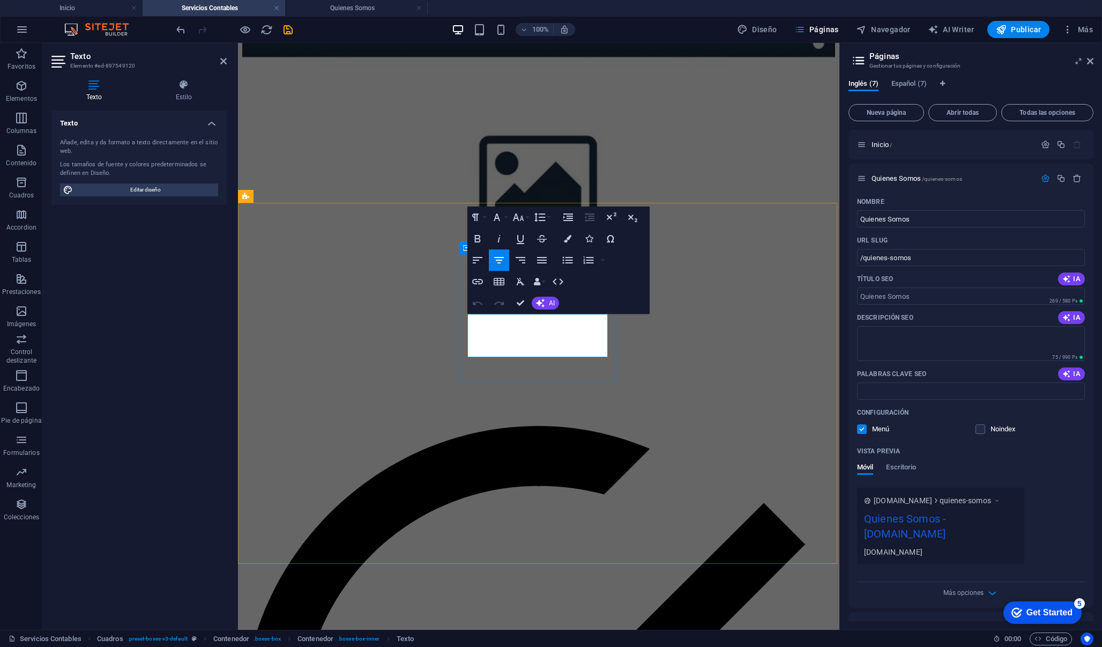
drag, startPoint x: 584, startPoint y: 349, endPoint x: 464, endPoint y: 314, distance: 125.1
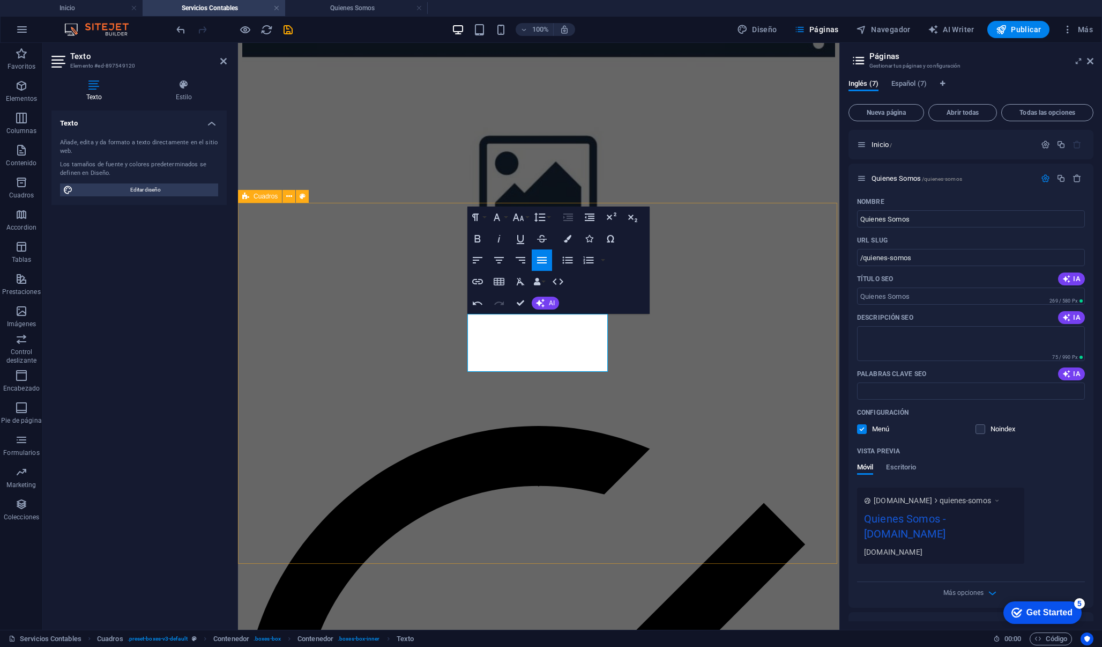
drag, startPoint x: 607, startPoint y: 337, endPoint x: 452, endPoint y: 318, distance: 156.1
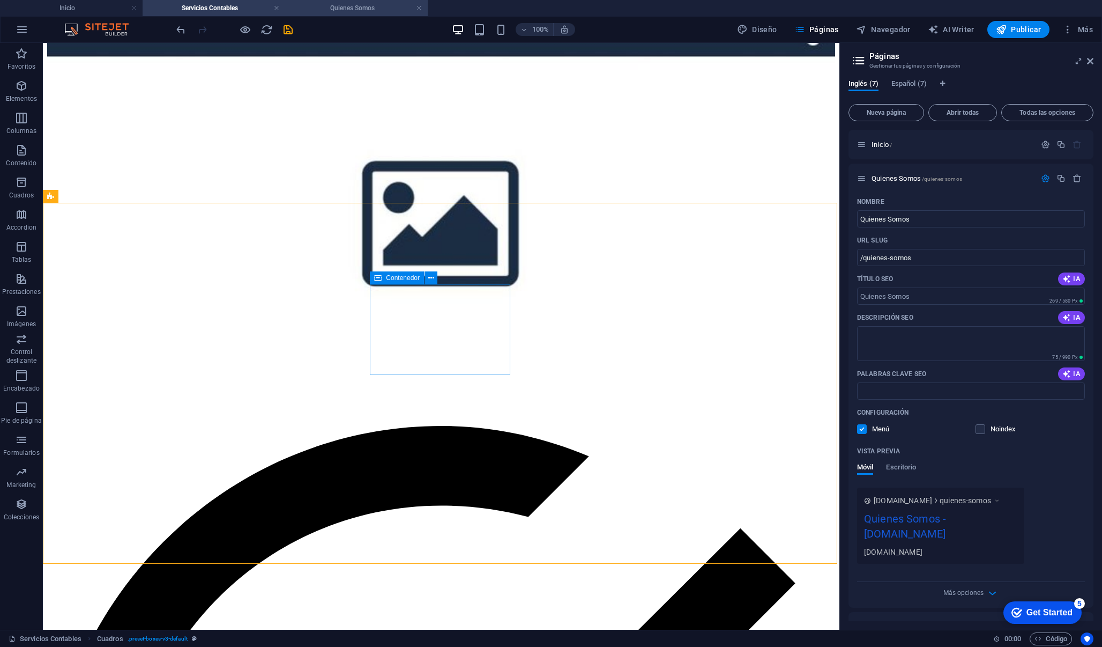
click at [386, 10] on h4 "Quienes Somos" at bounding box center [356, 8] width 143 height 12
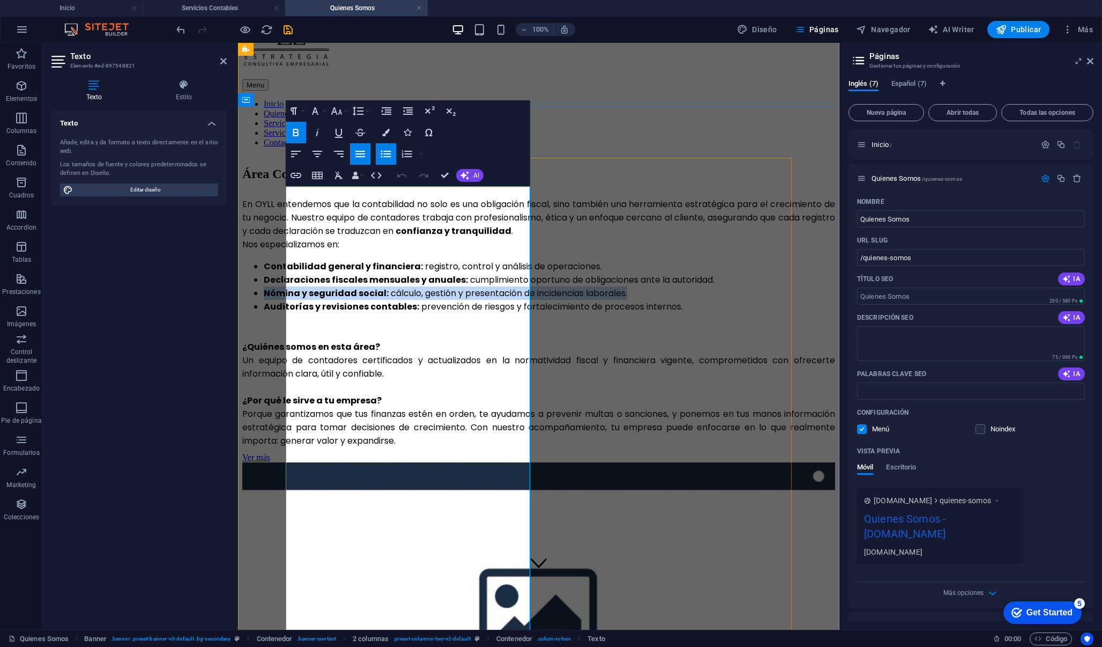
drag, startPoint x: 472, startPoint y: 398, endPoint x: 297, endPoint y: 378, distance: 176.5
click at [297, 300] on li "Nómina y seguridad social: cálculo, gestión y presentación de incidencias labor…" at bounding box center [550, 292] width 572 height 13
copy li "Nómina y seguridad social: cálculo, gestión y presentación de incidencias labor…"
click at [181, 9] on h4 "Servicios Contables" at bounding box center [214, 8] width 143 height 12
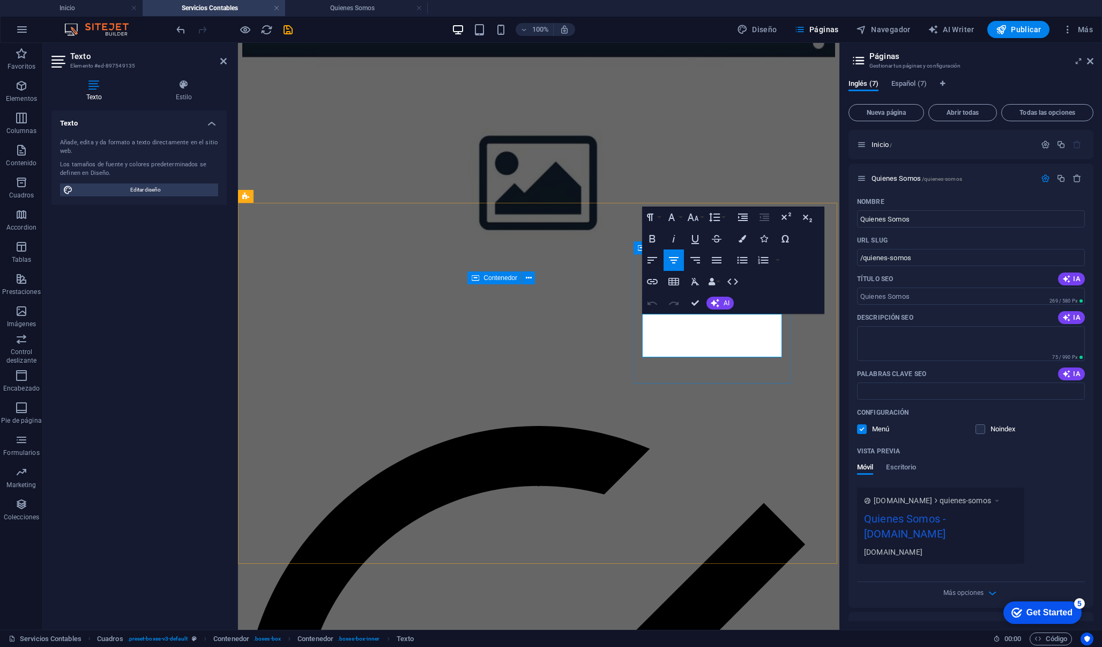
drag, startPoint x: 756, startPoint y: 347, endPoint x: 648, endPoint y: 316, distance: 111.7
drag, startPoint x: 643, startPoint y: 322, endPoint x: 647, endPoint y: 329, distance: 8.4
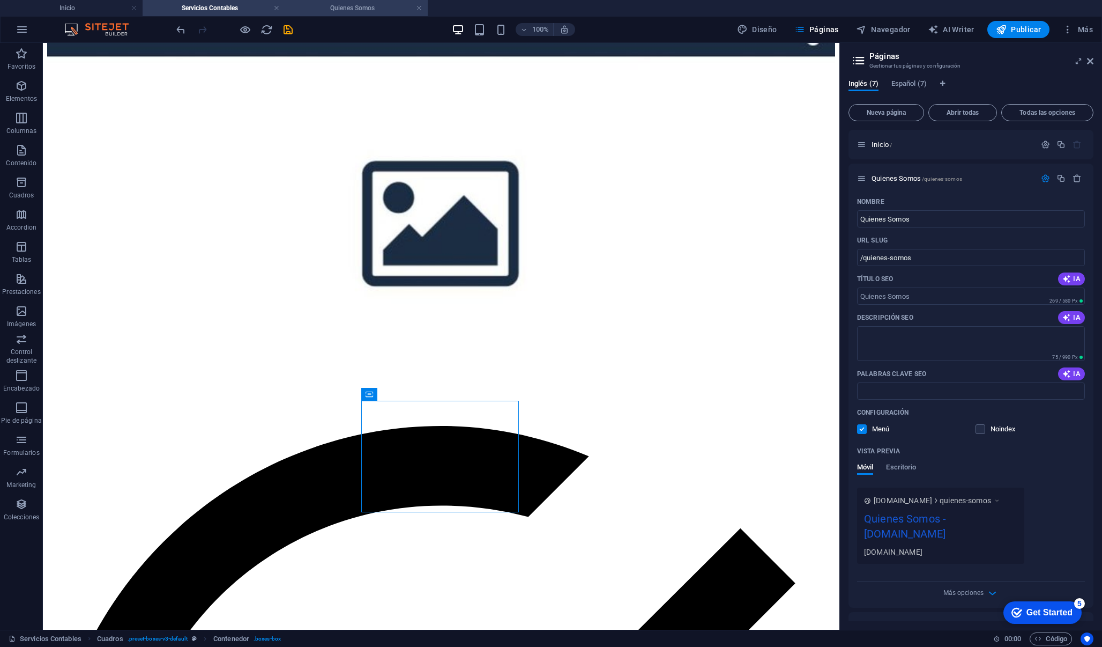
click at [360, 13] on h4 "Quienes Somos" at bounding box center [356, 8] width 143 height 12
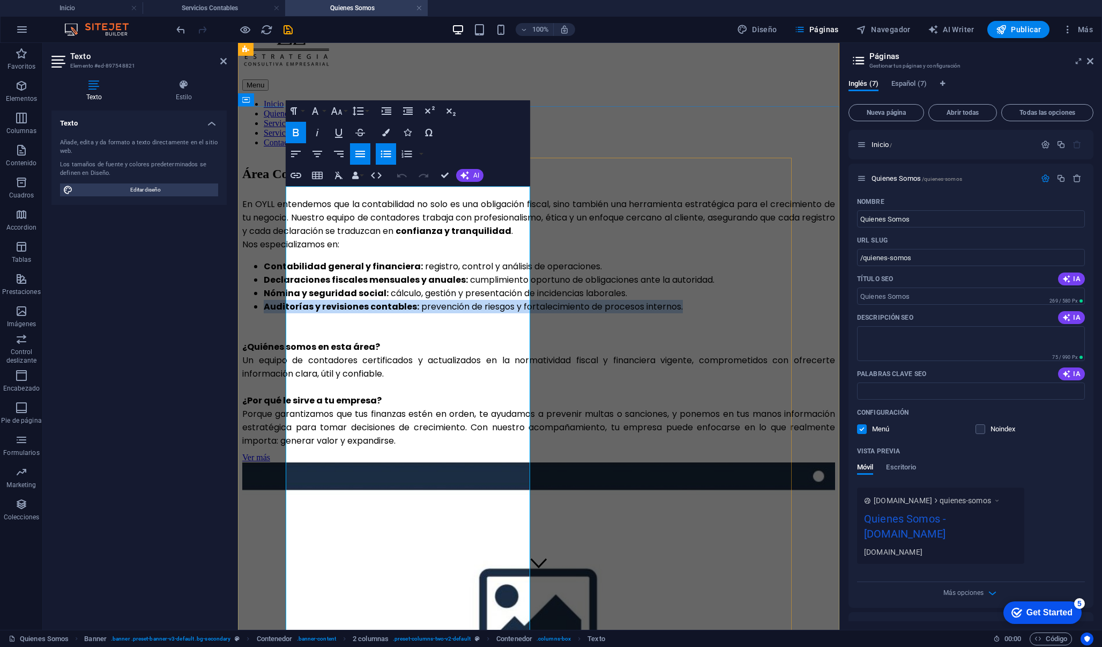
drag, startPoint x: 495, startPoint y: 426, endPoint x: 295, endPoint y: 407, distance: 201.5
click at [295, 313] on li "Auditorías y revisiones contables: prevención de riesgos y fortalecimiento de p…" at bounding box center [550, 306] width 572 height 13
copy li "Auditorías y revisiones contables: prevención de riesgos y fortalecimiento de p…"
click at [613, 85] on div "Menu Inicio Quienes Somos Servicios Contables Servicios Legal Contacto" at bounding box center [538, 78] width 593 height 139
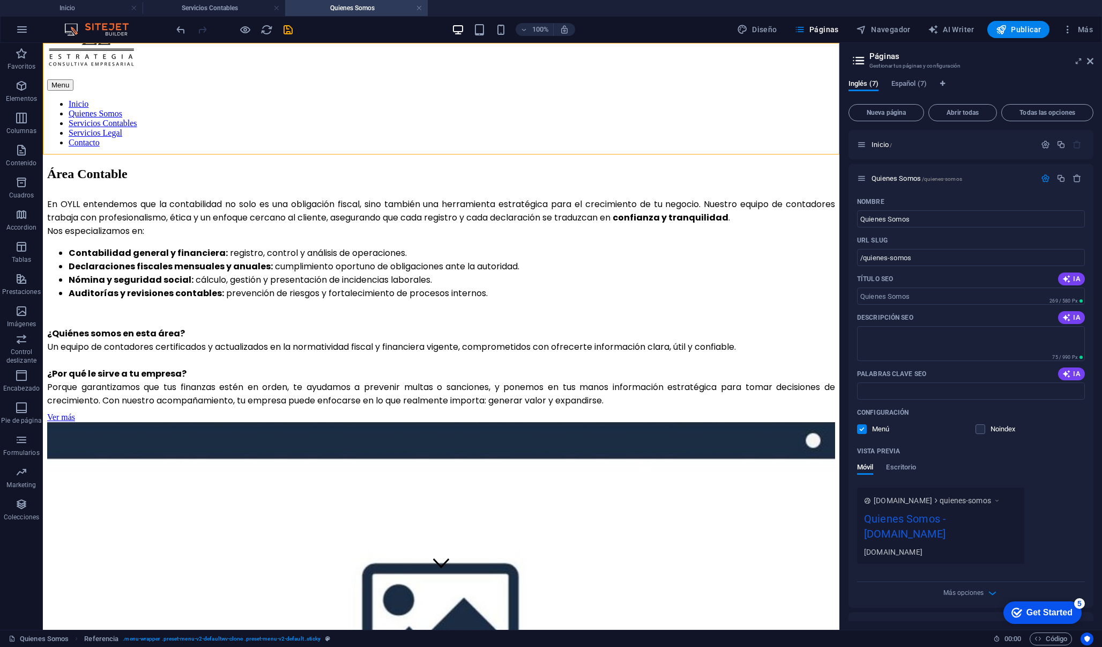
click at [426, 4] on h4 "Quienes Somos" at bounding box center [356, 8] width 143 height 12
click at [423, 8] on h4 "Quienes Somos" at bounding box center [356, 8] width 143 height 12
click at [418, 9] on link at bounding box center [419, 8] width 6 height 10
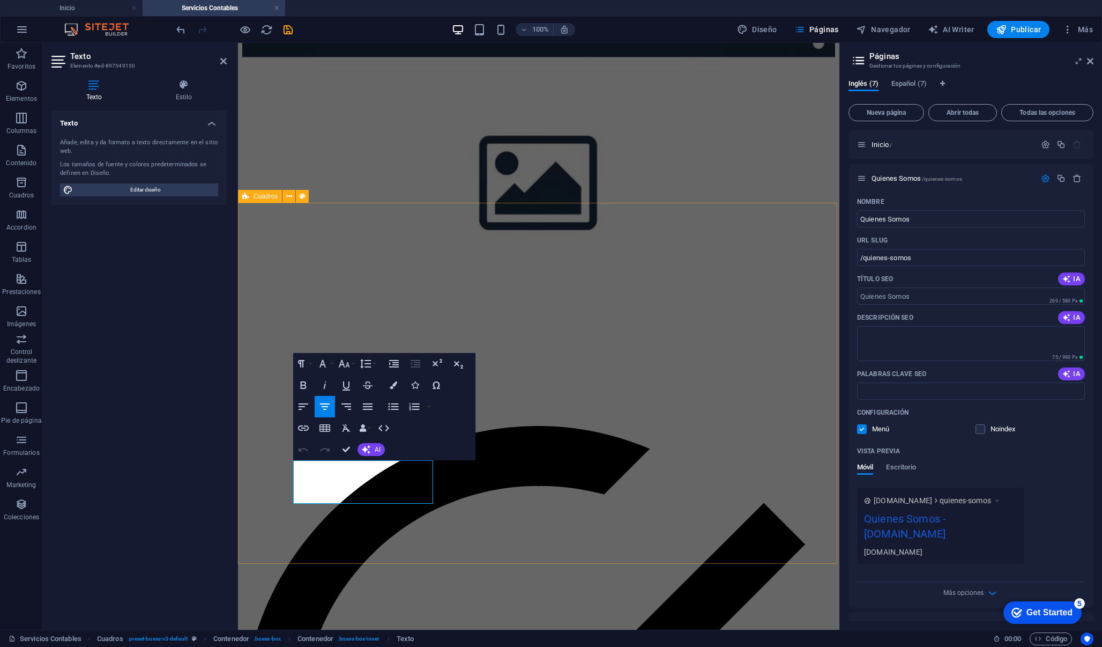
drag, startPoint x: 400, startPoint y: 496, endPoint x: 269, endPoint y: 458, distance: 136.6
drag, startPoint x: 354, startPoint y: 482, endPoint x: 312, endPoint y: 464, distance: 46.1
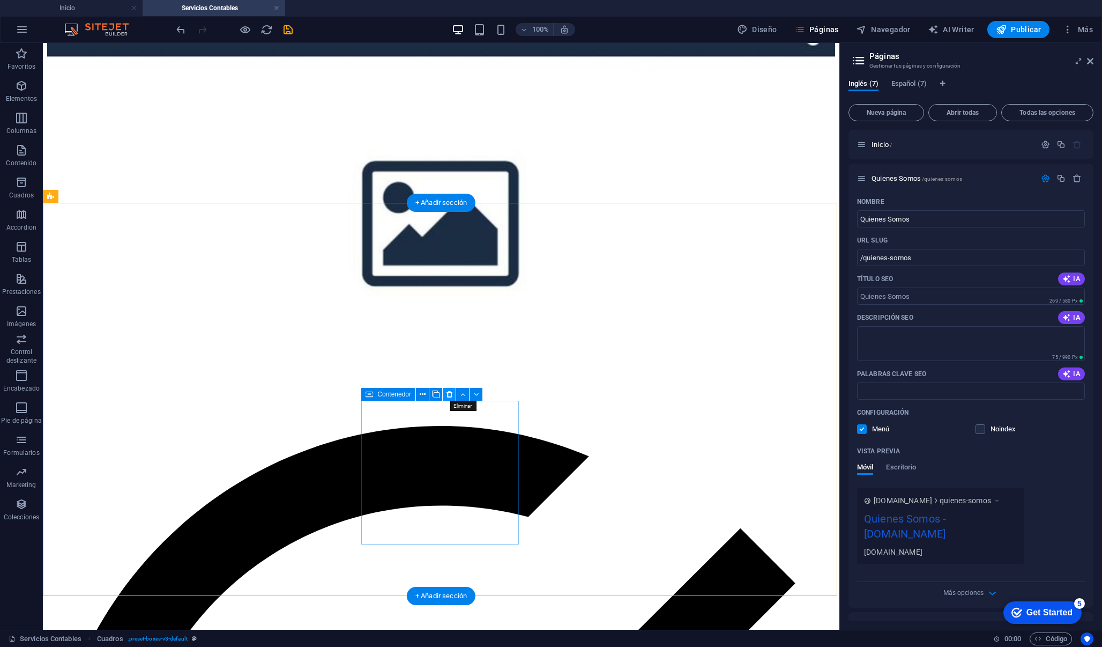
click at [448, 394] on icon at bounding box center [450, 394] width 6 height 11
click at [447, 394] on icon at bounding box center [450, 394] width 6 height 11
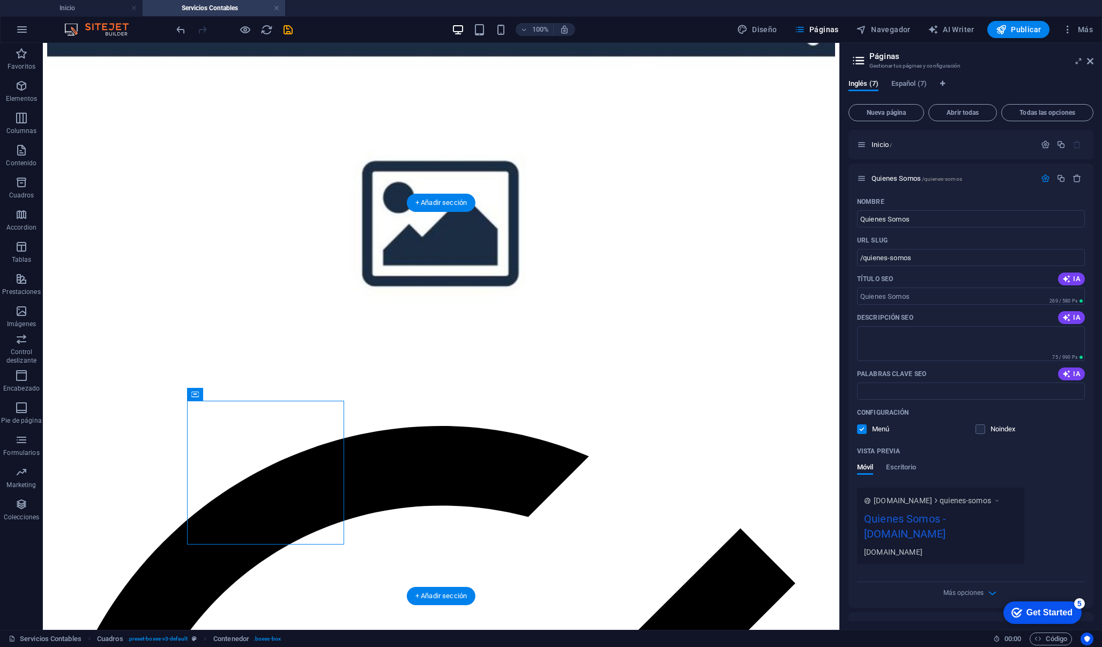
drag, startPoint x: 331, startPoint y: 424, endPoint x: 484, endPoint y: 425, distance: 153.4
drag, startPoint x: 330, startPoint y: 413, endPoint x: 413, endPoint y: 459, distance: 94.3
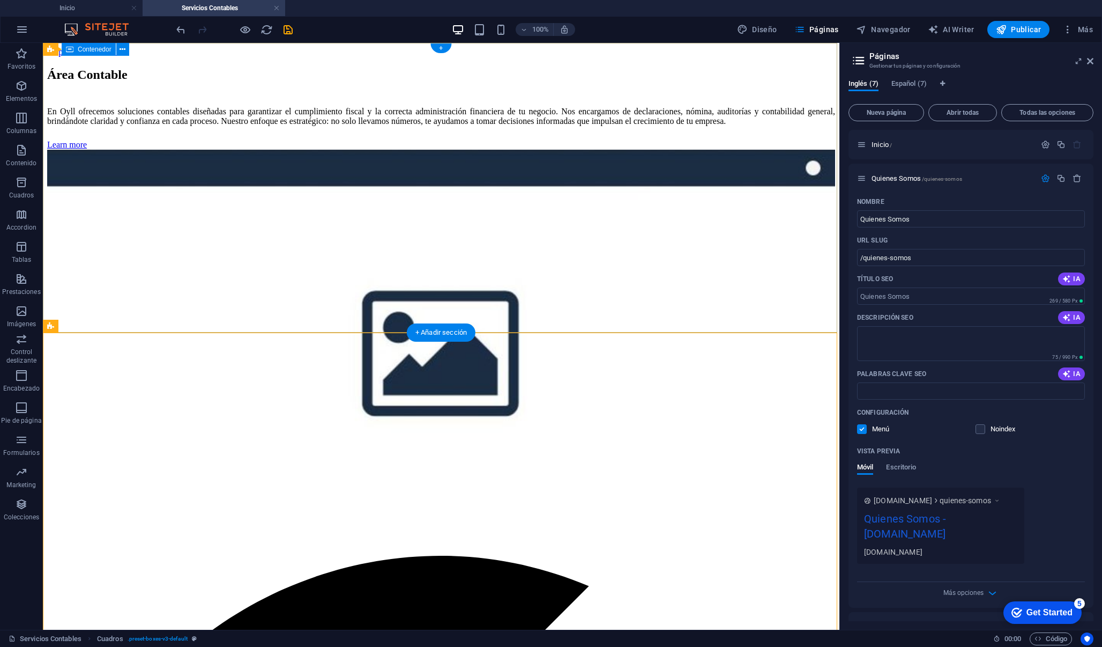
scroll to position [0, 0]
click at [293, 30] on icon "save" at bounding box center [288, 30] width 12 height 12
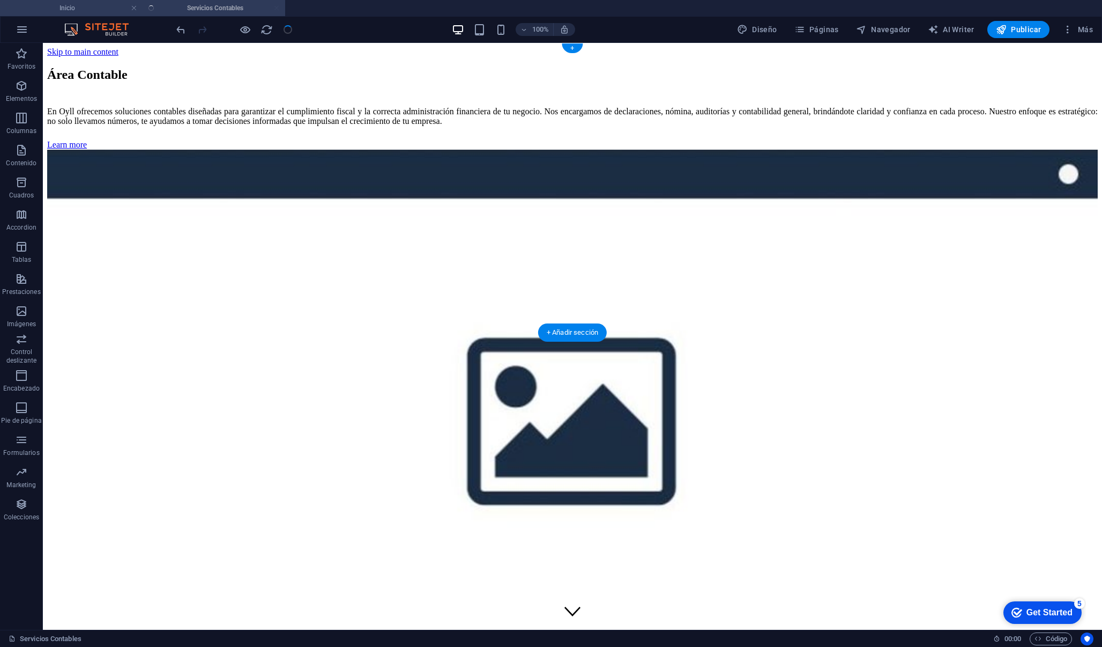
click at [111, 11] on h4 "Inicio" at bounding box center [71, 8] width 143 height 12
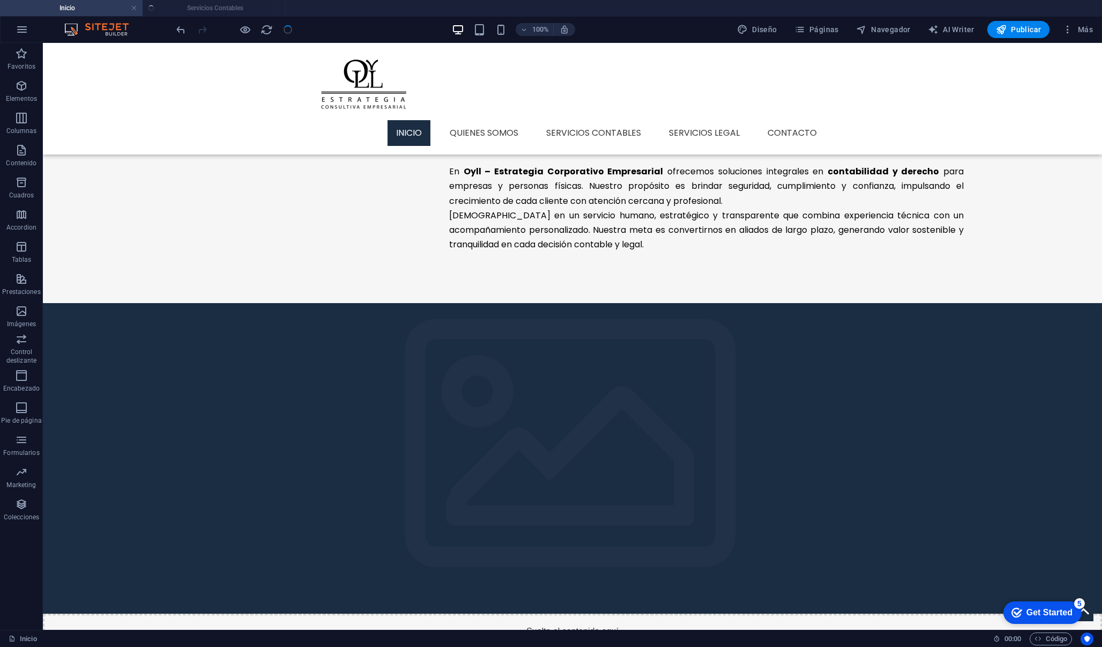
click at [200, 15] on ul "Inicio Servicios Contables" at bounding box center [551, 8] width 1102 height 16
click at [204, 8] on ul "Inicio Servicios Contables" at bounding box center [551, 8] width 1102 height 16
click at [183, 11] on ul "Inicio Servicios Contables" at bounding box center [551, 8] width 1102 height 16
click at [818, 31] on span "Páginas" at bounding box center [817, 29] width 45 height 11
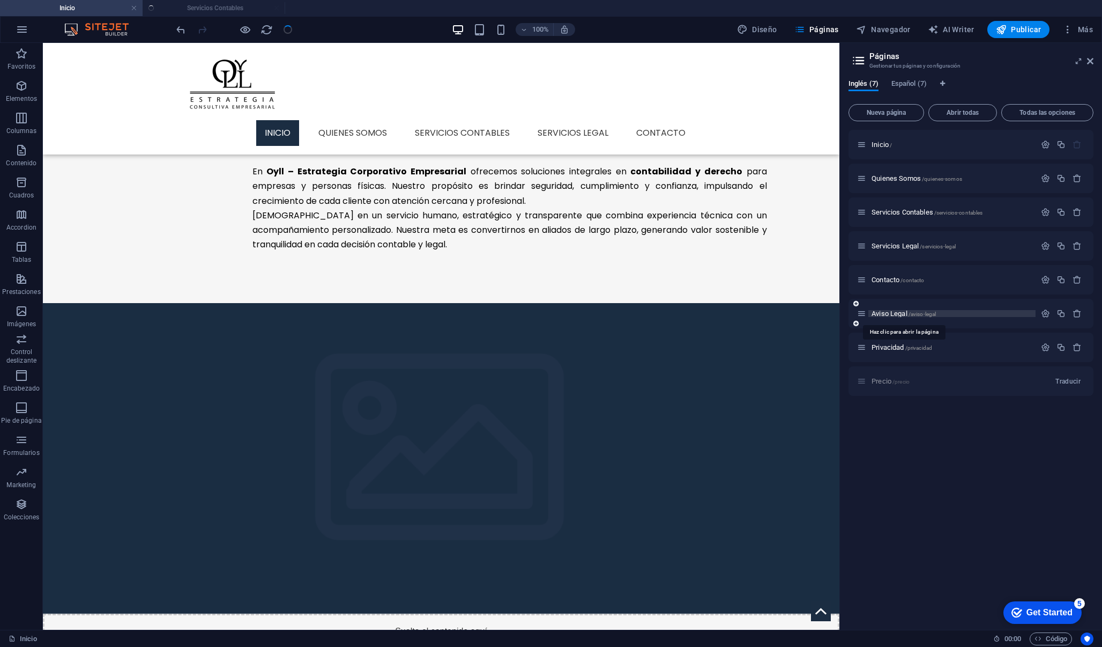
click at [904, 315] on span "Aviso Legal /aviso-legal" at bounding box center [904, 313] width 64 height 8
click at [904, 341] on div "Privacidad /privacidad" at bounding box center [946, 347] width 179 height 12
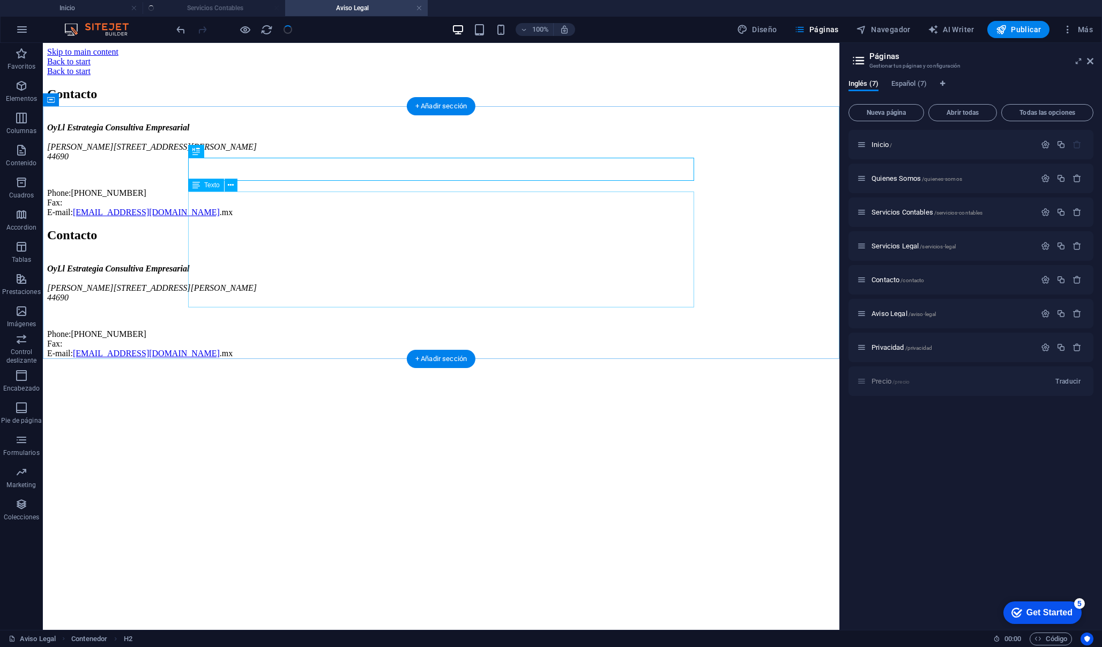
click at [233, 217] on div "OyLl Estrategia Consultiva [GEOGRAPHIC_DATA][PERSON_NAME][STREET_ADDRESS][PERSO…" at bounding box center [441, 170] width 788 height 94
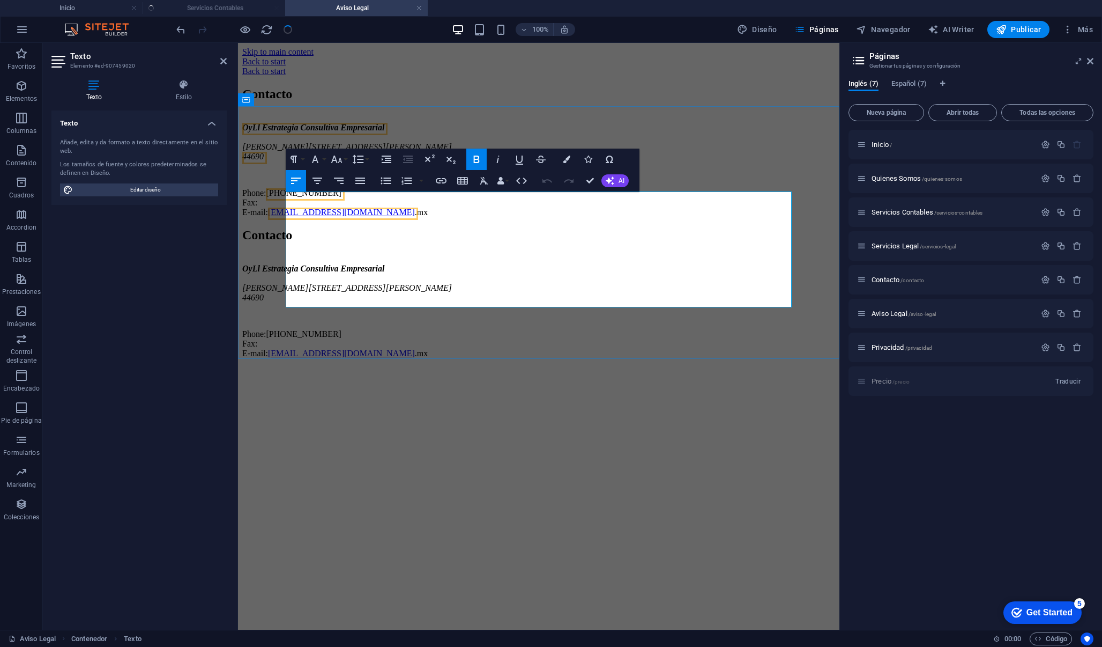
click at [428, 217] on p "Phone: [PHONE_NUMBER] Fax: E-mail: [EMAIL_ADDRESS][DOMAIN_NAME] .mx" at bounding box center [538, 202] width 593 height 29
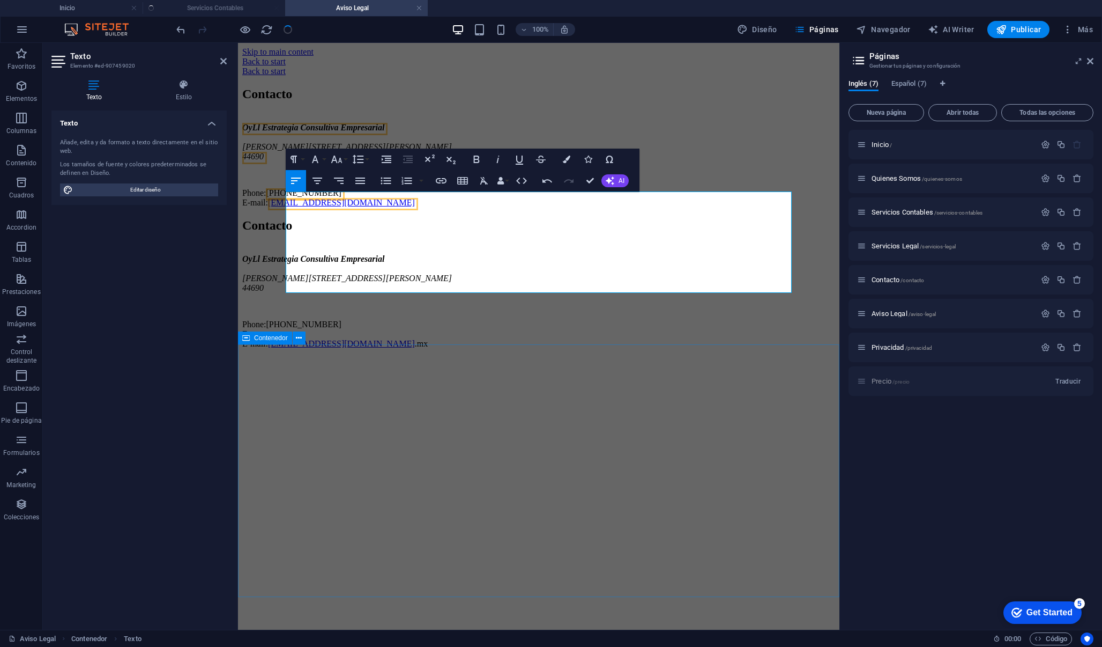
click at [442, 346] on div "Contacto OyLl Estrategia Consultiva [GEOGRAPHIC_DATA][PERSON_NAME][STREET_ADDRE…" at bounding box center [538, 283] width 593 height 130
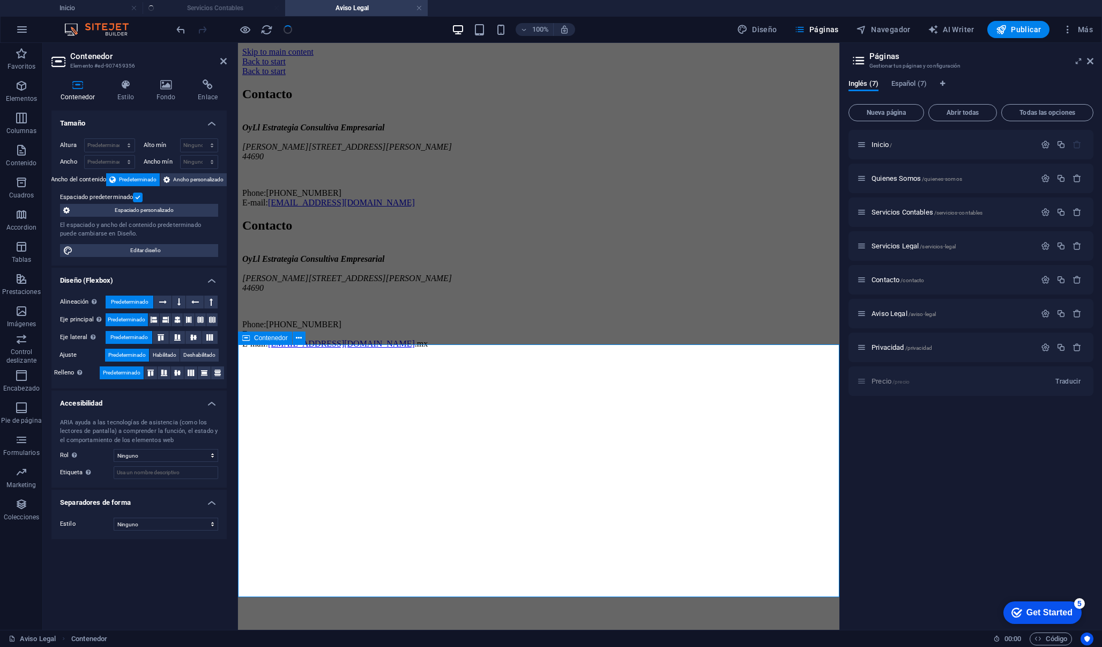
click at [448, 349] on div "Contacto OyLl Estrategia Consultiva [GEOGRAPHIC_DATA][PERSON_NAME][STREET_ADDRE…" at bounding box center [538, 283] width 593 height 130
click at [434, 349] on div "OyLl Estrategia Consultiva [GEOGRAPHIC_DATA][PERSON_NAME][STREET_ADDRESS][PERSO…" at bounding box center [538, 301] width 593 height 94
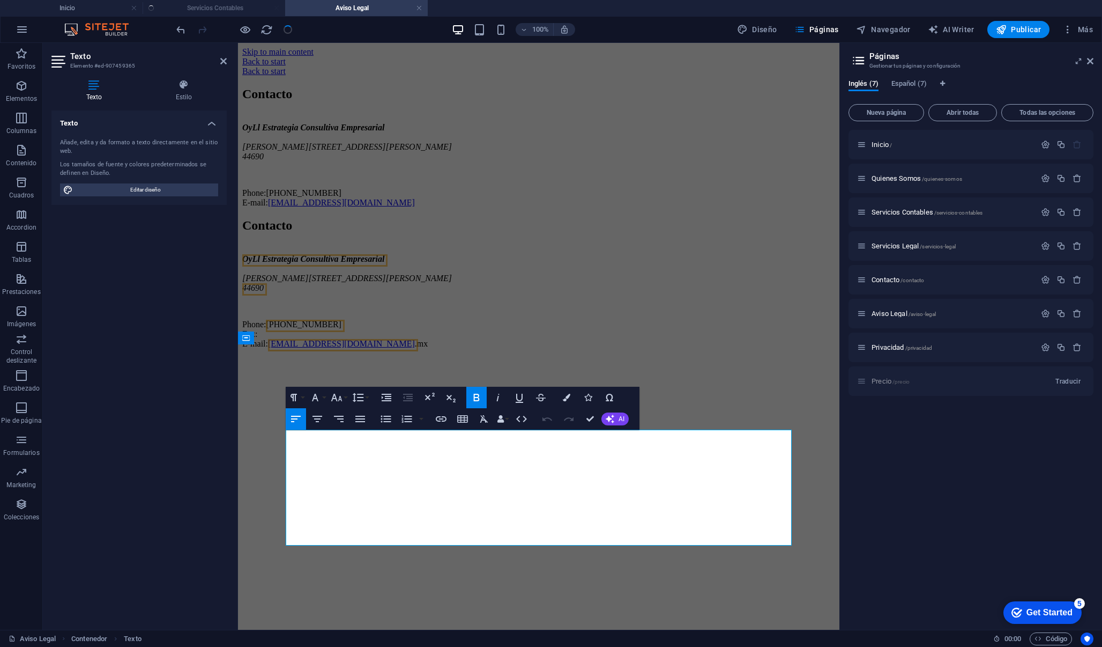
click at [439, 349] on p "Phone: [PHONE_NUMBER] Fax: E-mail: [EMAIL_ADDRESS][DOMAIN_NAME] .mx" at bounding box center [538, 334] width 593 height 29
click at [321, 349] on p "Phone: [PHONE_NUMBER] Fax: E-mail: [EMAIL_ADDRESS][DOMAIN_NAME]" at bounding box center [538, 334] width 593 height 29
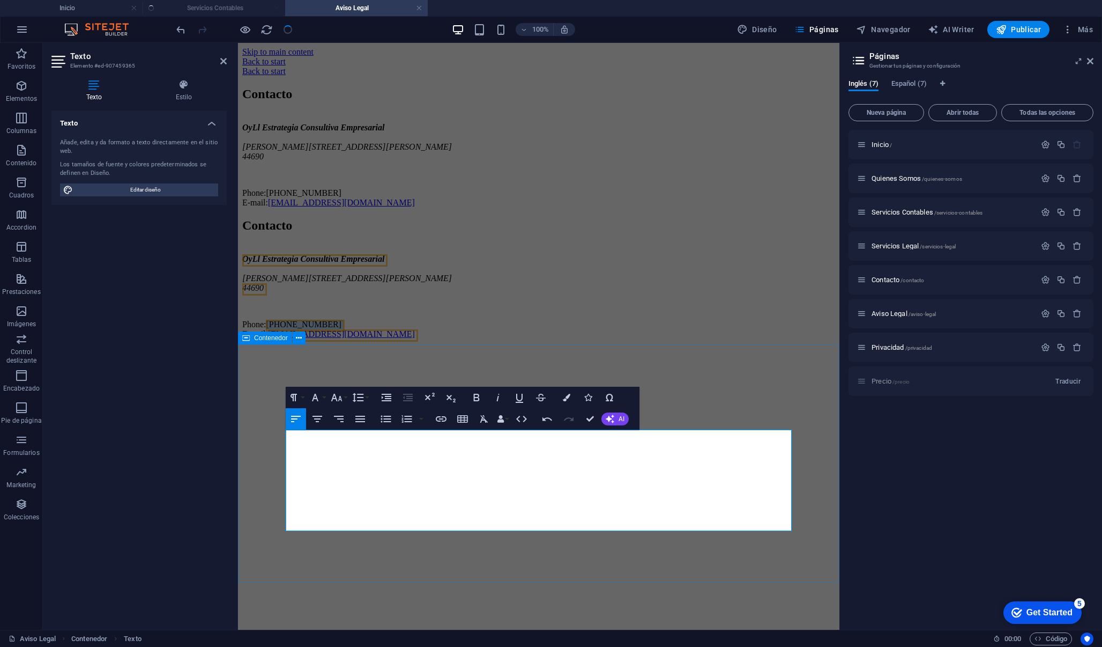
click at [434, 339] on div "Contacto OyLl Estrategia Consultiva [GEOGRAPHIC_DATA][PERSON_NAME][STREET_ADDRE…" at bounding box center [538, 278] width 593 height 121
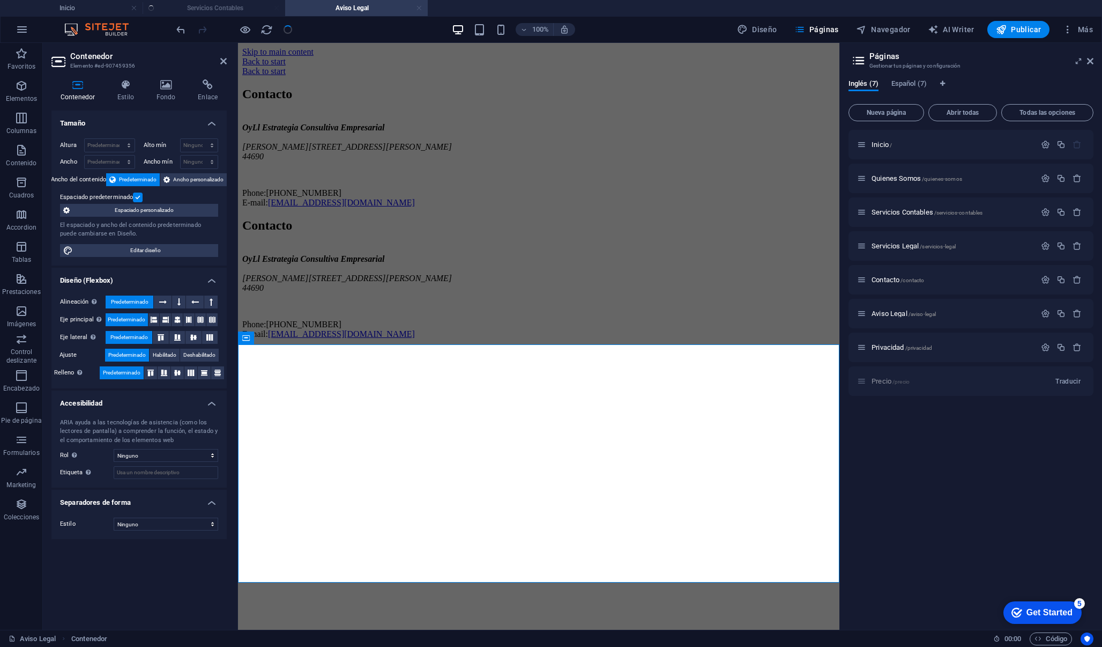
click at [420, 8] on link at bounding box center [419, 8] width 6 height 10
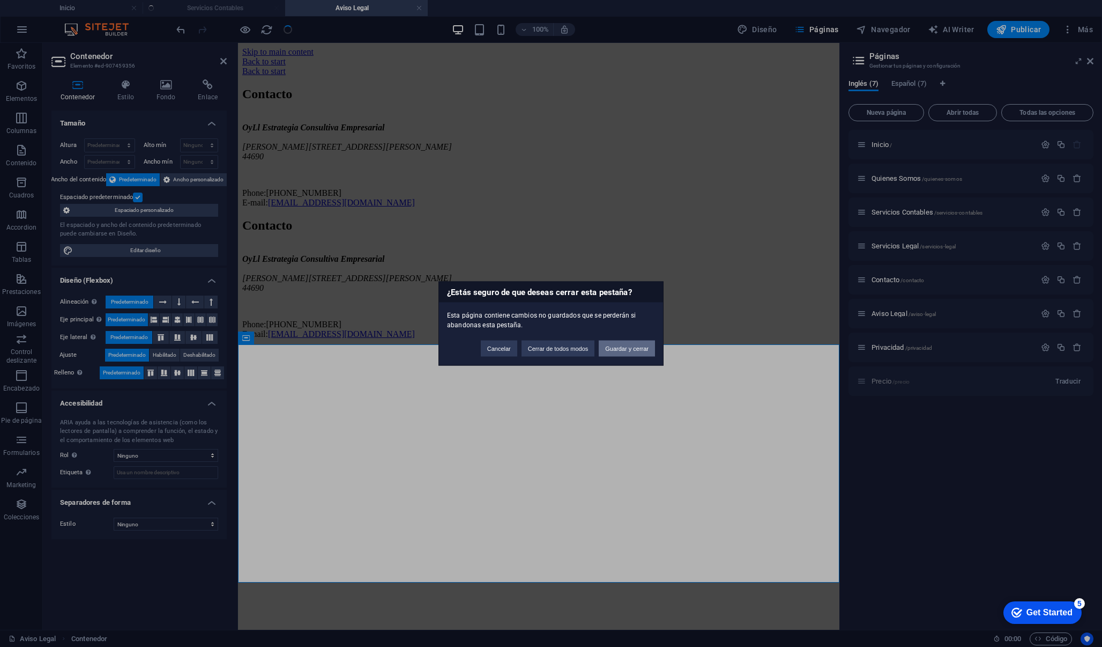
click at [627, 350] on button "Guardar y cerrar" at bounding box center [627, 349] width 56 height 16
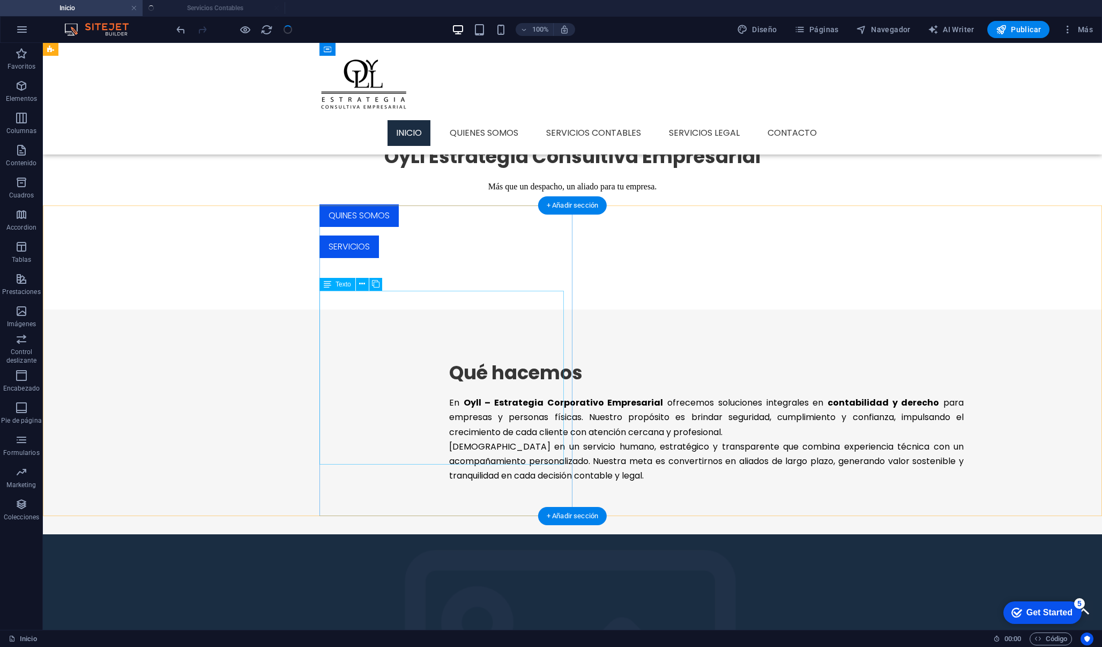
scroll to position [495, 0]
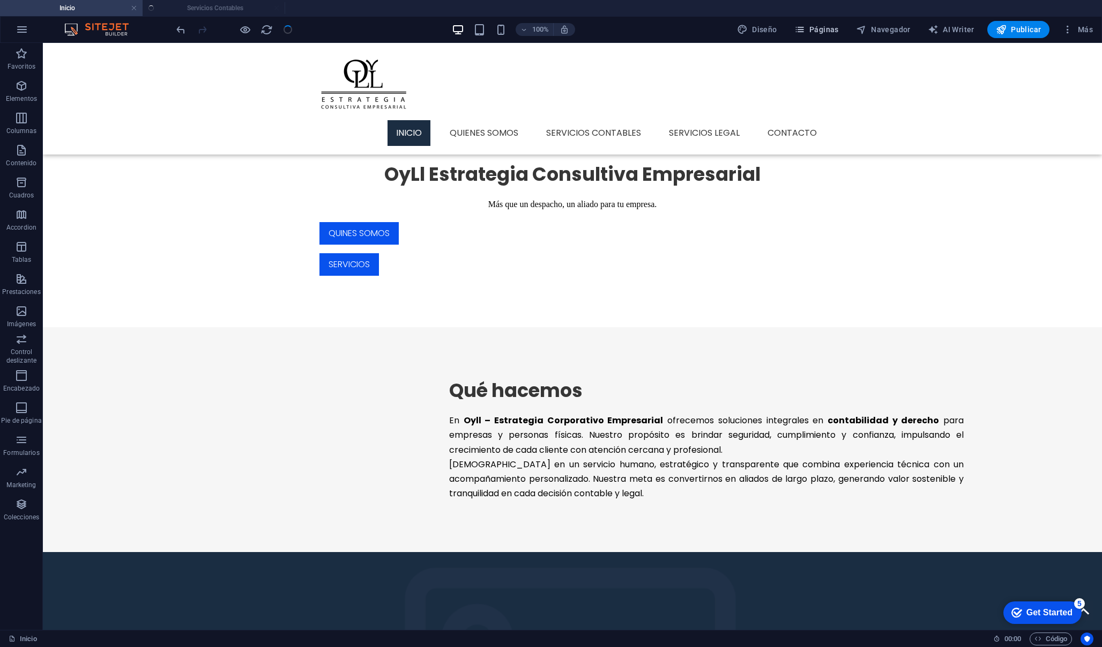
click at [823, 27] on span "Páginas" at bounding box center [817, 29] width 45 height 11
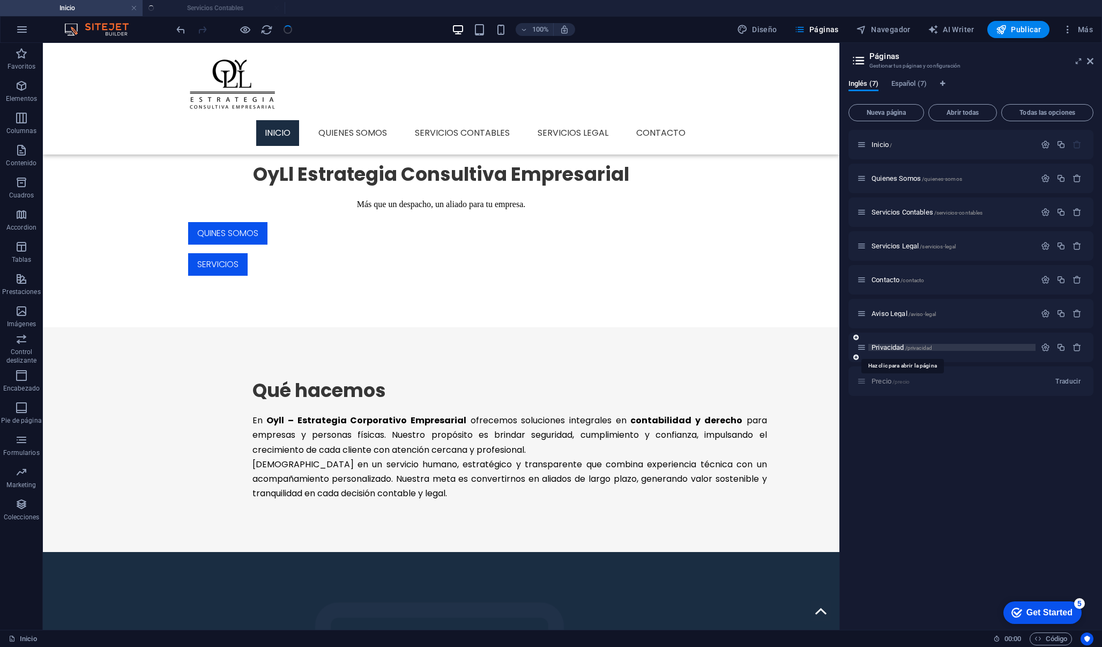
click at [893, 345] on span "Privacidad /privacidad" at bounding box center [902, 347] width 61 height 8
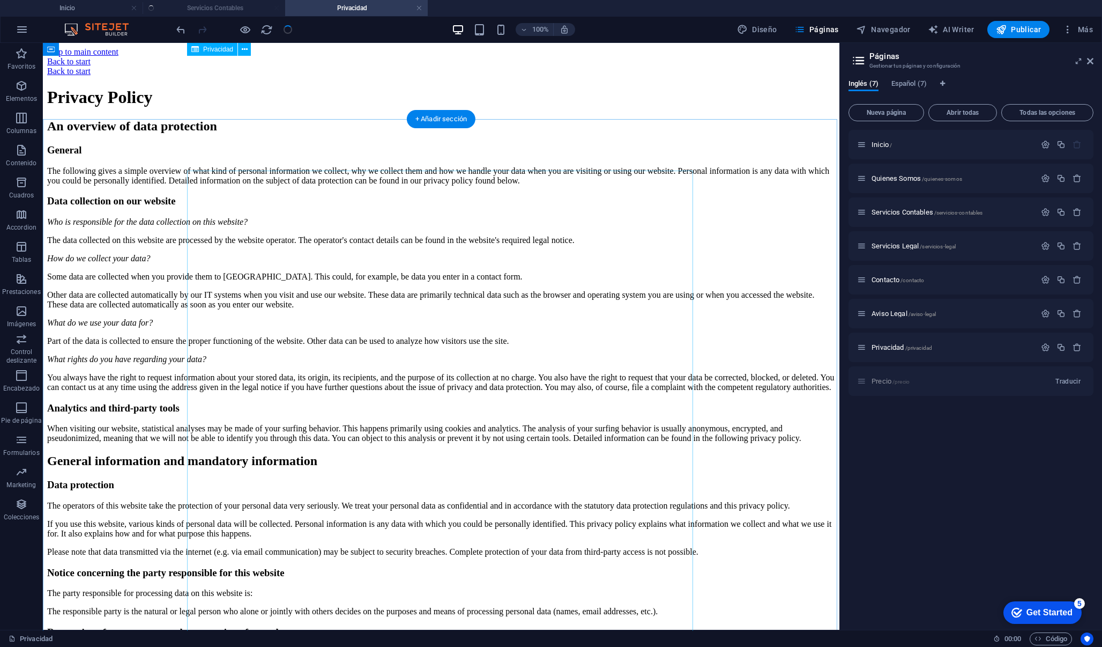
scroll to position [0, 0]
click at [421, 8] on link at bounding box center [419, 8] width 6 height 10
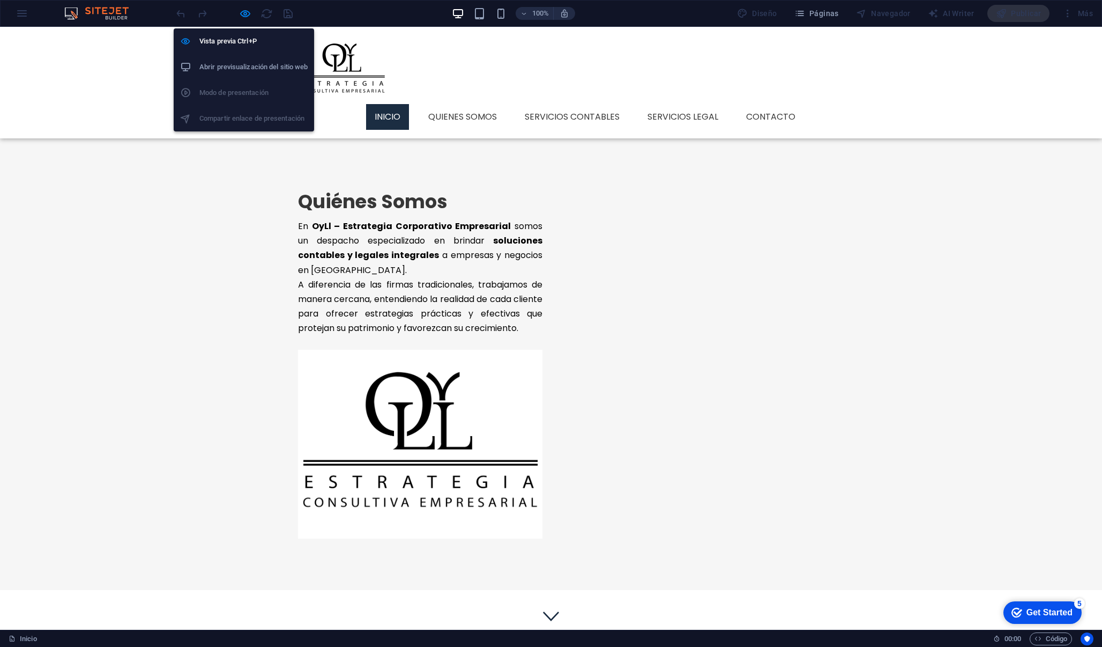
click at [243, 68] on h6 "Abrir previsualización del sitio web" at bounding box center [253, 67] width 108 height 13
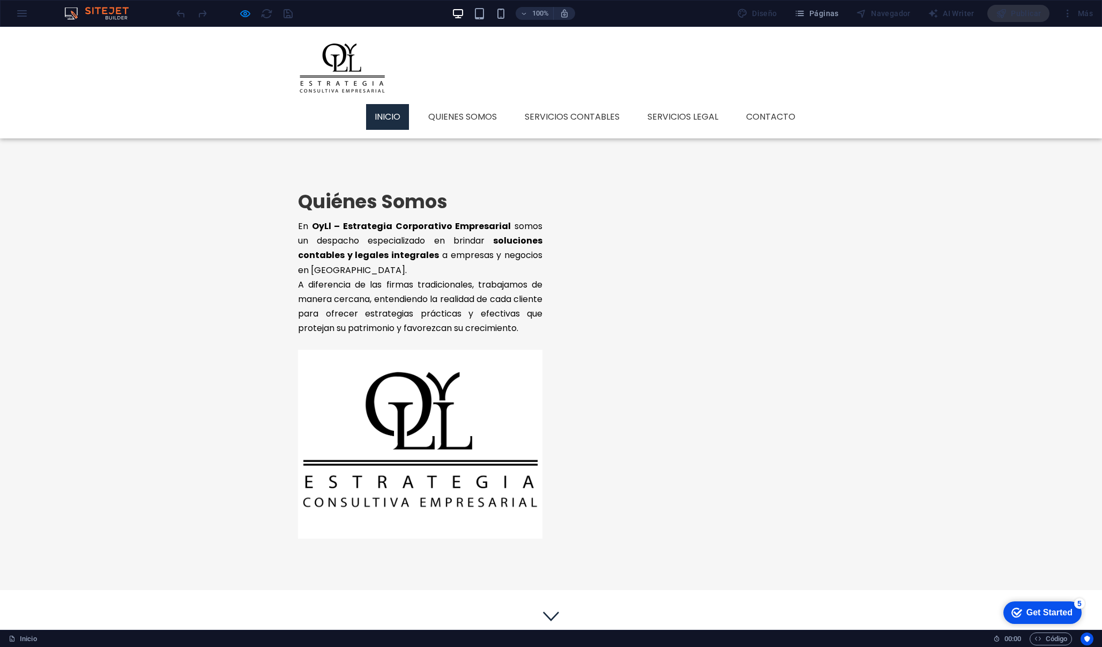
click at [336, 456] on div "Quiénes Somos En OyLl – Estrategia Corporativo Empresarial somos un despacho es…" at bounding box center [551, 364] width 1102 height 452
click at [336, 341] on div "Quiénes Somos En OyLl – Estrategia Corporativo Empresarial somos un despacho es…" at bounding box center [420, 265] width 245 height 151
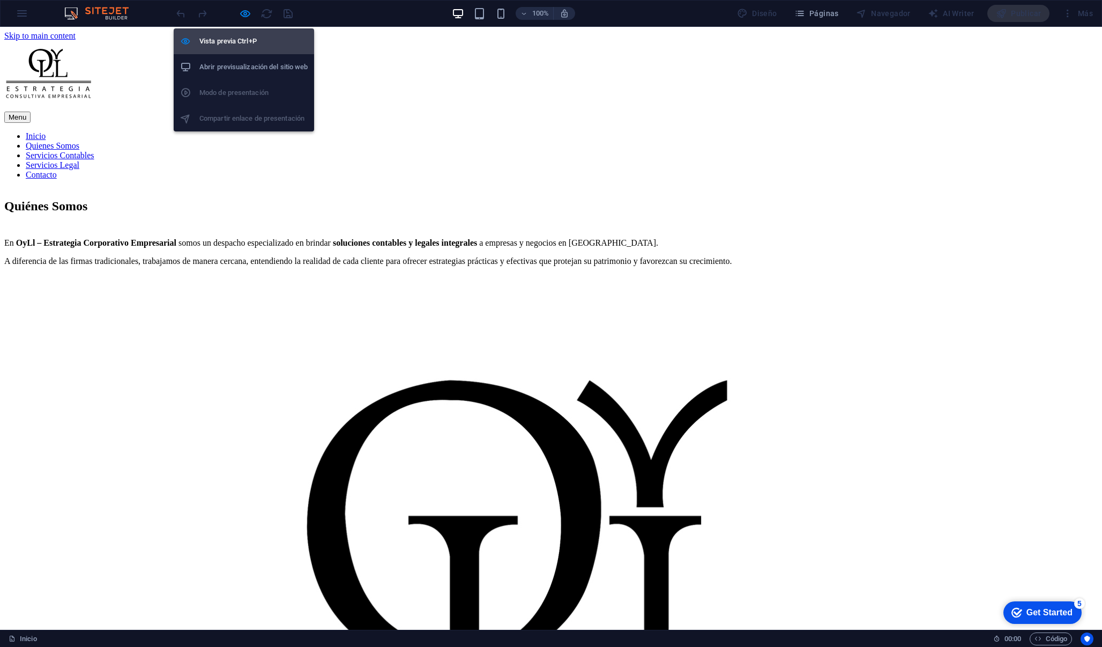
click at [247, 42] on h6 "Vista previa Ctrl+P" at bounding box center [253, 41] width 108 height 13
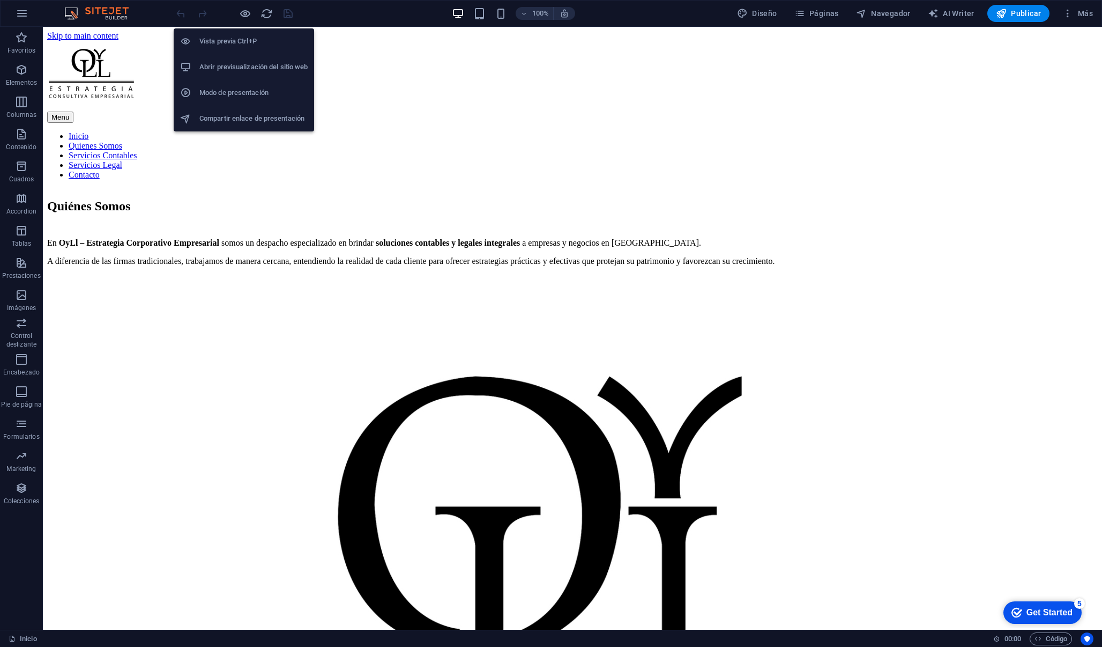
click at [247, 42] on h6 "Vista previa Ctrl+P" at bounding box center [253, 41] width 108 height 13
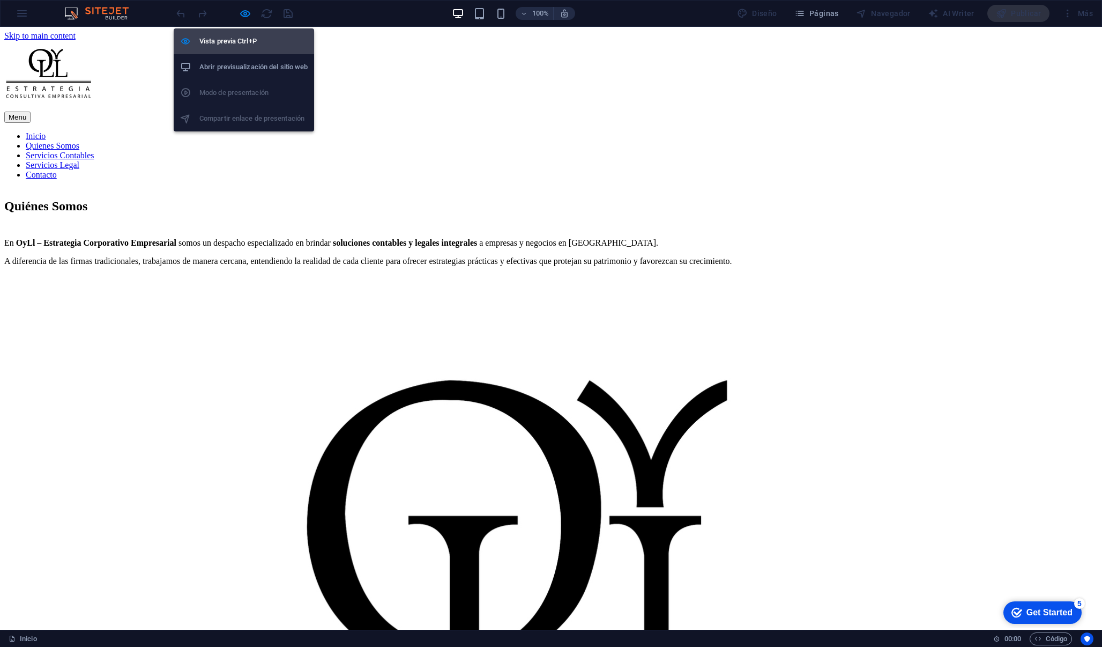
click at [247, 42] on h6 "Vista previa Ctrl+P" at bounding box center [253, 41] width 108 height 13
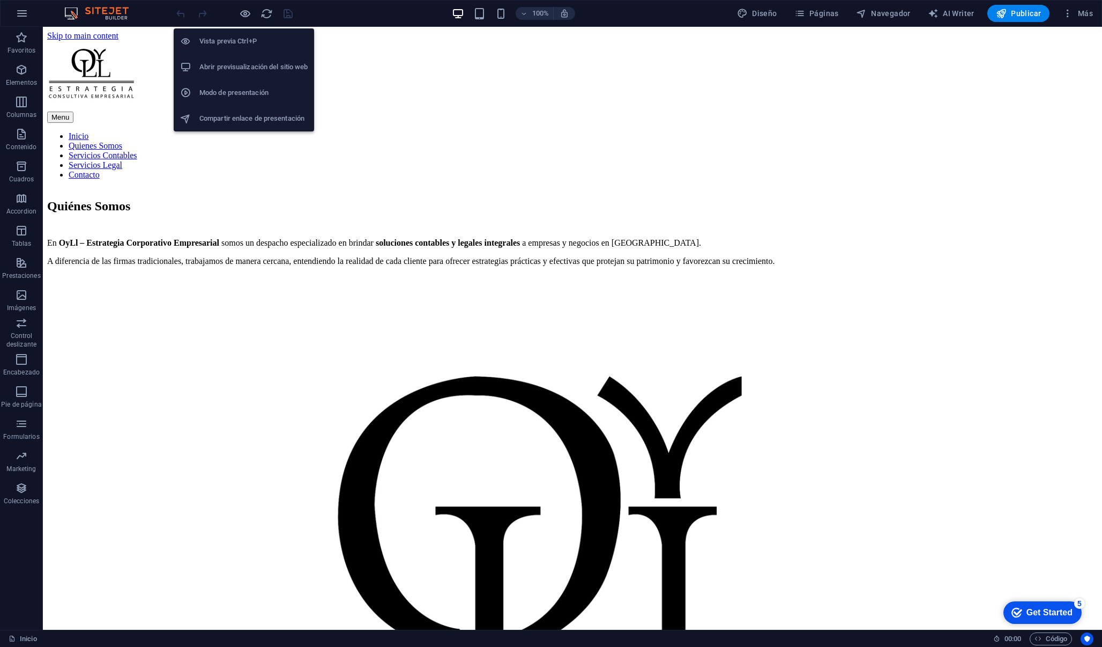
click at [251, 68] on h6 "Abrir previsualización del sitio web" at bounding box center [253, 67] width 108 height 13
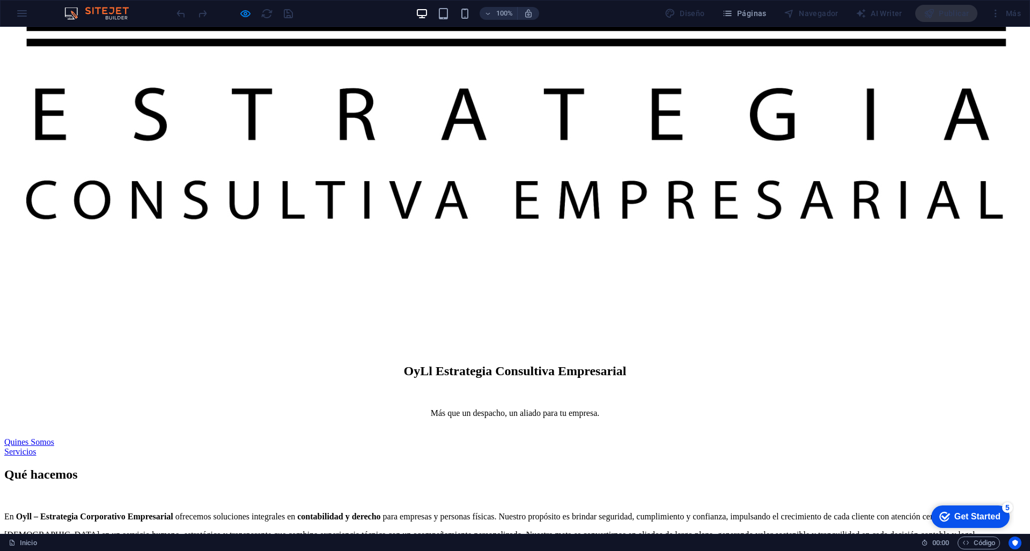
scroll to position [720, 0]
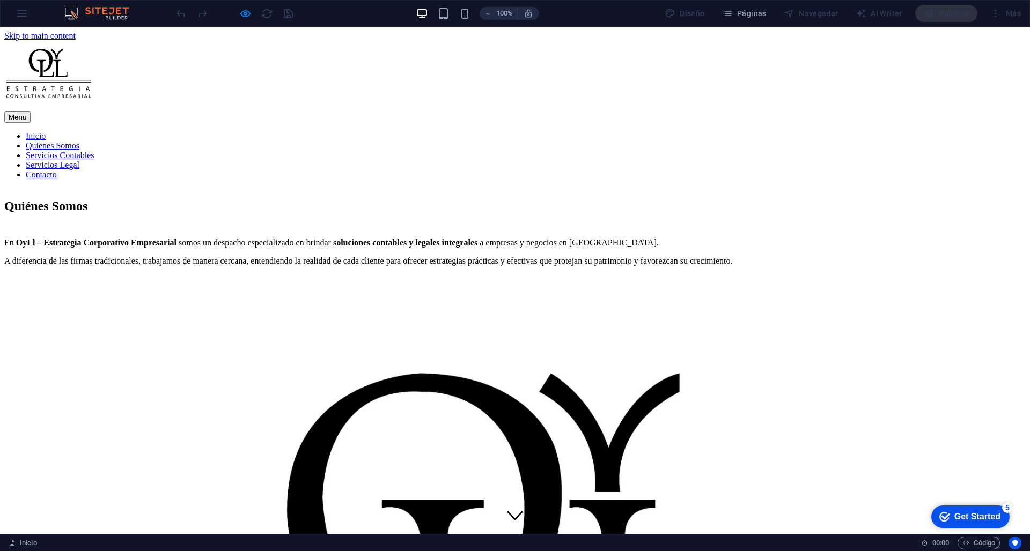
scroll to position [0, 0]
click at [79, 141] on link "Quienes Somos" at bounding box center [53, 145] width 54 height 9
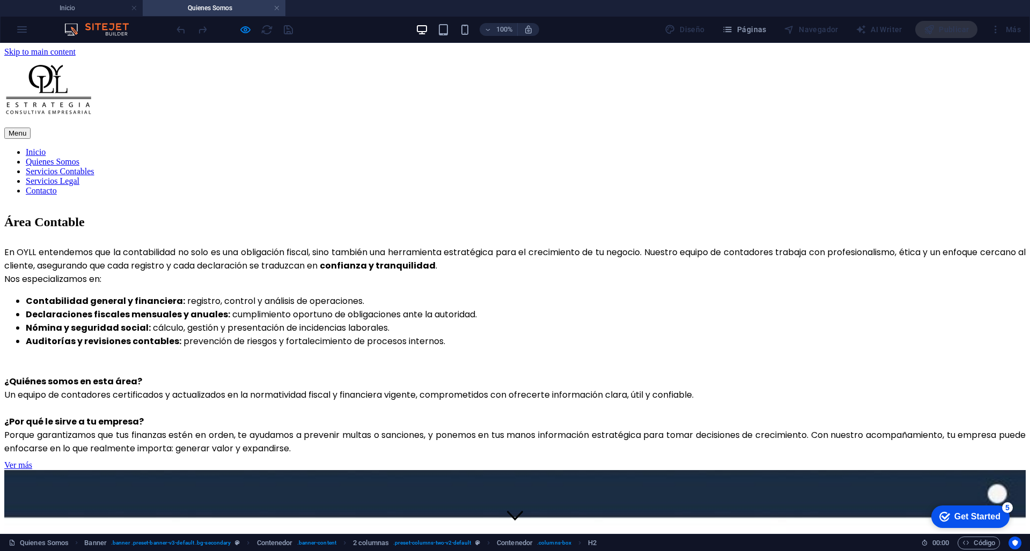
click at [545, 147] on nav "Inicio Quienes Somos Servicios Contables Servicios Legal Contacto" at bounding box center [514, 171] width 1021 height 48
click at [529, 147] on nav "Inicio Quienes Somos Servicios Contables Servicios Legal Contacto" at bounding box center [514, 171] width 1021 height 48
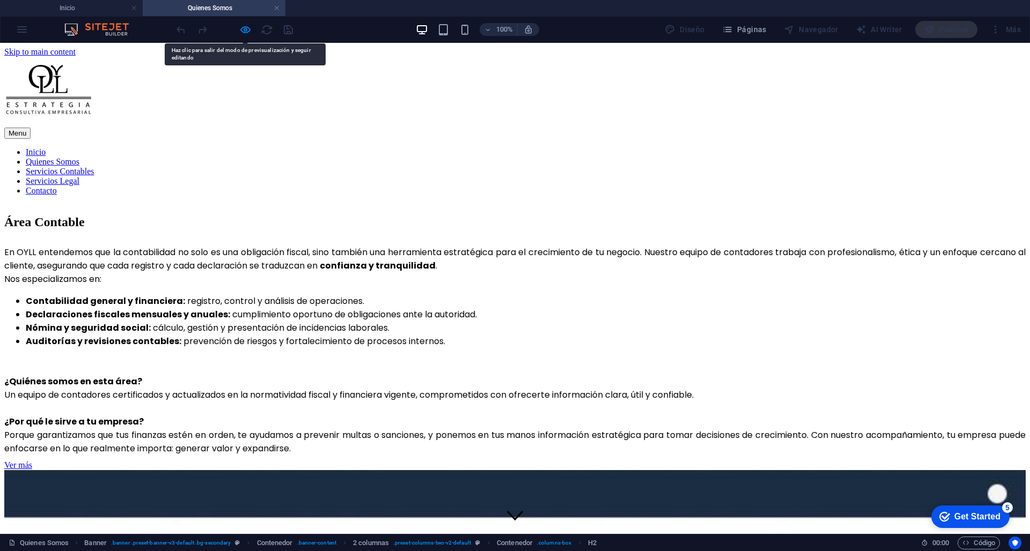
click at [529, 147] on nav "Inicio Quienes Somos Servicios Contables Servicios Legal Contacto" at bounding box center [514, 171] width 1021 height 48
click at [496, 147] on nav "Inicio Quienes Somos Servicios Contables Servicios Legal Contacto" at bounding box center [514, 171] width 1021 height 48
drag, startPoint x: 496, startPoint y: 130, endPoint x: 542, endPoint y: 127, distance: 45.7
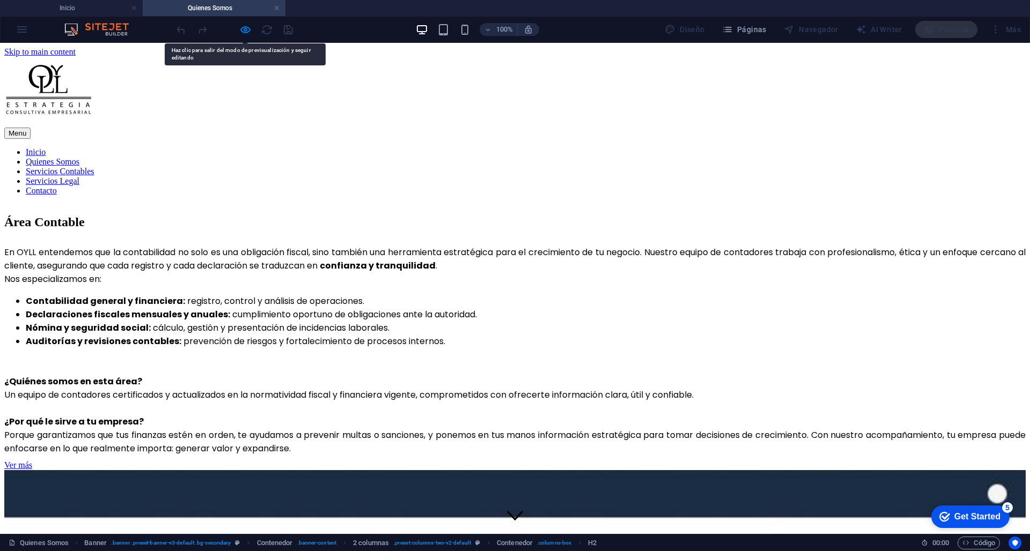
click at [542, 147] on nav "Inicio Quienes Somos Servicios Contables Servicios Legal Contacto" at bounding box center [514, 171] width 1021 height 48
click at [651, 147] on nav "Inicio Quienes Somos Servicios Contables Servicios Legal Contacto" at bounding box center [514, 171] width 1021 height 48
click at [657, 147] on nav "Inicio Quienes Somos Servicios Contables Servicios Legal Contacto" at bounding box center [514, 171] width 1021 height 48
click at [737, 147] on nav "Inicio Quienes Somos Servicios Contables Servicios Legal Contacto" at bounding box center [514, 171] width 1021 height 48
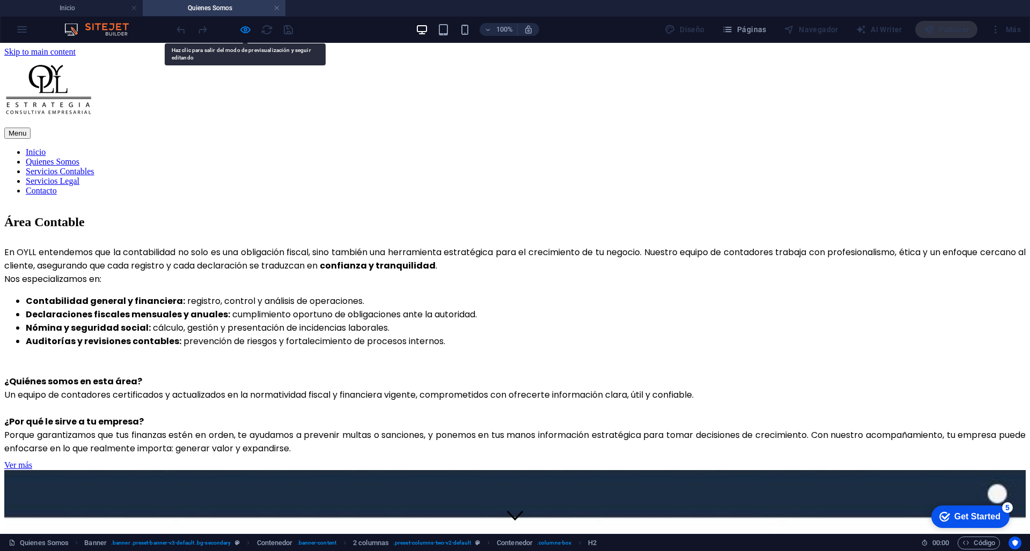
click at [737, 147] on nav "Inicio Quienes Somos Servicios Contables Servicios Legal Contacto" at bounding box center [514, 171] width 1021 height 48
click at [662, 147] on nav "Inicio Quienes Somos Servicios Contables Servicios Legal Contacto" at bounding box center [514, 171] width 1021 height 48
click at [279, 8] on link at bounding box center [276, 8] width 6 height 10
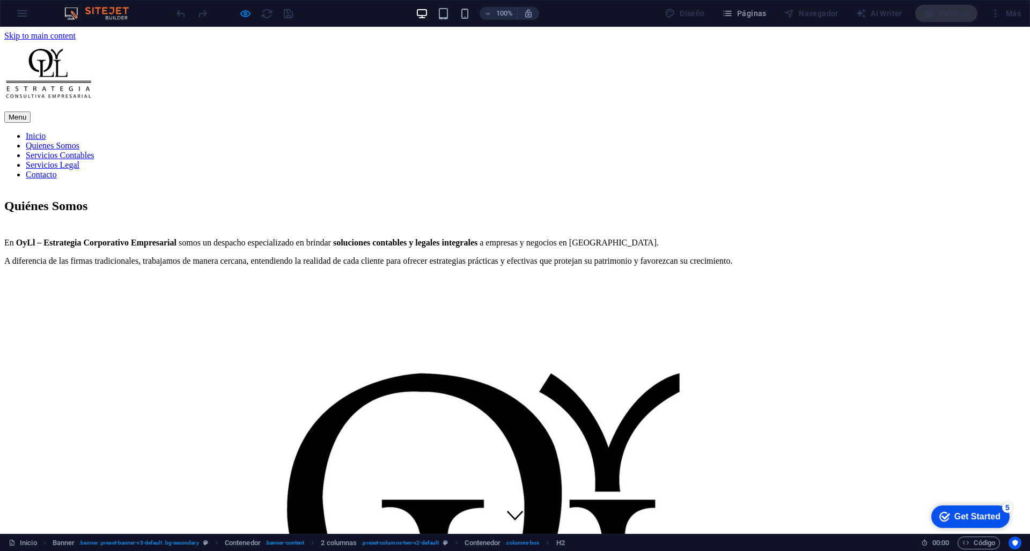
click at [94, 151] on link "Servicios Contables" at bounding box center [60, 155] width 69 height 9
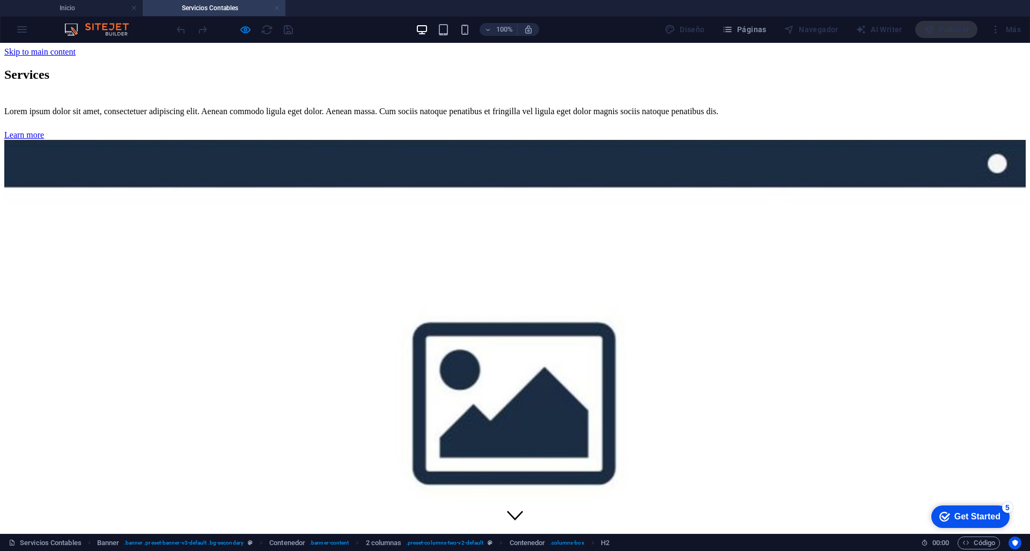
click at [277, 8] on link at bounding box center [276, 8] width 6 height 10
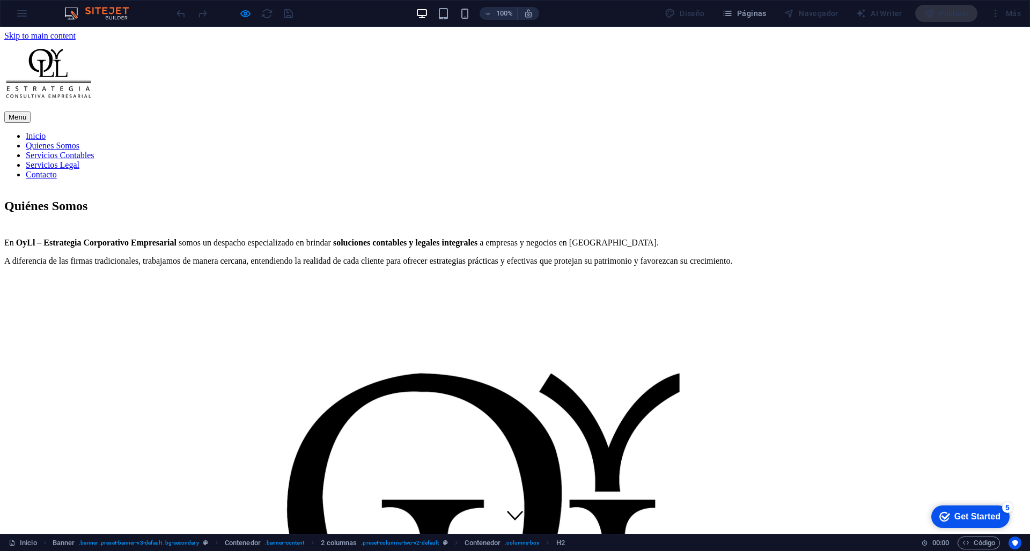
click at [79, 160] on link "Servicios Legal" at bounding box center [53, 164] width 54 height 9
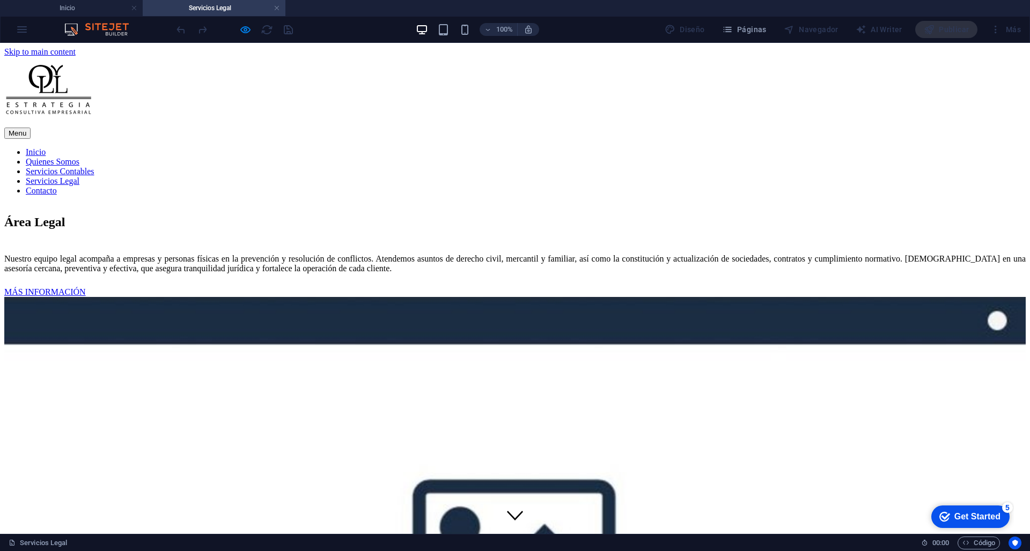
click at [712, 147] on nav "Inicio Quienes Somos Servicios Contables Servicios Legal Contacto" at bounding box center [514, 171] width 1021 height 48
click at [274, 8] on link at bounding box center [276, 8] width 6 height 10
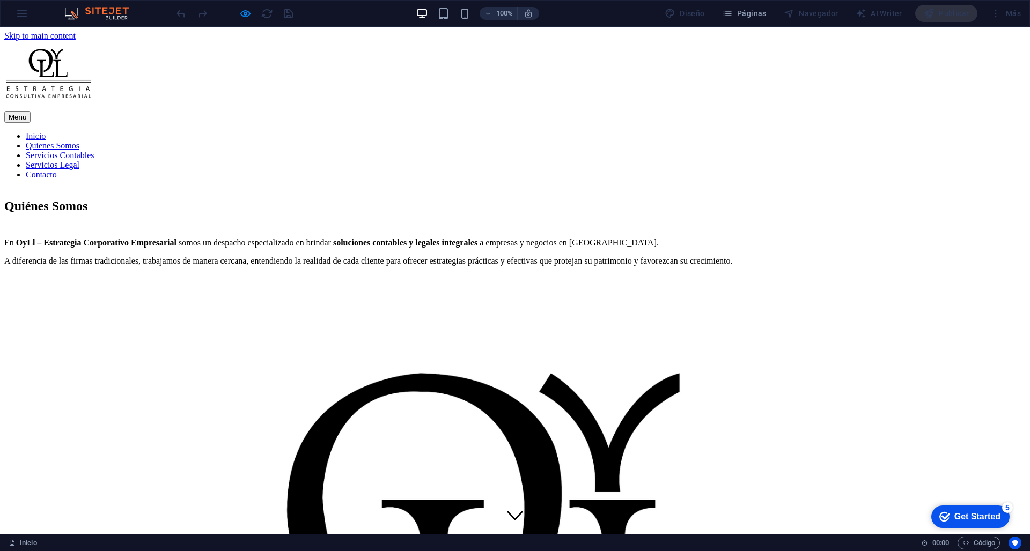
click at [57, 170] on link "Contacto" at bounding box center [41, 174] width 31 height 9
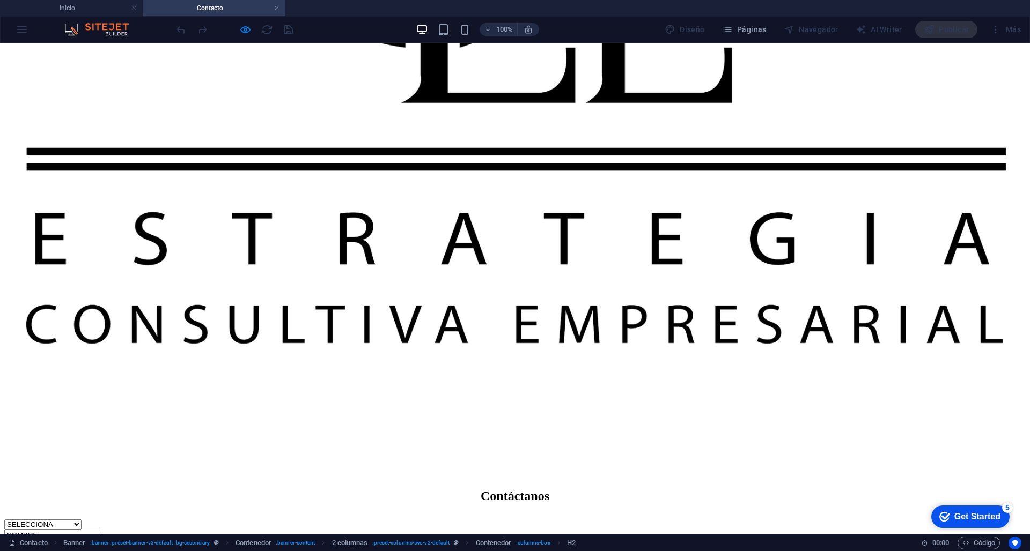
scroll to position [1610, 0]
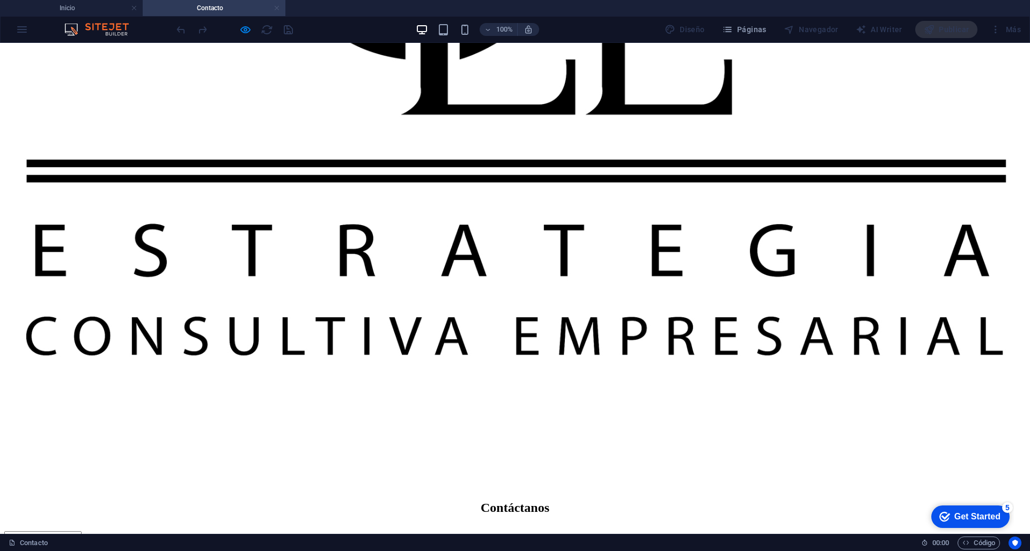
click at [277, 9] on link at bounding box center [276, 8] width 6 height 10
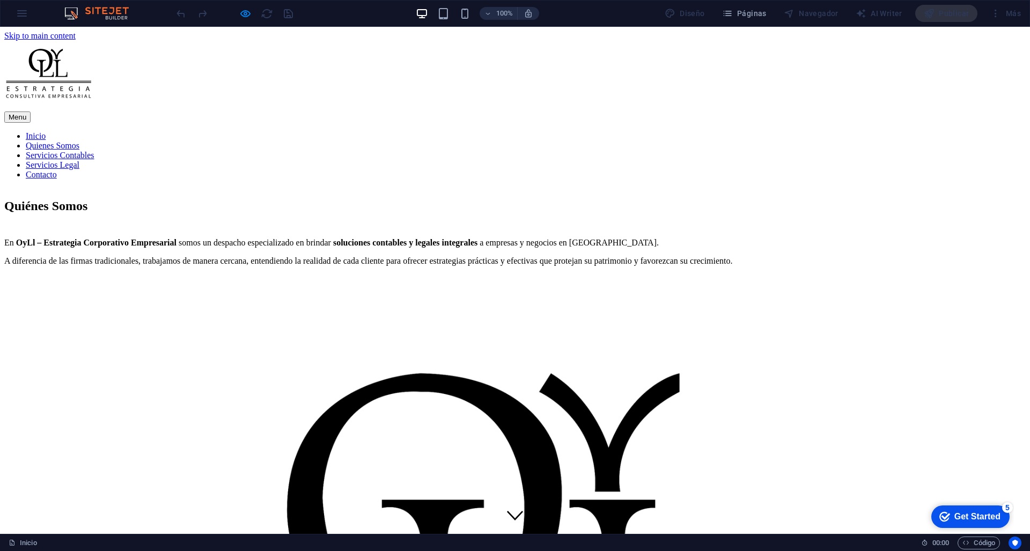
scroll to position [0, 0]
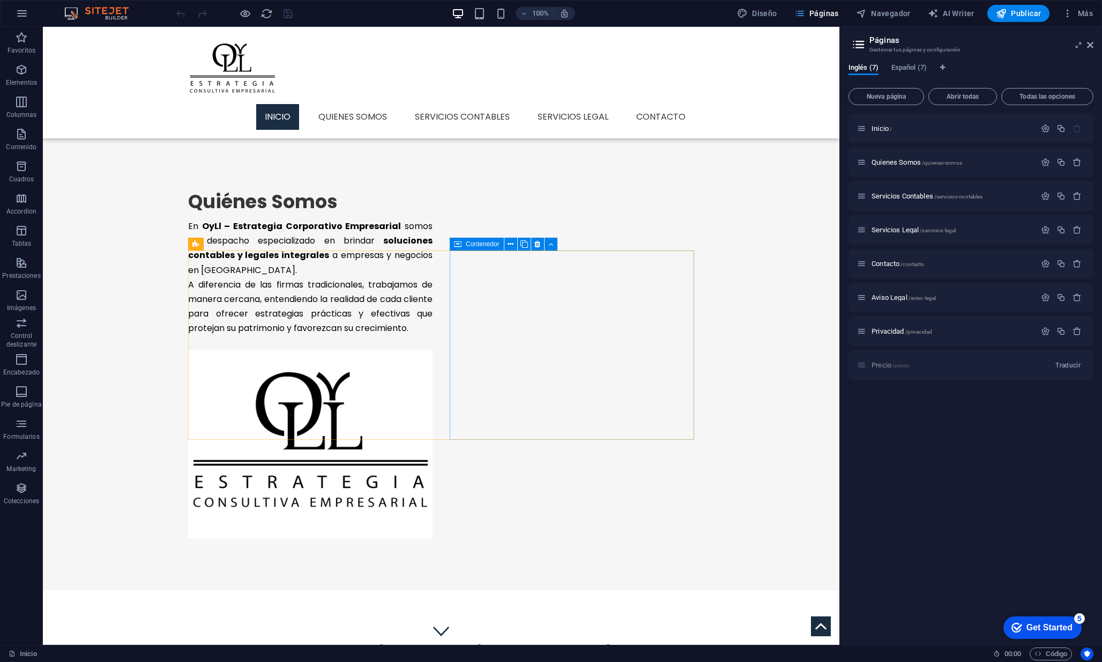
click at [824, 19] on button "Páginas" at bounding box center [816, 13] width 53 height 17
click at [838, 11] on span "Páginas" at bounding box center [817, 13] width 45 height 11
click at [891, 16] on span "Navegador" at bounding box center [883, 13] width 55 height 11
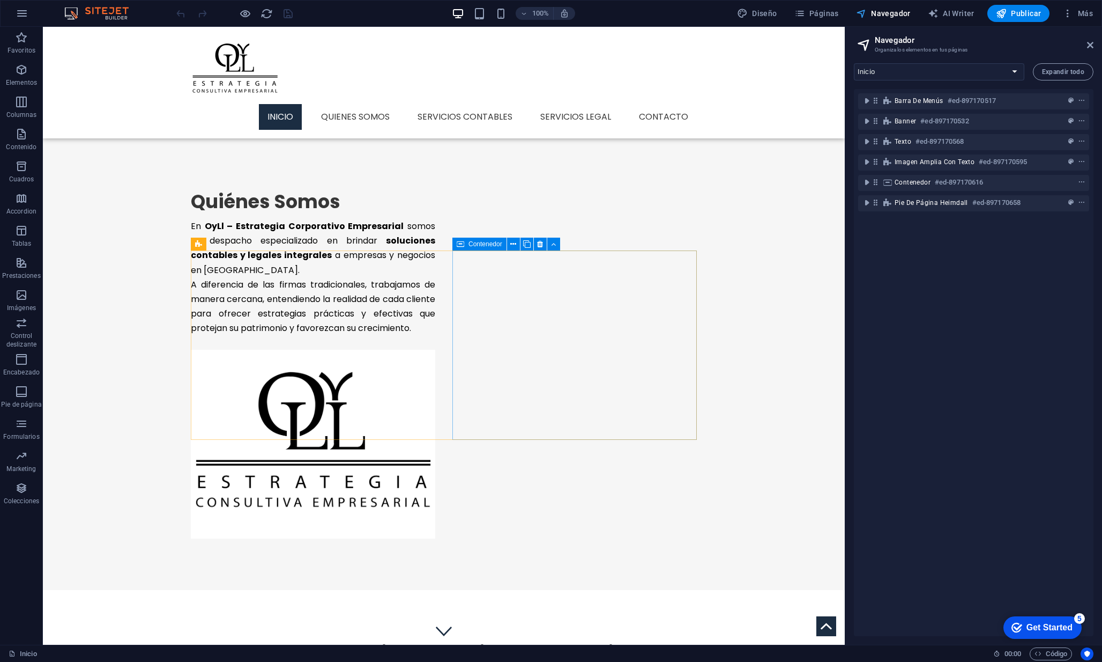
click at [890, 19] on button "Navegador" at bounding box center [883, 13] width 63 height 17
click at [870, 12] on span "Navegador" at bounding box center [883, 13] width 55 height 11
click at [935, 98] on span "Barra de menús" at bounding box center [919, 101] width 49 height 9
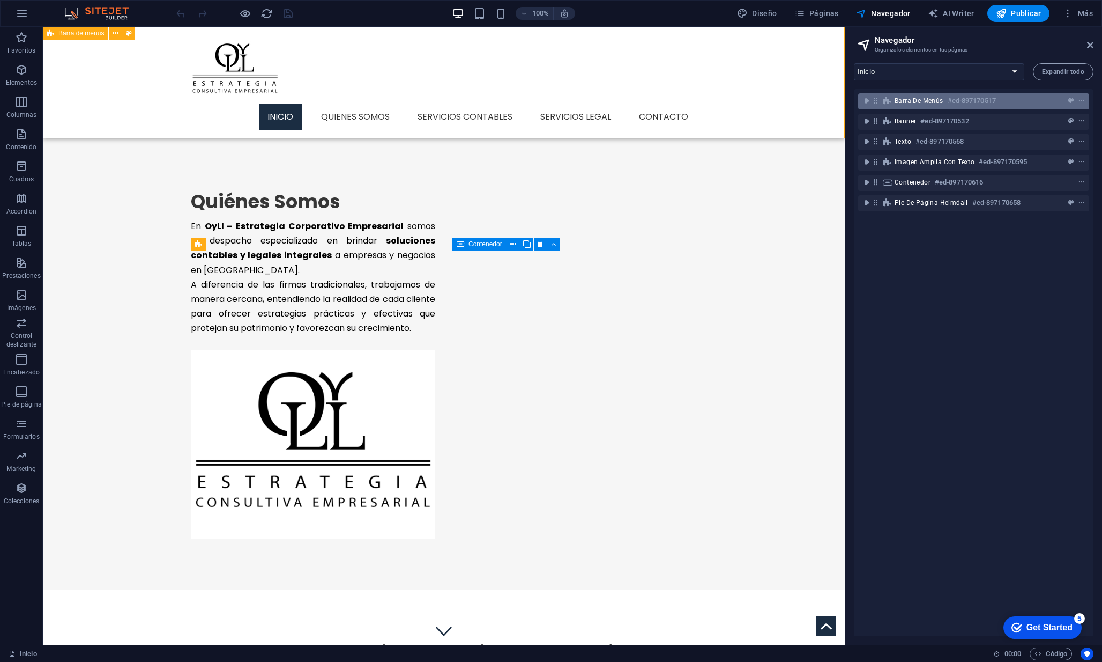
click at [935, 98] on span "Barra de menús" at bounding box center [919, 101] width 49 height 9
select select "header"
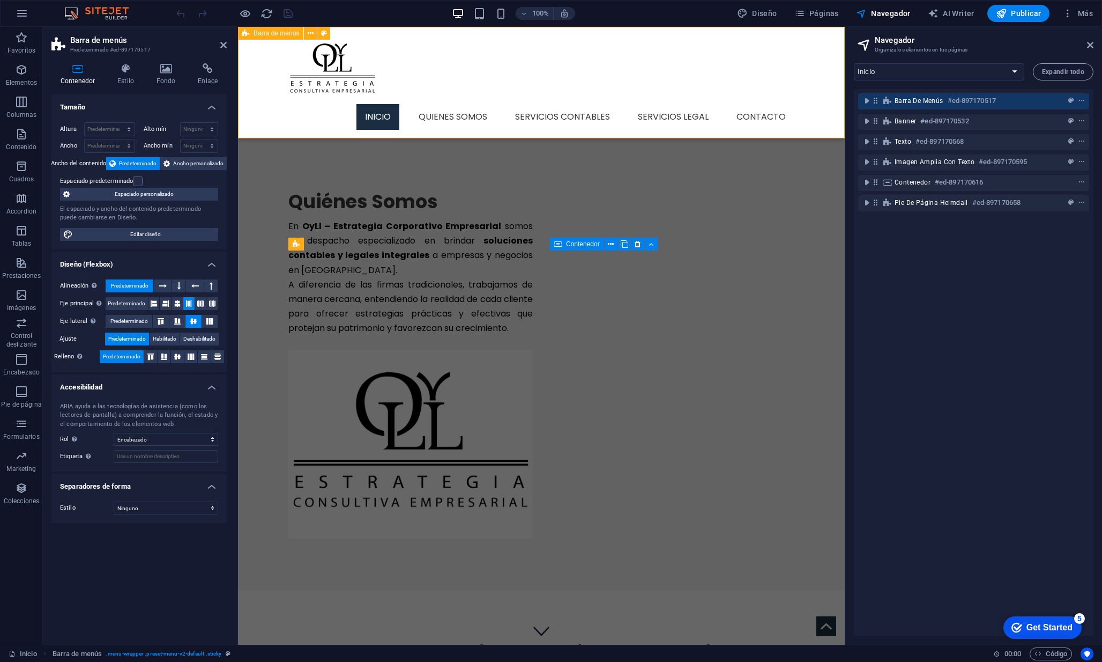
click at [932, 105] on div "Barra de menús #ed-897170517" at bounding box center [965, 100] width 141 height 13
click at [924, 124] on h6 "#ed-897170532" at bounding box center [945, 121] width 48 height 13
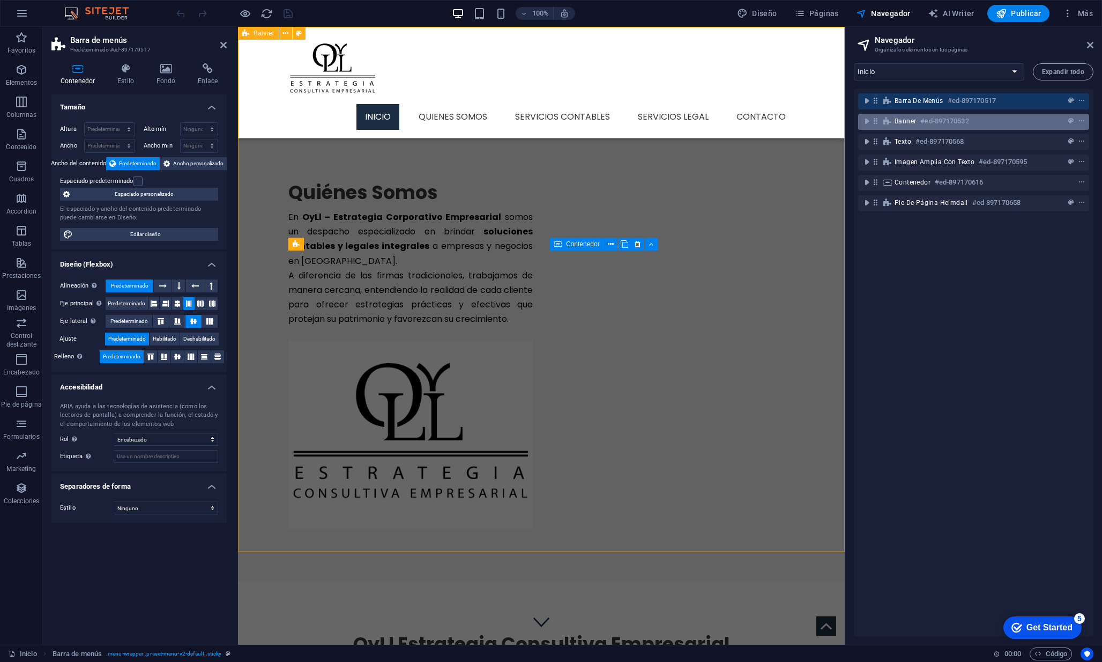
click at [924, 124] on h6 "#ed-897170532" at bounding box center [945, 121] width 48 height 13
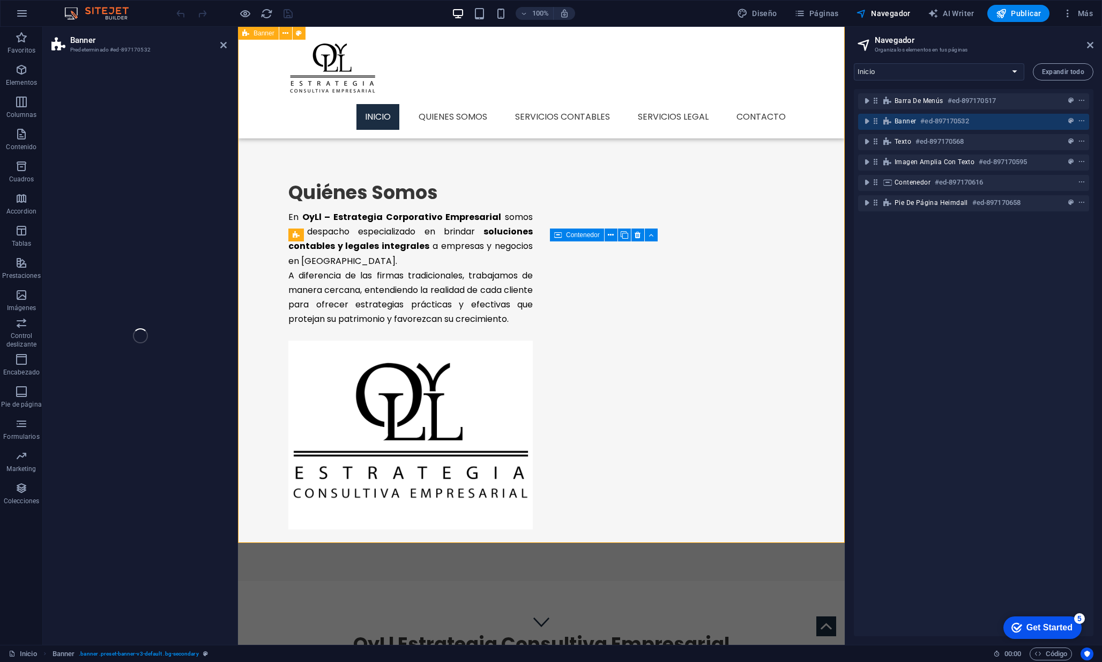
select select "vh"
select select "banner"
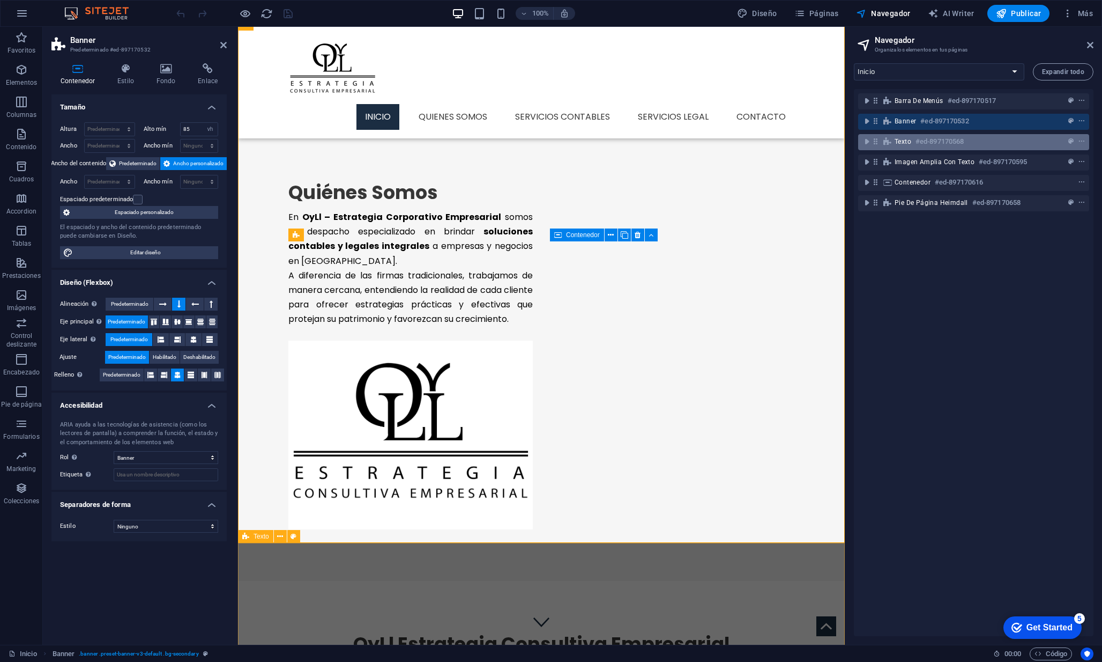
click at [915, 142] on div "Texto #ed-897170568" at bounding box center [965, 141] width 141 height 13
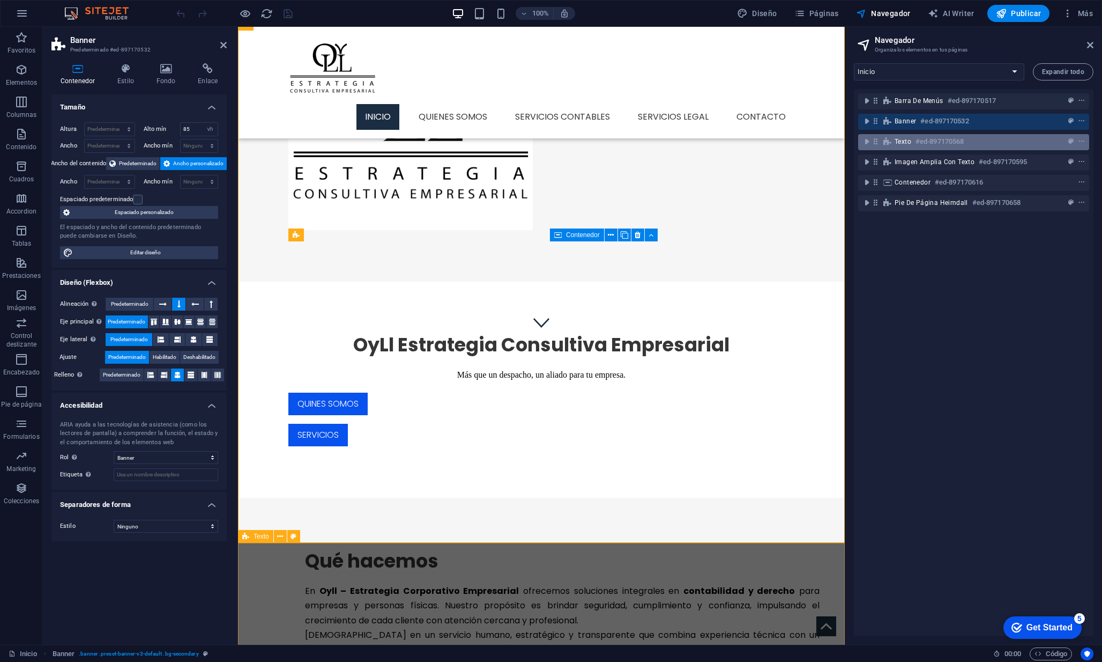
click at [915, 142] on div "Texto #ed-897170568" at bounding box center [965, 141] width 141 height 13
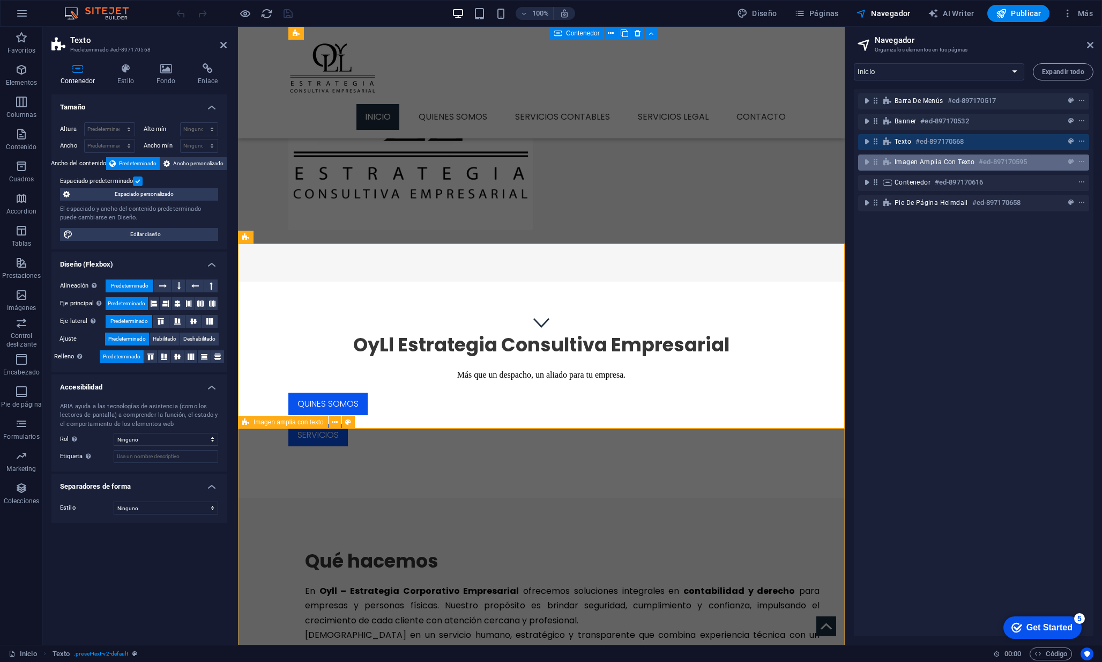
click at [915, 166] on span "Imagen amplia con texto" at bounding box center [935, 162] width 80 height 9
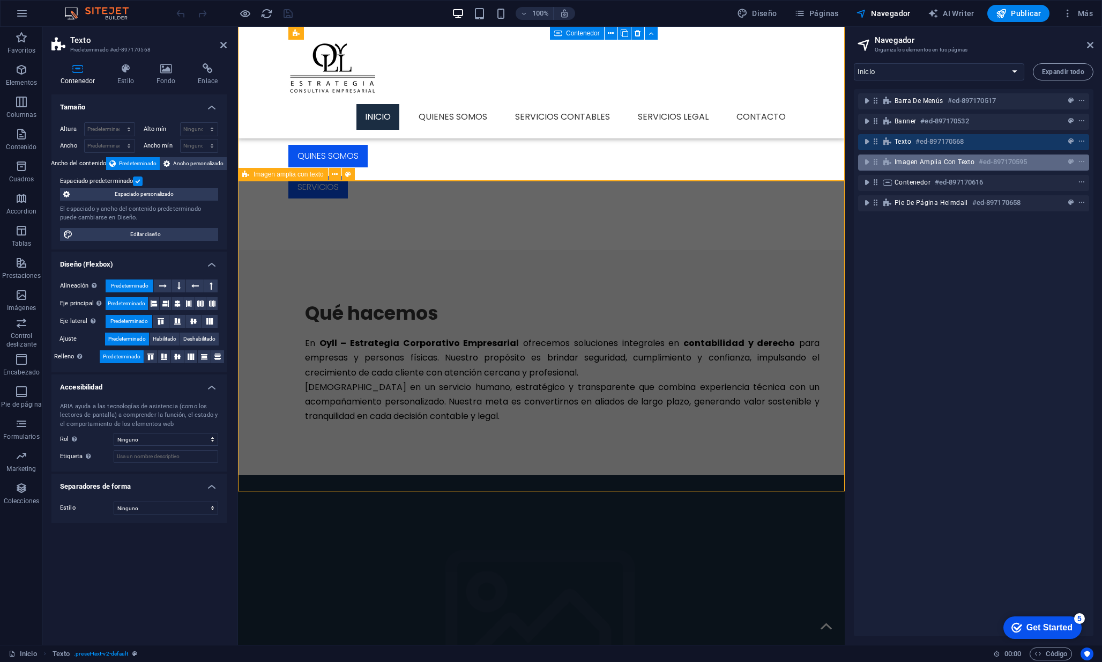
click at [915, 166] on span "Imagen amplia con texto" at bounding box center [935, 162] width 80 height 9
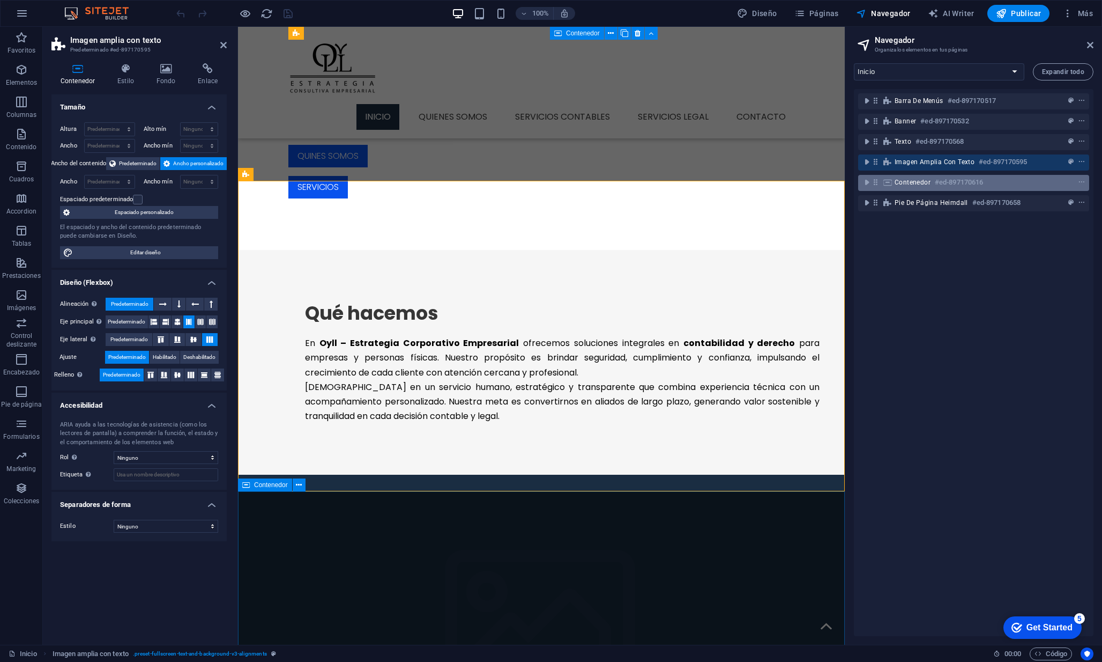
click at [913, 186] on span "Contenedor" at bounding box center [913, 182] width 36 height 9
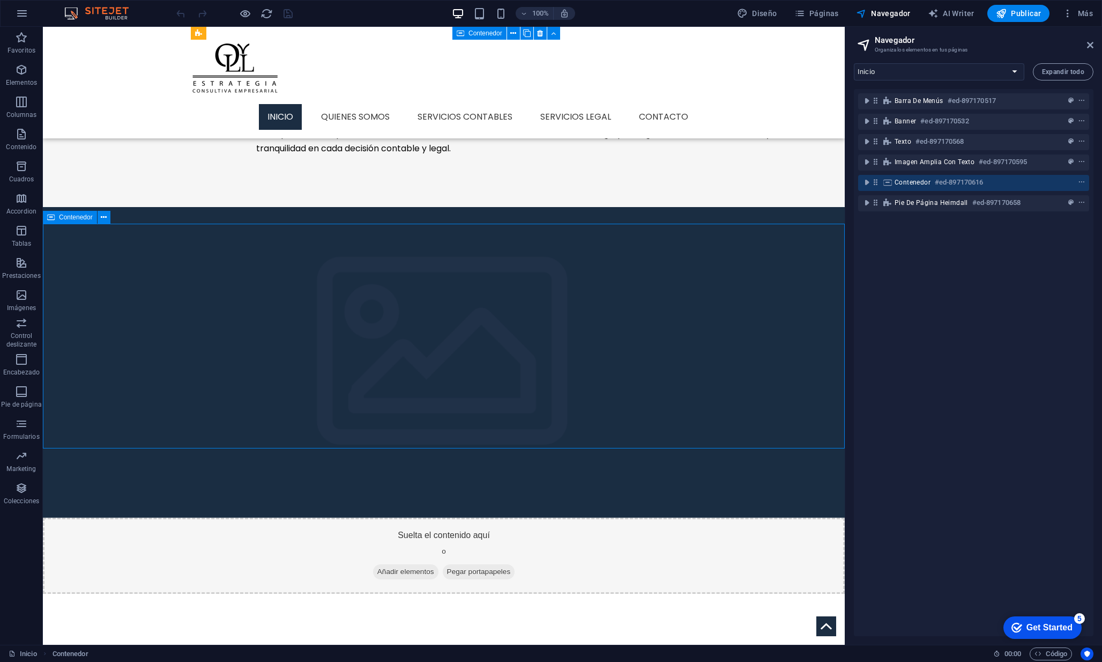
click at [913, 186] on span "Contenedor" at bounding box center [913, 182] width 36 height 9
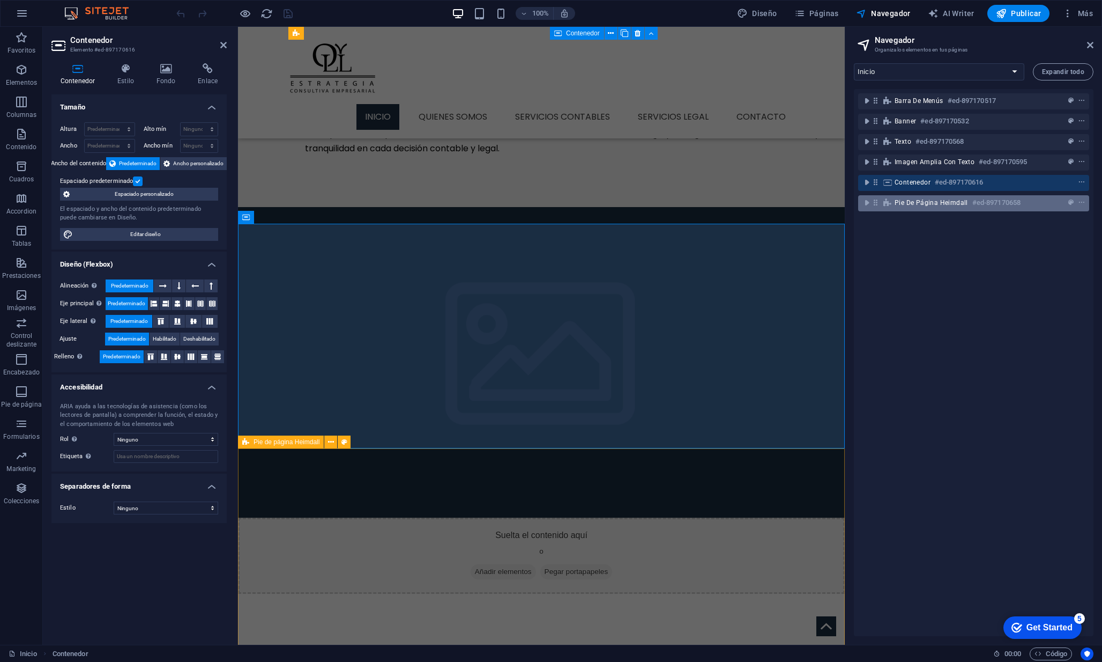
click at [914, 204] on span "Pie de página Heimdall" at bounding box center [931, 202] width 73 height 9
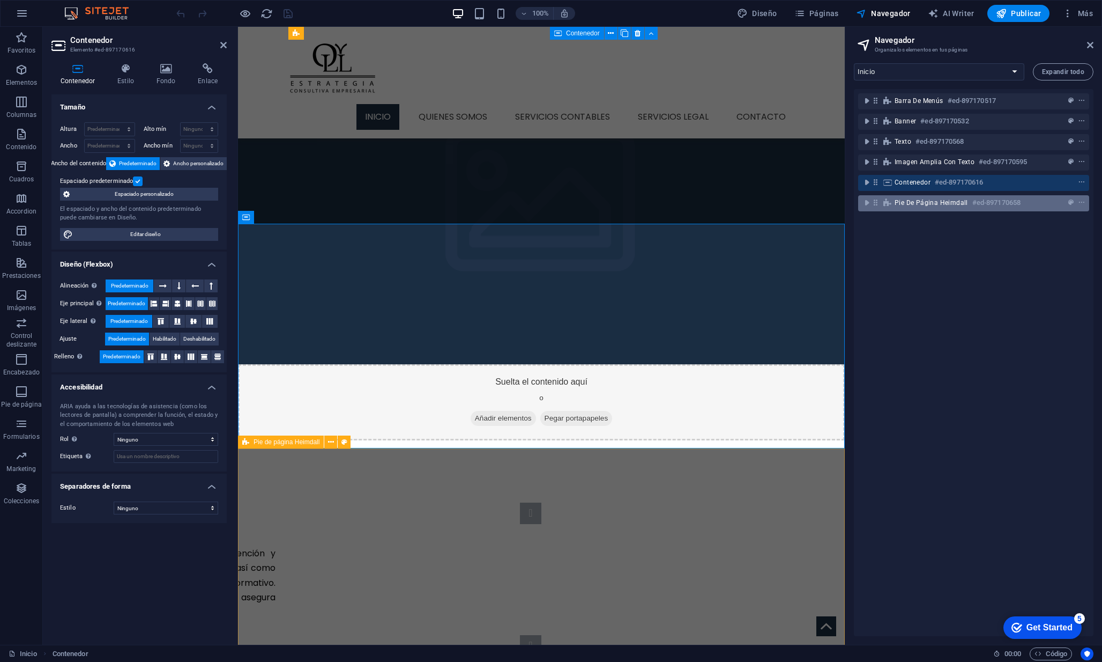
click at [914, 204] on span "Pie de página Heimdall" at bounding box center [931, 202] width 73 height 9
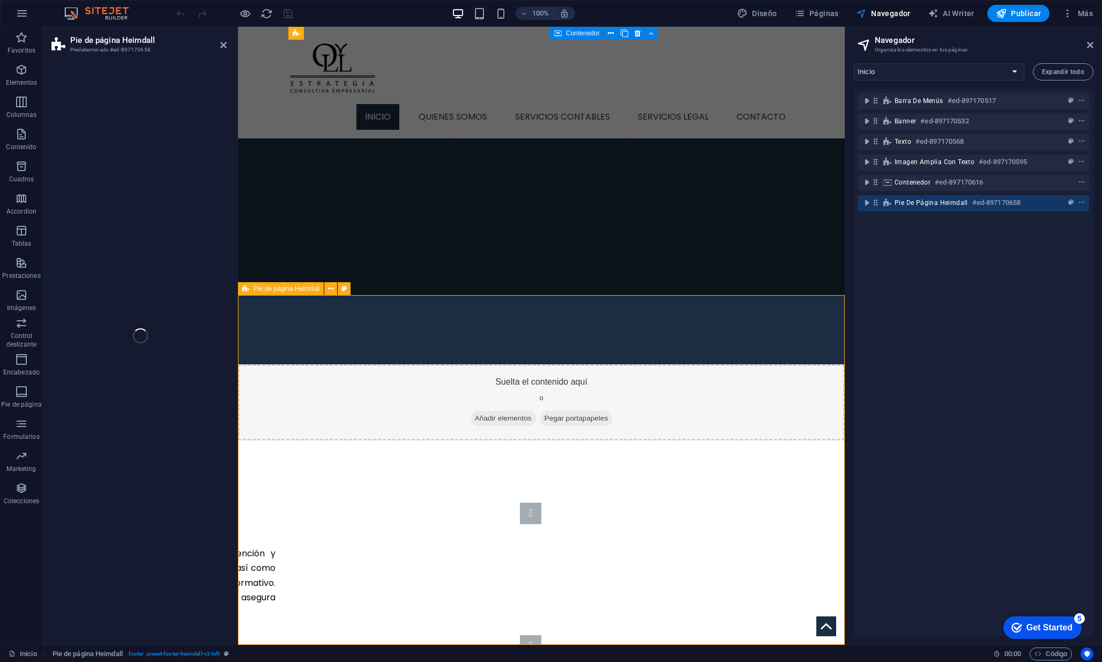
select select "footer"
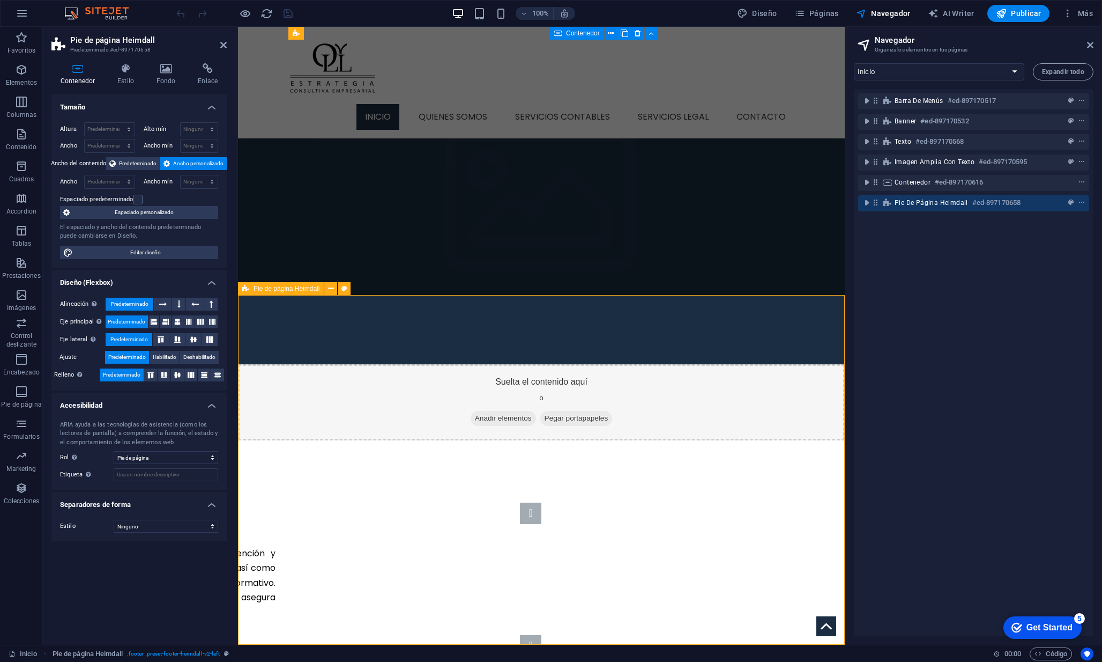
click at [917, 205] on span "Pie de página Heimdall" at bounding box center [931, 202] width 73 height 9
click at [879, 204] on icon at bounding box center [875, 202] width 9 height 9
click at [888, 204] on icon at bounding box center [888, 202] width 12 height 9
click at [1081, 204] on icon "context-menu" at bounding box center [1082, 203] width 8 height 8
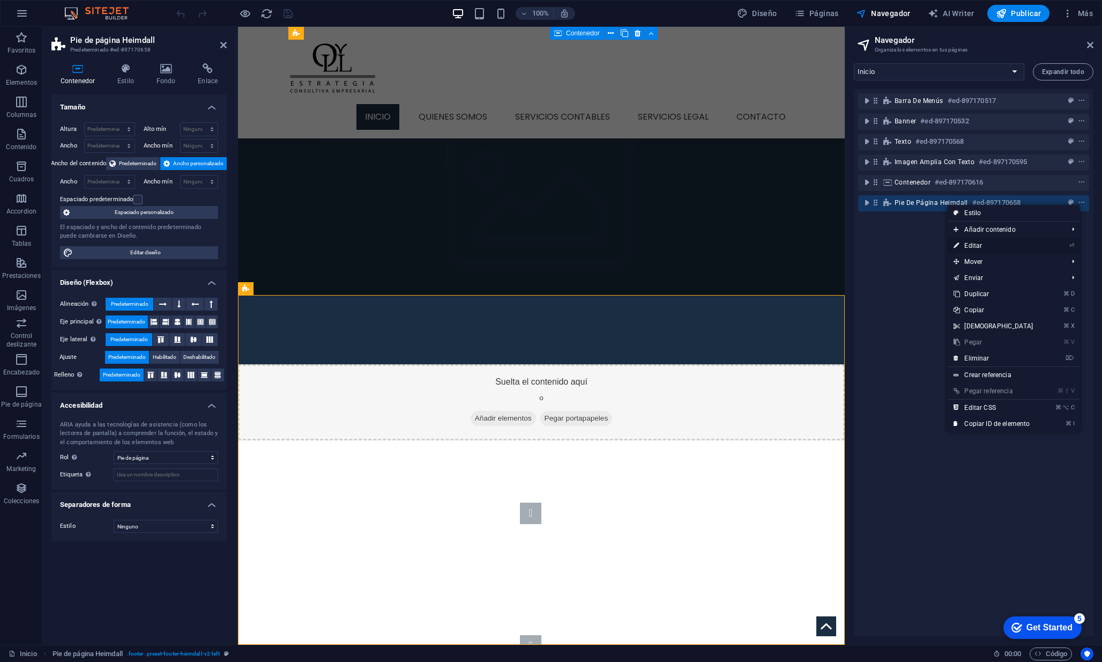
click at [999, 247] on link "⏎ Editar" at bounding box center [994, 246] width 92 height 16
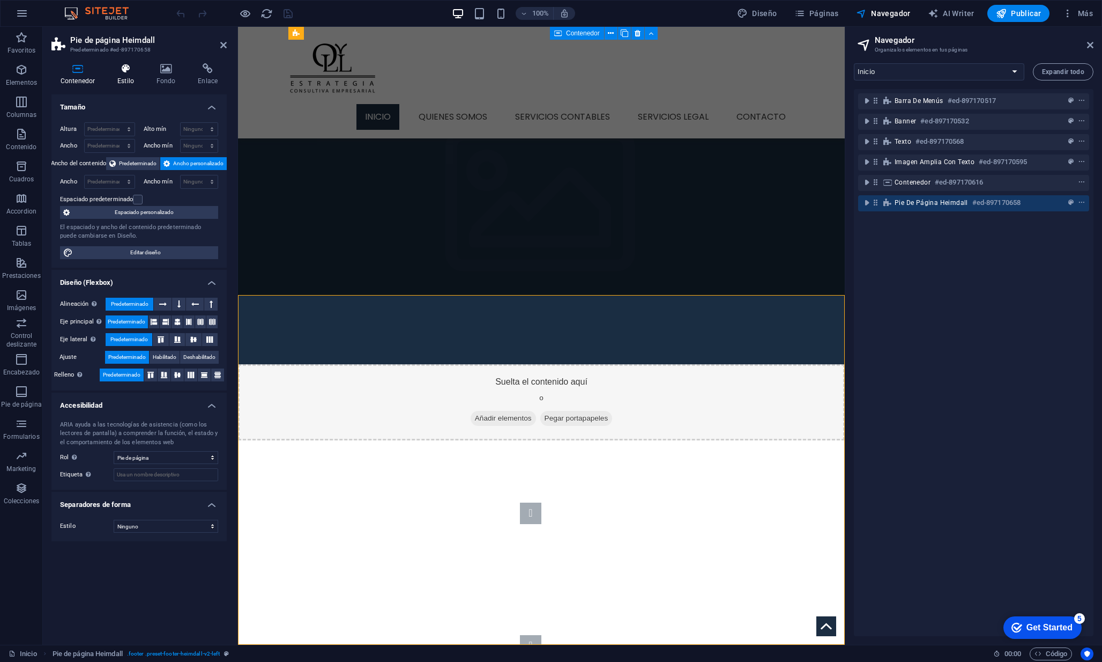
click at [130, 76] on h4 "Estilo" at bounding box center [127, 74] width 39 height 23
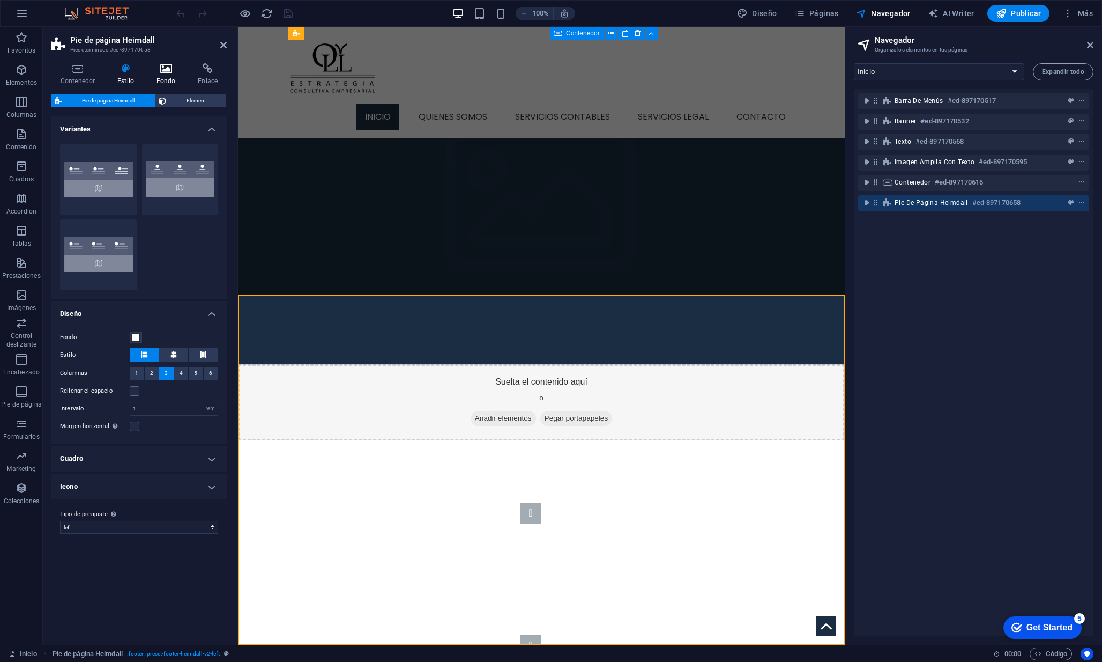
click at [168, 77] on h4 "Fondo" at bounding box center [168, 74] width 42 height 23
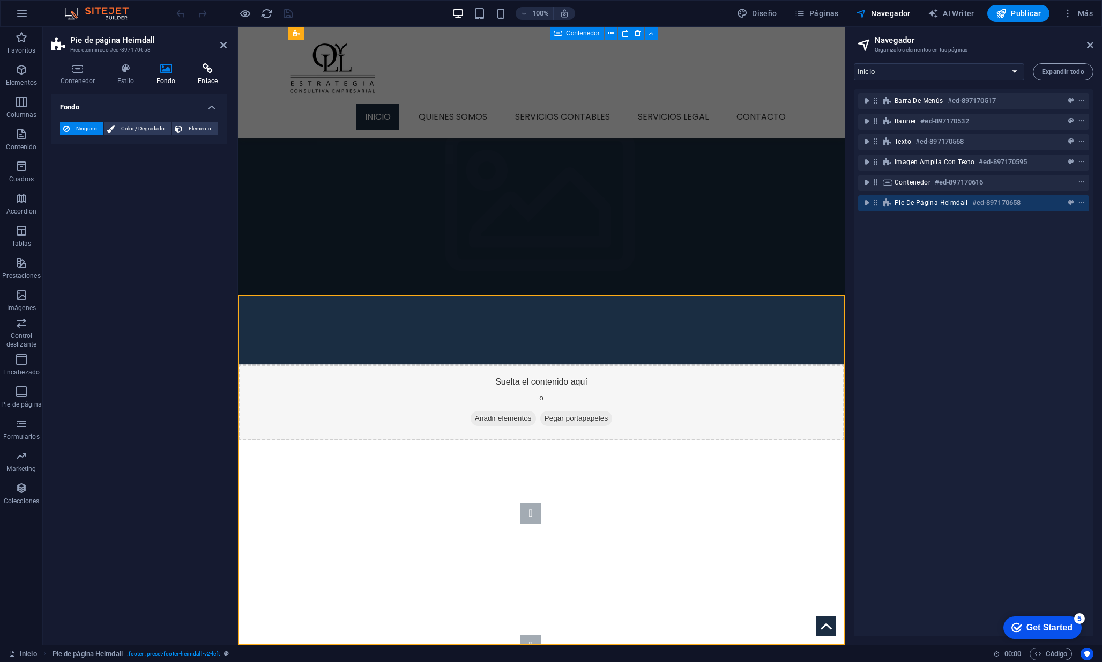
click at [201, 77] on h4 "Enlace" at bounding box center [208, 74] width 38 height 23
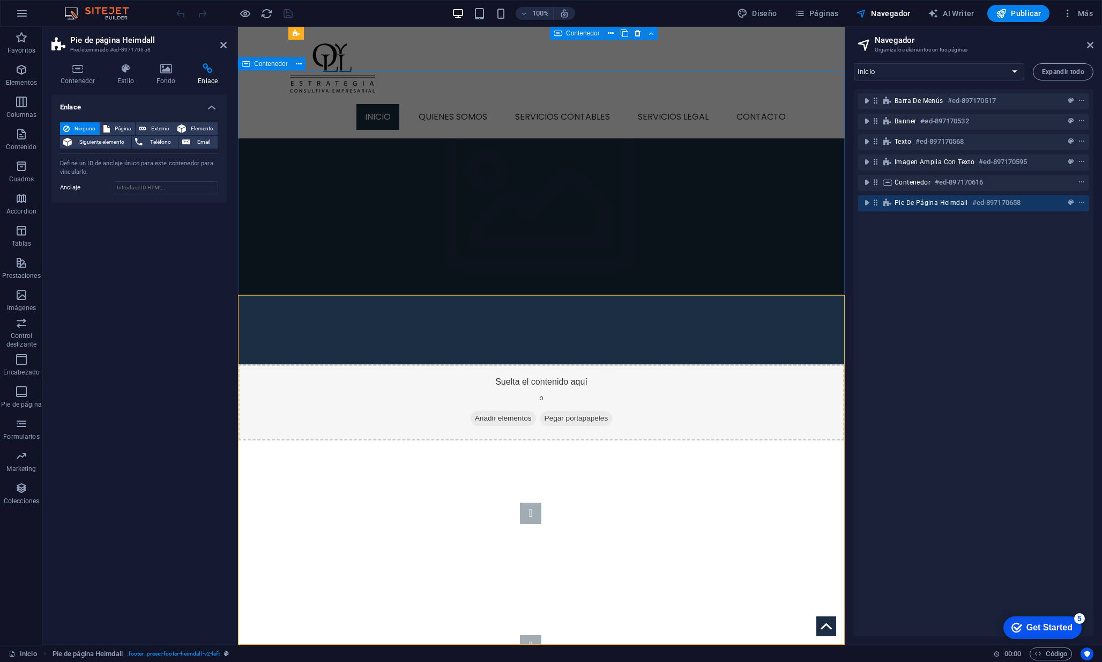
click at [529, 440] on div "Área Legal Nuestro equipo legal acompaña a empresas y personas físicas en la pr…" at bounding box center [541, 574] width 607 height 268
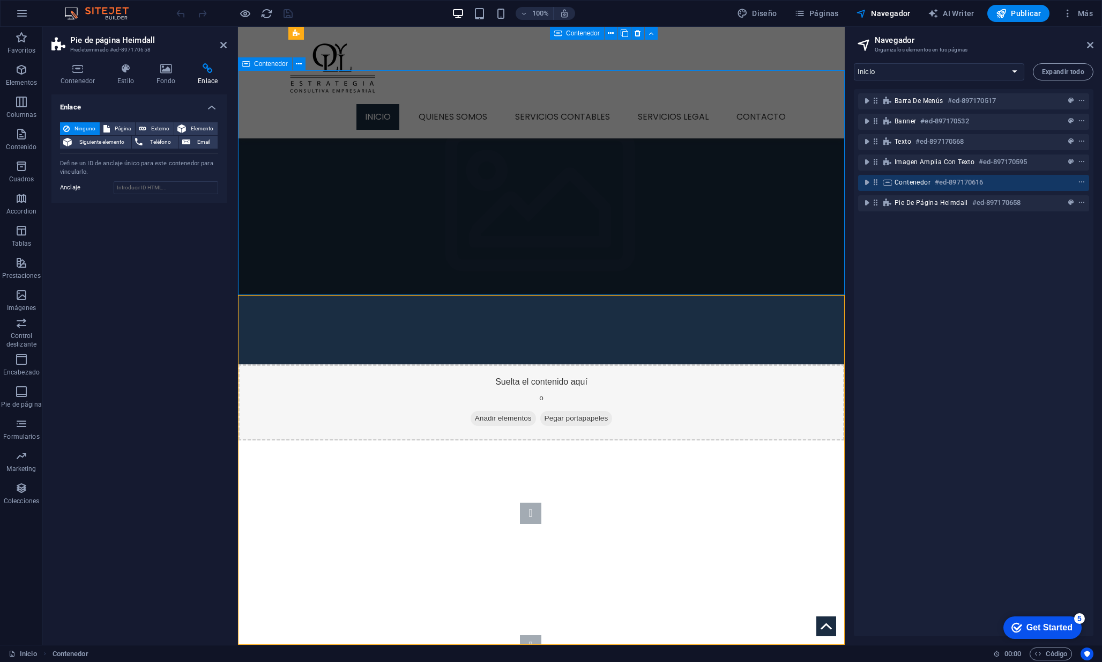
click at [529, 440] on div "Área Legal Nuestro equipo legal acompaña a empresas y personas físicas en la pr…" at bounding box center [541, 574] width 607 height 268
